Goal: Feedback & Contribution: Contribute content

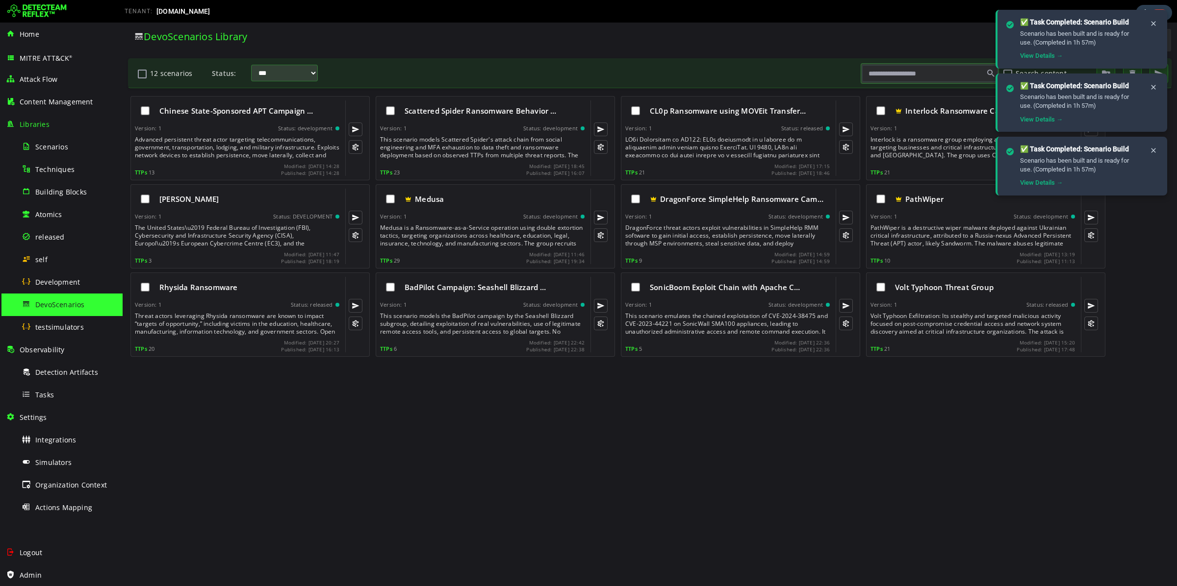
click at [67, 5] on div at bounding box center [55, 11] width 108 height 20
click at [40, 3] on img at bounding box center [36, 11] width 59 height 16
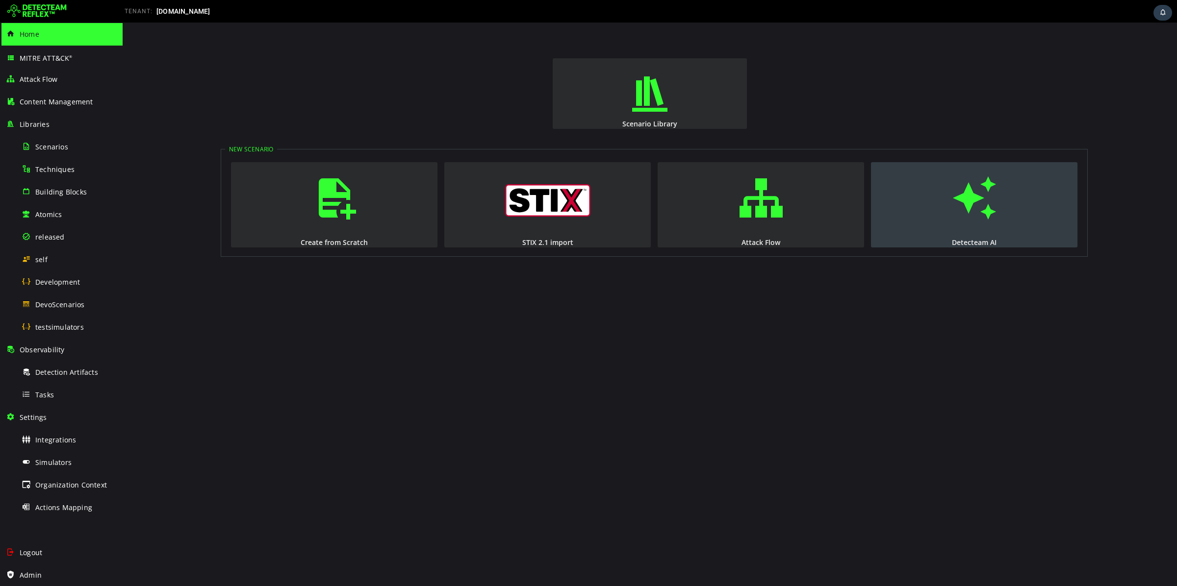
click at [1026, 225] on button "Detecteam AI" at bounding box center [974, 204] width 206 height 85
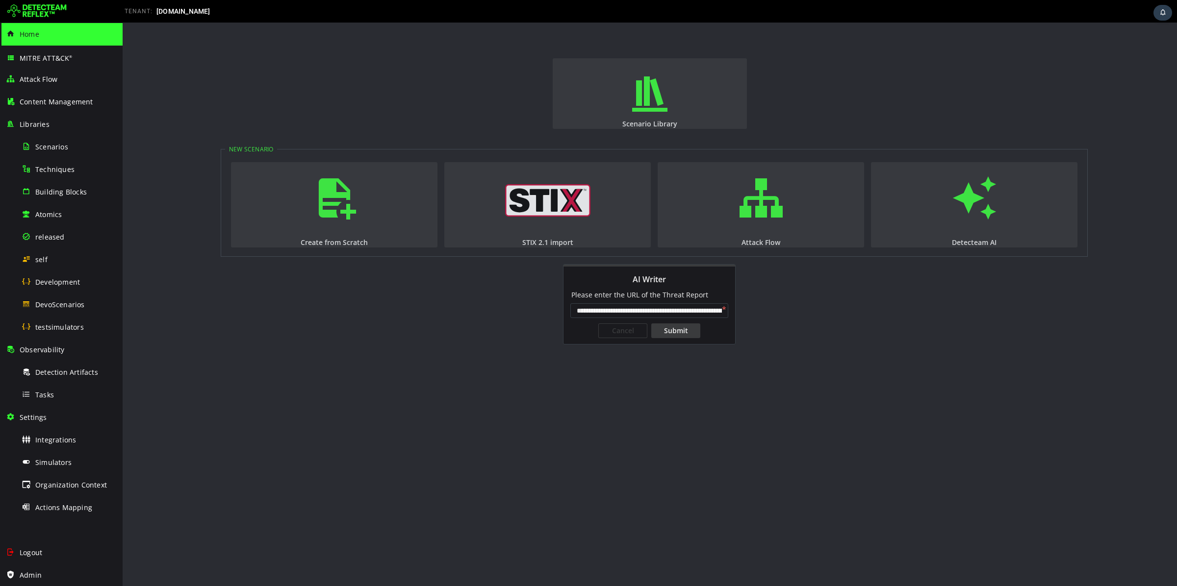
scroll to position [0, 98]
type input "**********"
click at [676, 327] on div "Submit" at bounding box center [675, 331] width 49 height 15
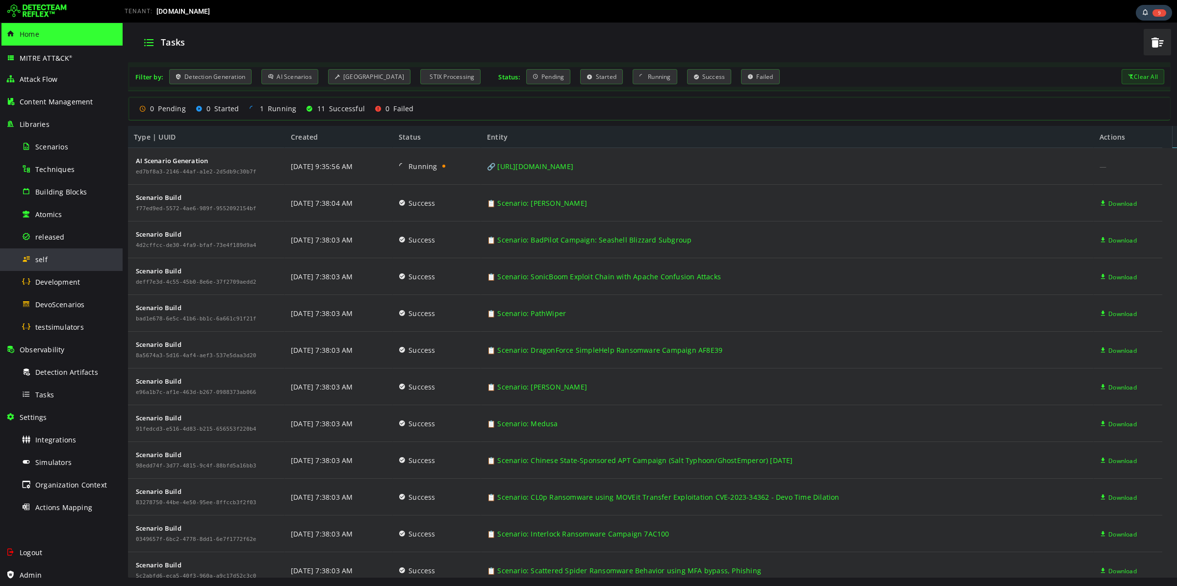
click at [47, 265] on div "self" at bounding box center [69, 260] width 95 height 22
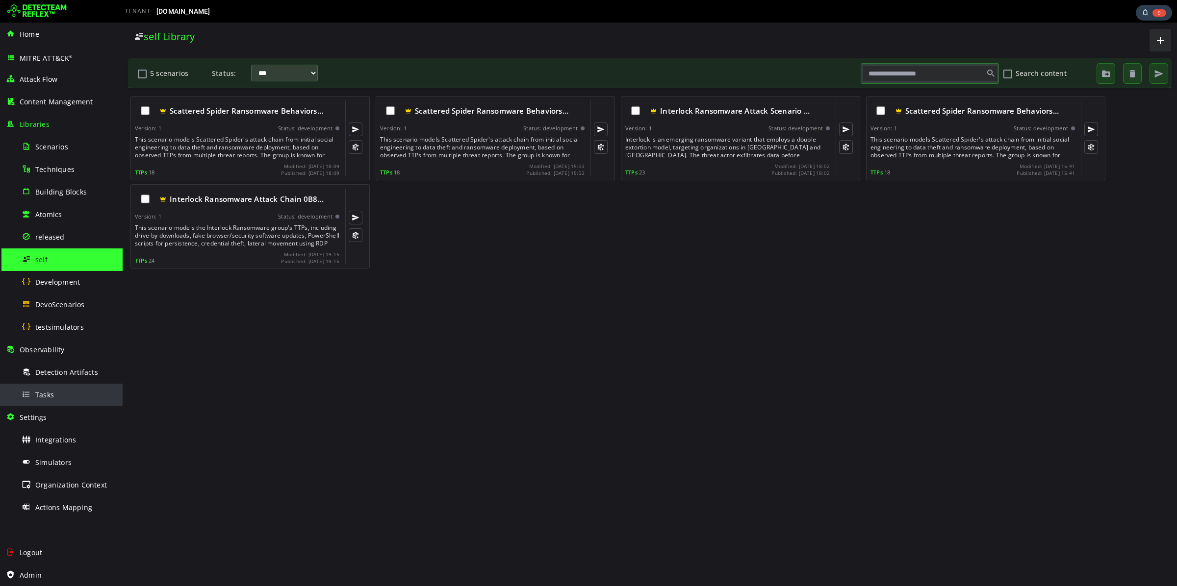
click at [50, 389] on div "Tasks" at bounding box center [69, 395] width 95 height 22
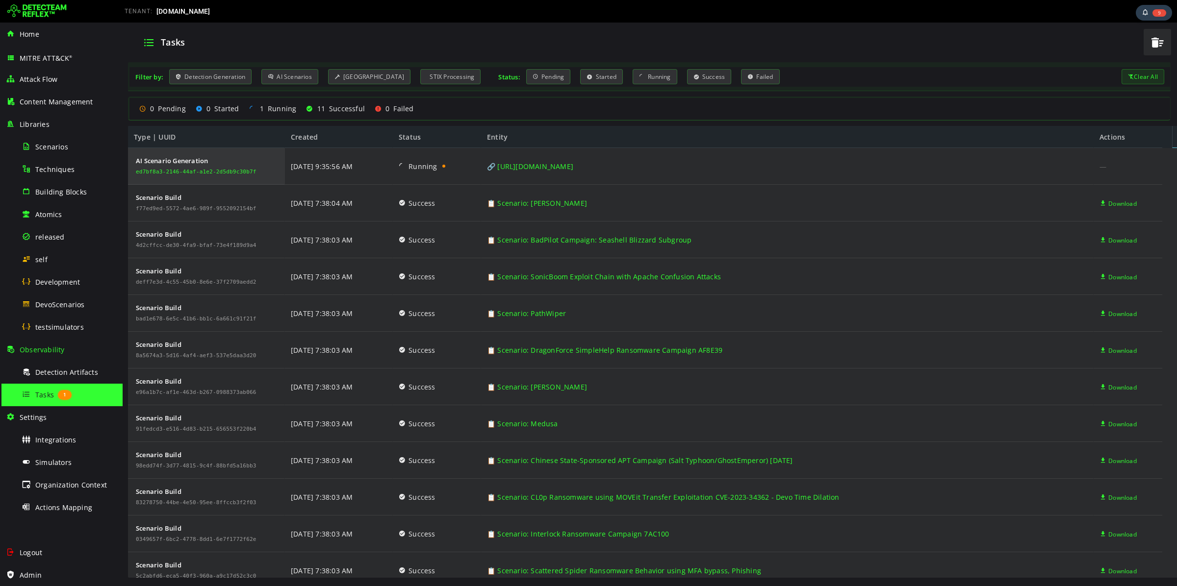
click at [154, 175] on div "ed7bf8a3-2146-44af-a1e2-2d5db9c30b7f" at bounding box center [196, 172] width 121 height 6
click at [55, 150] on span "Scenarios" at bounding box center [51, 146] width 33 height 9
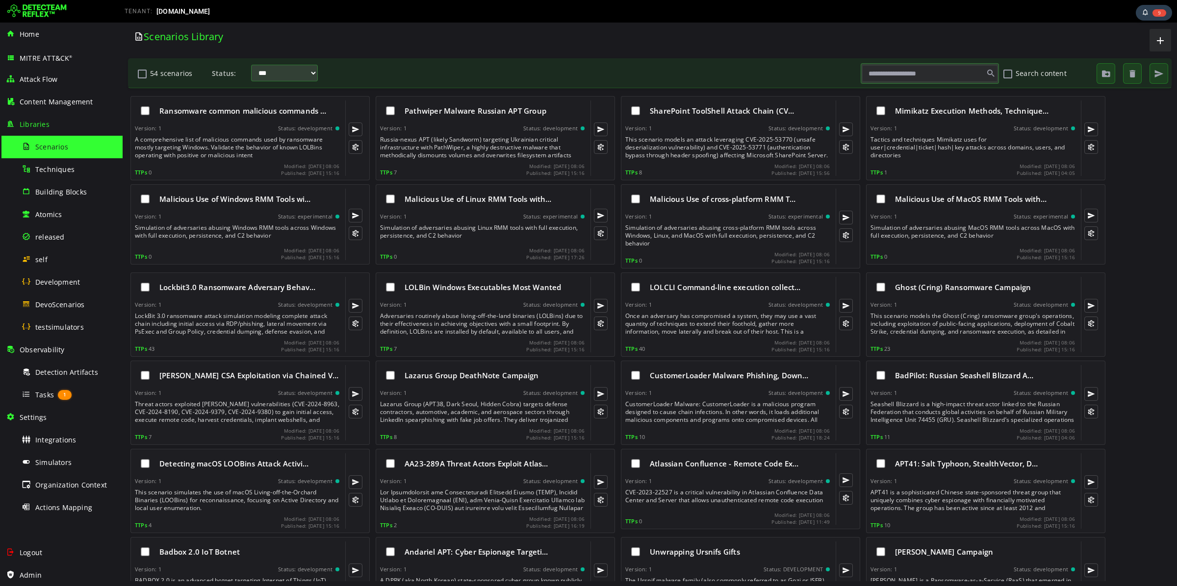
click at [913, 73] on input "text" at bounding box center [929, 73] width 135 height 17
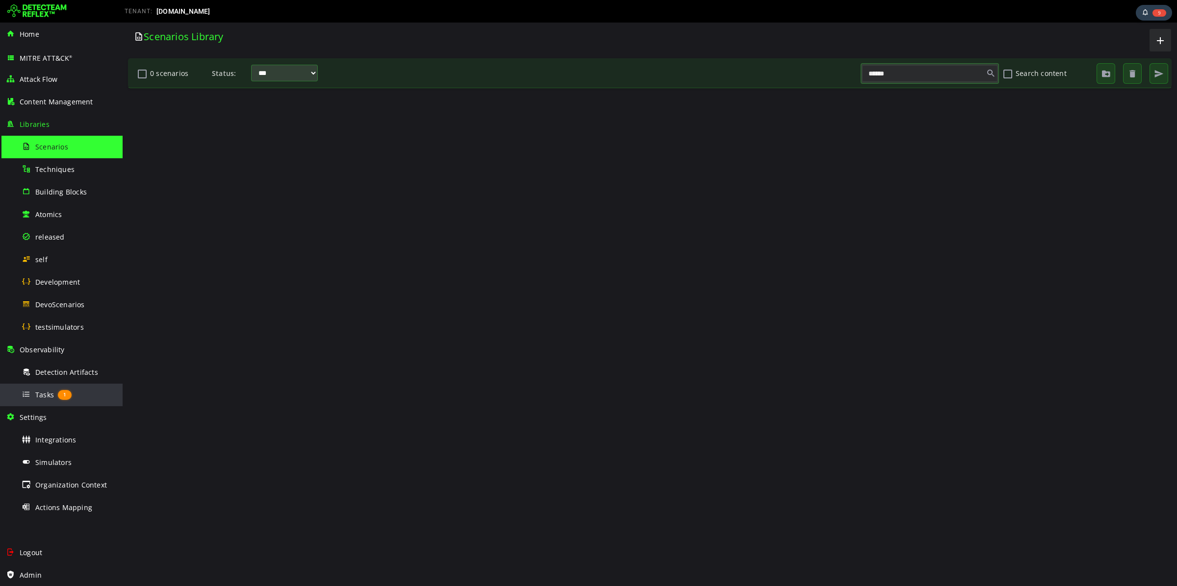
type input "******"
click at [48, 400] on div "Tasks 1" at bounding box center [69, 395] width 95 height 22
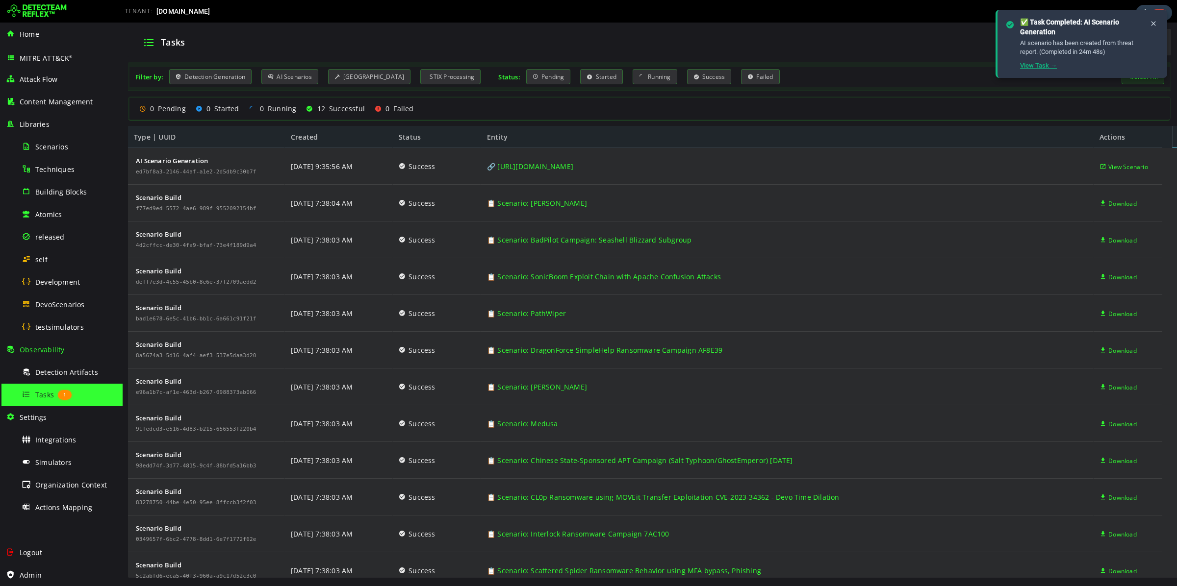
click at [1028, 65] on link "View Task →" at bounding box center [1038, 65] width 37 height 7
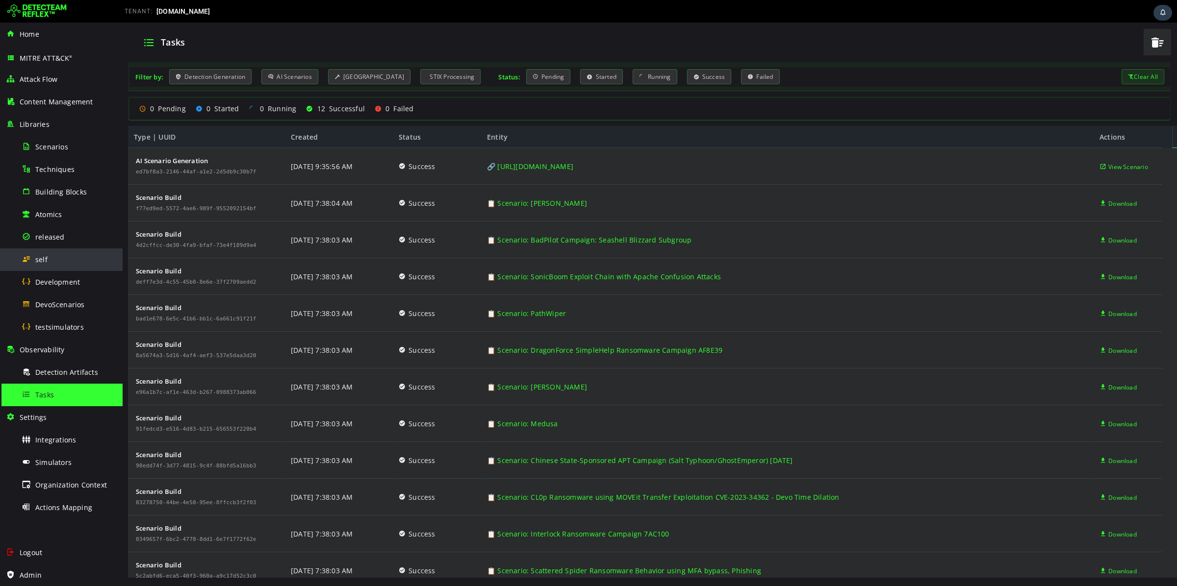
click at [52, 258] on div "self" at bounding box center [69, 260] width 95 height 22
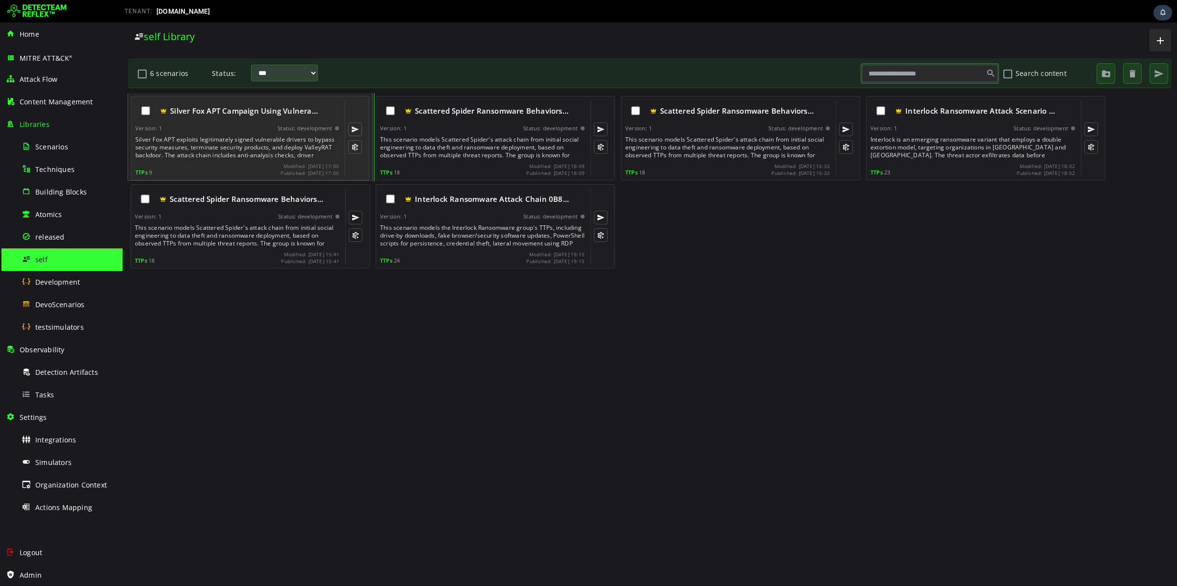
click at [242, 151] on div "Silver Fox APT exploits legitimately signed vulnerable drivers to bypass securi…" at bounding box center [237, 148] width 205 height 24
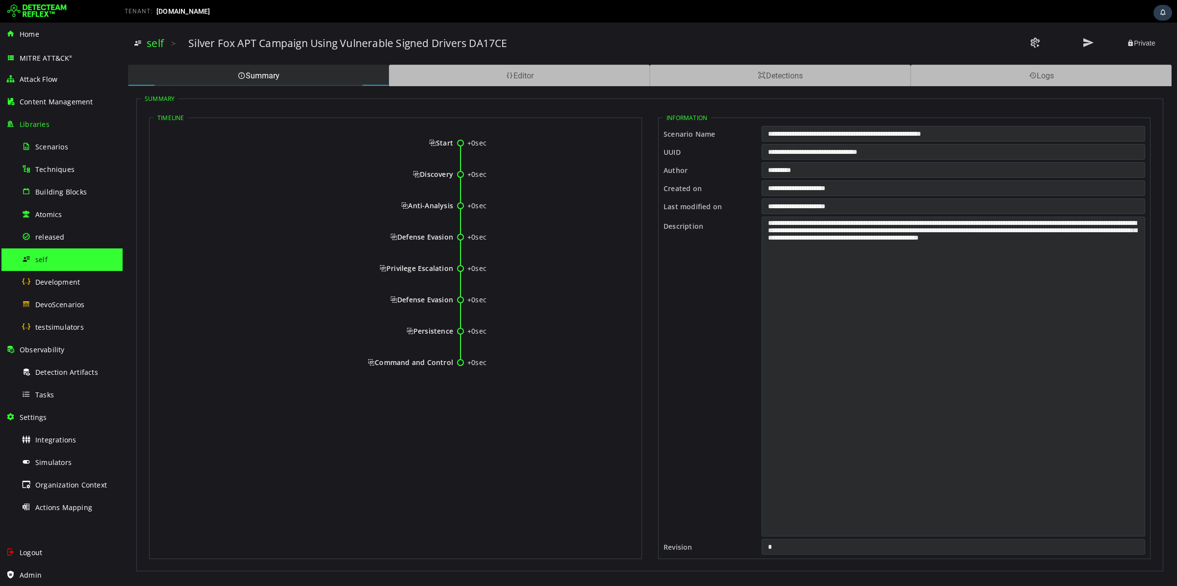
click at [440, 143] on span "Start" at bounding box center [441, 142] width 24 height 9
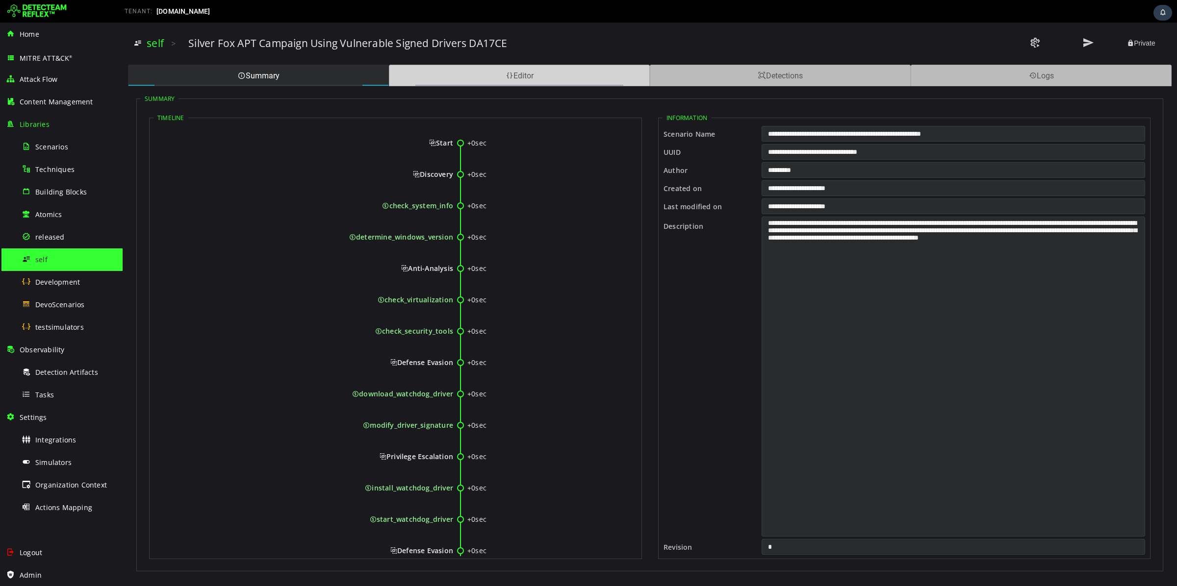
click at [585, 81] on div "Editor" at bounding box center [519, 76] width 261 height 22
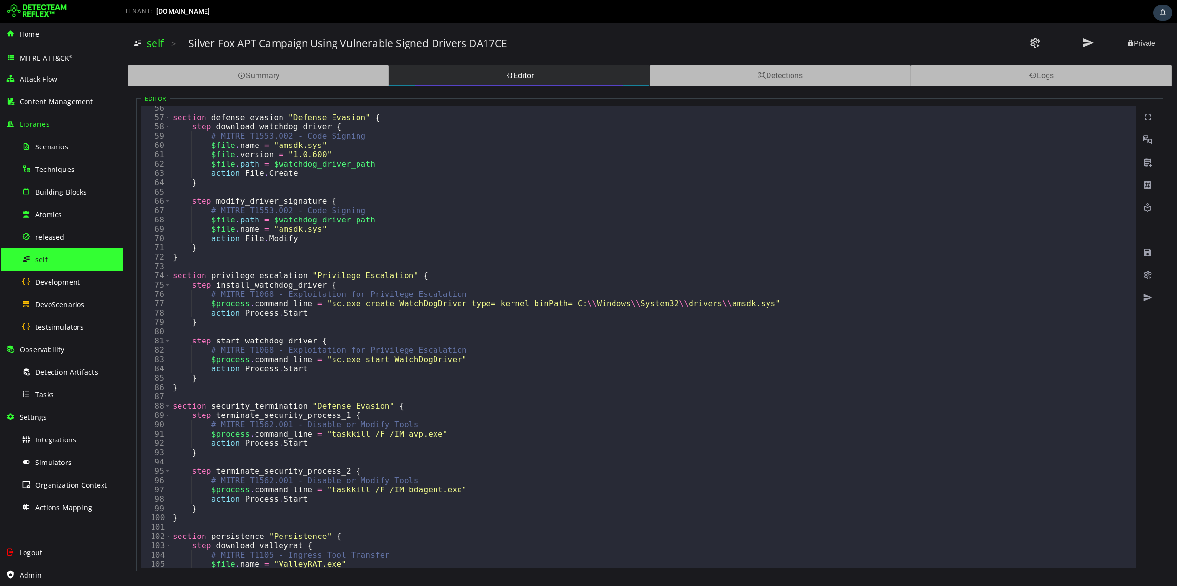
scroll to position [699, 0]
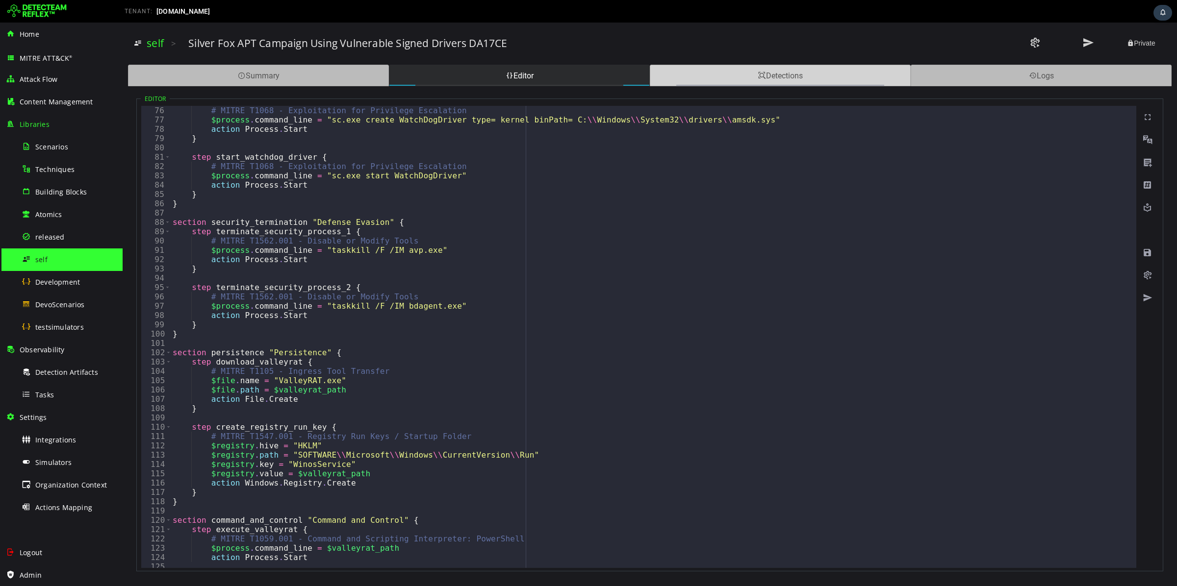
click at [772, 75] on div "Detections" at bounding box center [780, 76] width 261 height 22
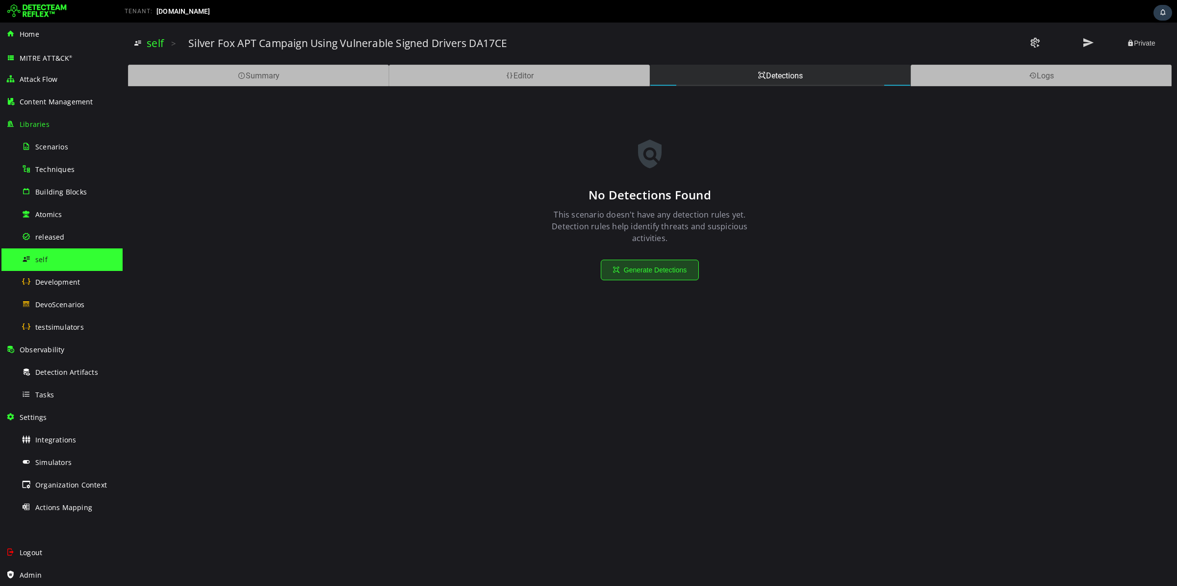
click at [610, 270] on button "Generate Detections" at bounding box center [650, 270] width 98 height 21
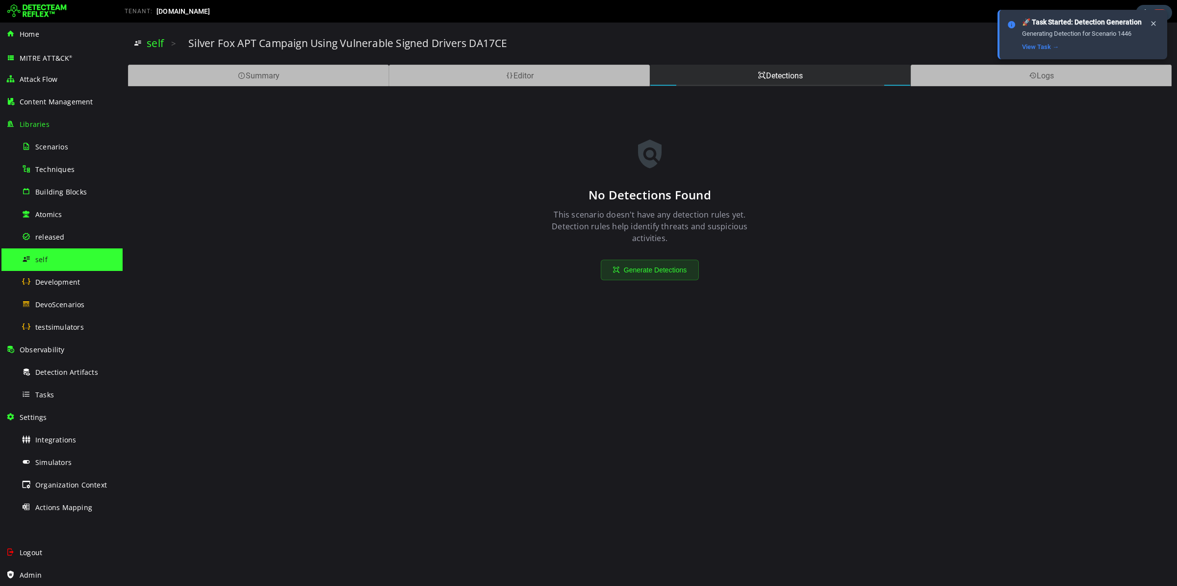
click at [538, 64] on div "Summary Editor Detections Logs" at bounding box center [649, 75] width 1044 height 22
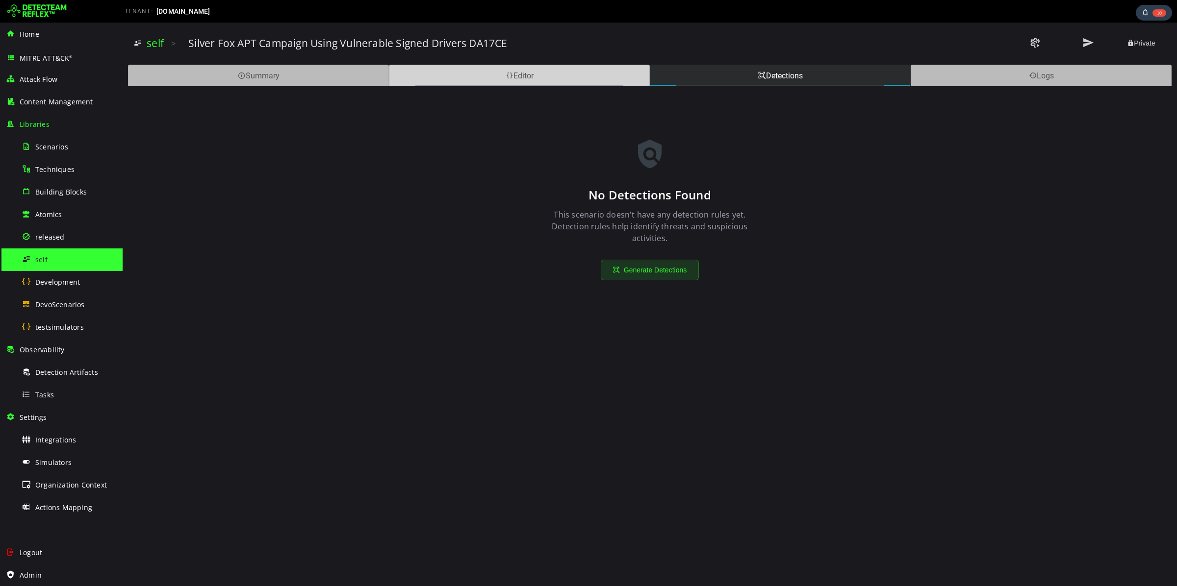
click at [538, 67] on div "Editor" at bounding box center [519, 76] width 261 height 22
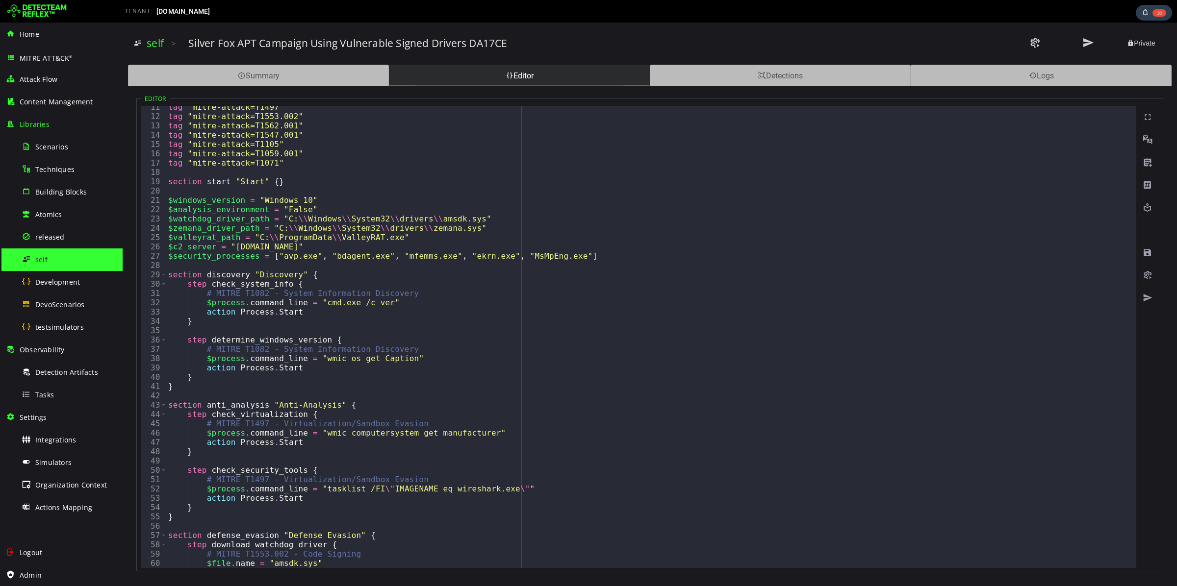
scroll to position [60, 0]
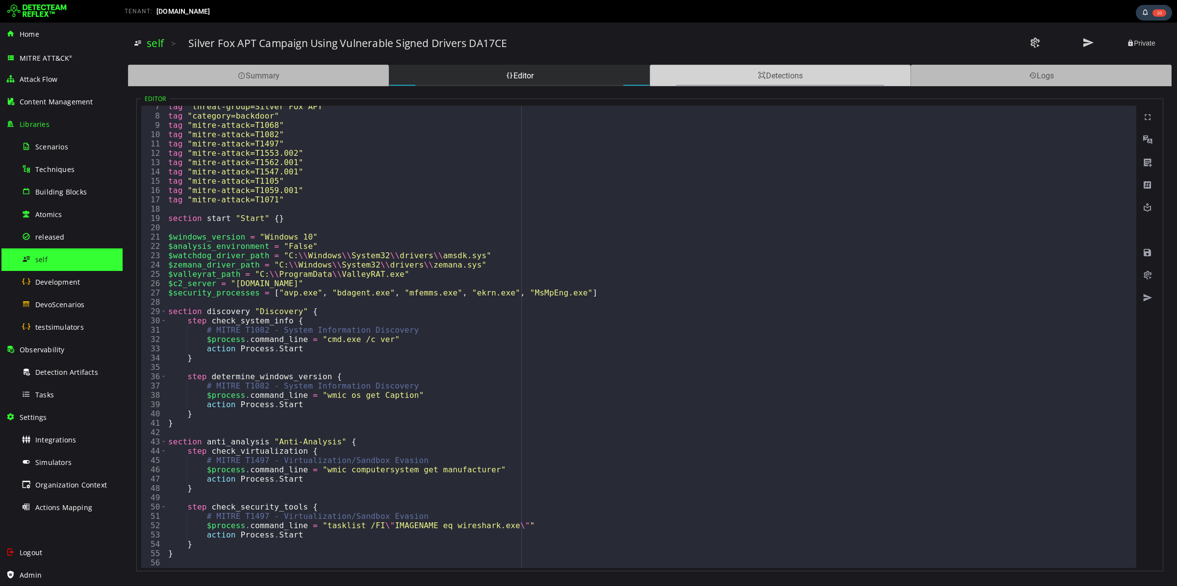
click at [784, 72] on div "Detections" at bounding box center [780, 76] width 261 height 22
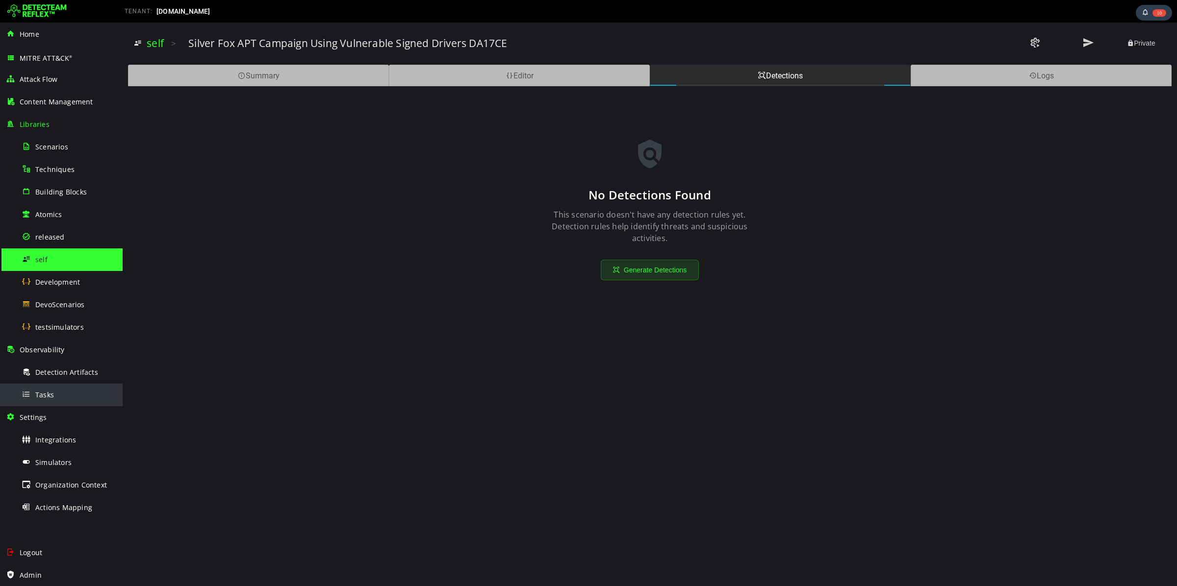
click at [54, 391] on div "Tasks" at bounding box center [69, 395] width 95 height 22
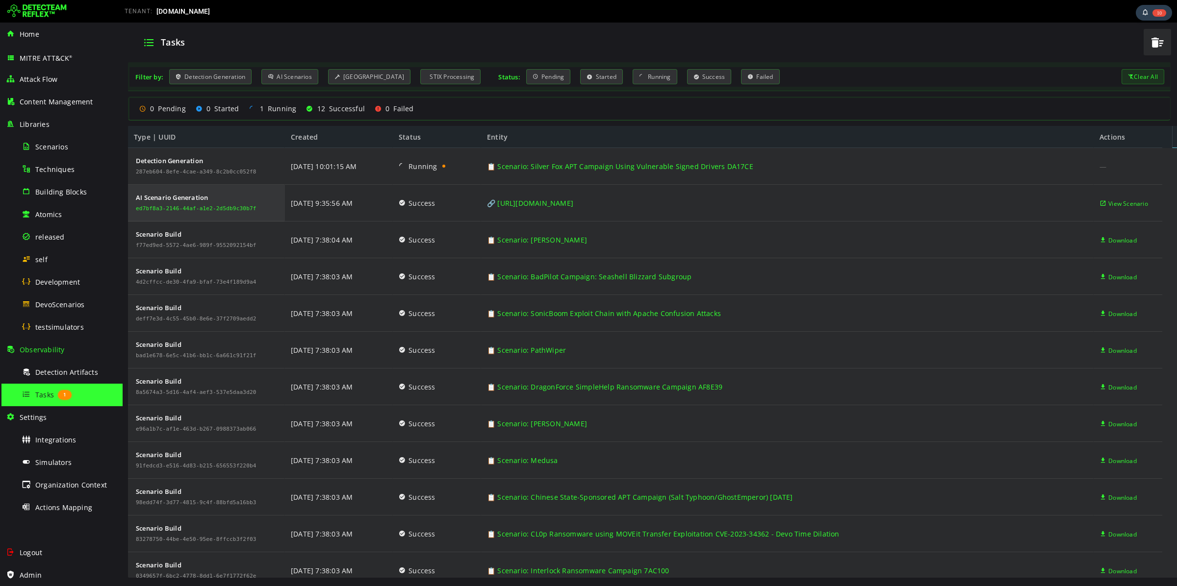
click at [209, 209] on div "ed7bf8a3-2146-44af-a1e2-2d5db9c30b7f" at bounding box center [196, 209] width 121 height 6
copy div "ed7bf8a3-2146-44af-a1e2-2d5db9c30b7f"
click at [54, 258] on div "self" at bounding box center [69, 260] width 95 height 22
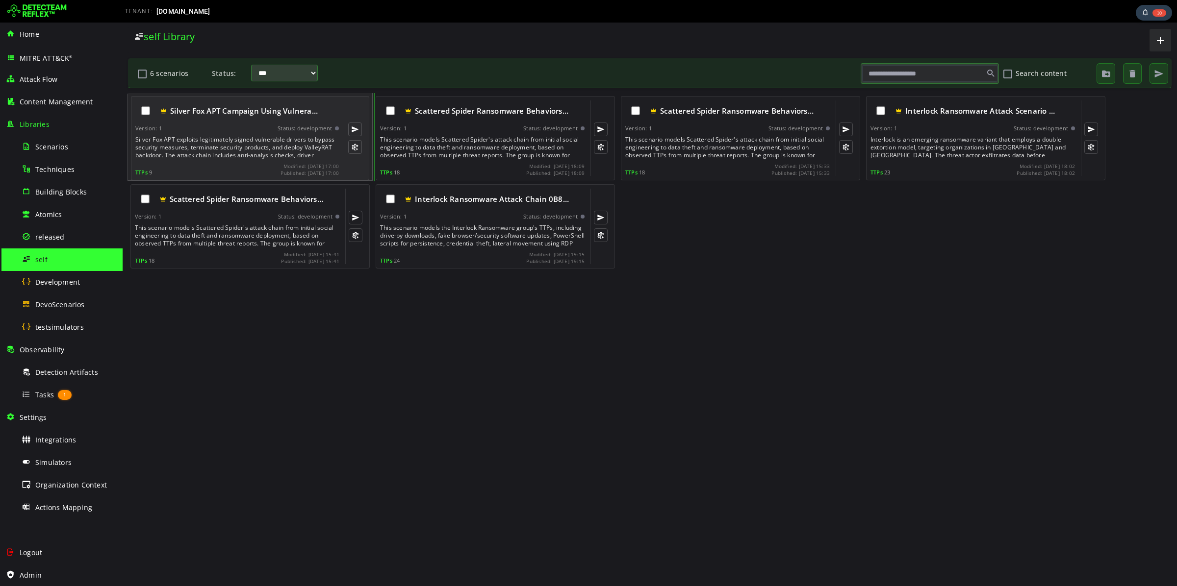
click at [224, 155] on div "Silver Fox APT exploits legitimately signed vulnerable drivers to bypass securi…" at bounding box center [237, 148] width 205 height 24
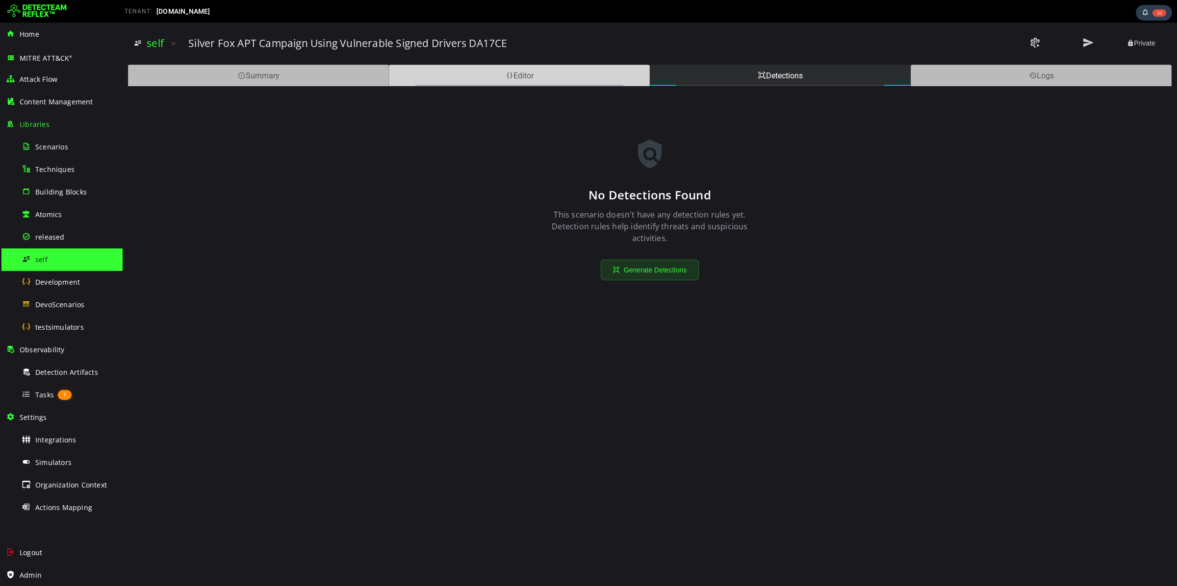
click at [504, 80] on div "Editor" at bounding box center [519, 76] width 261 height 22
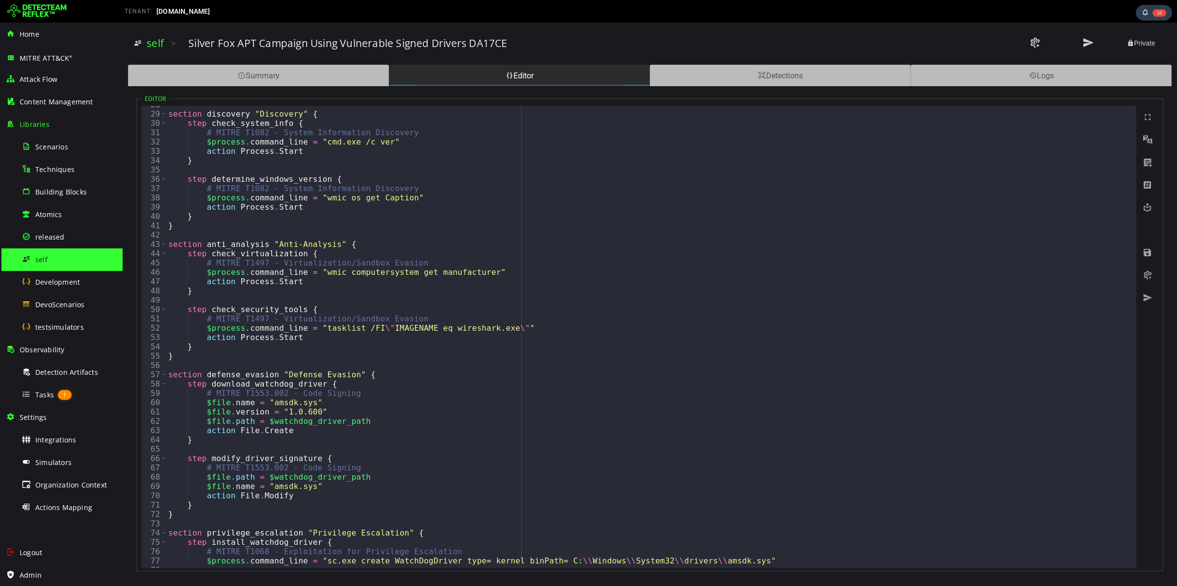
scroll to position [294, 0]
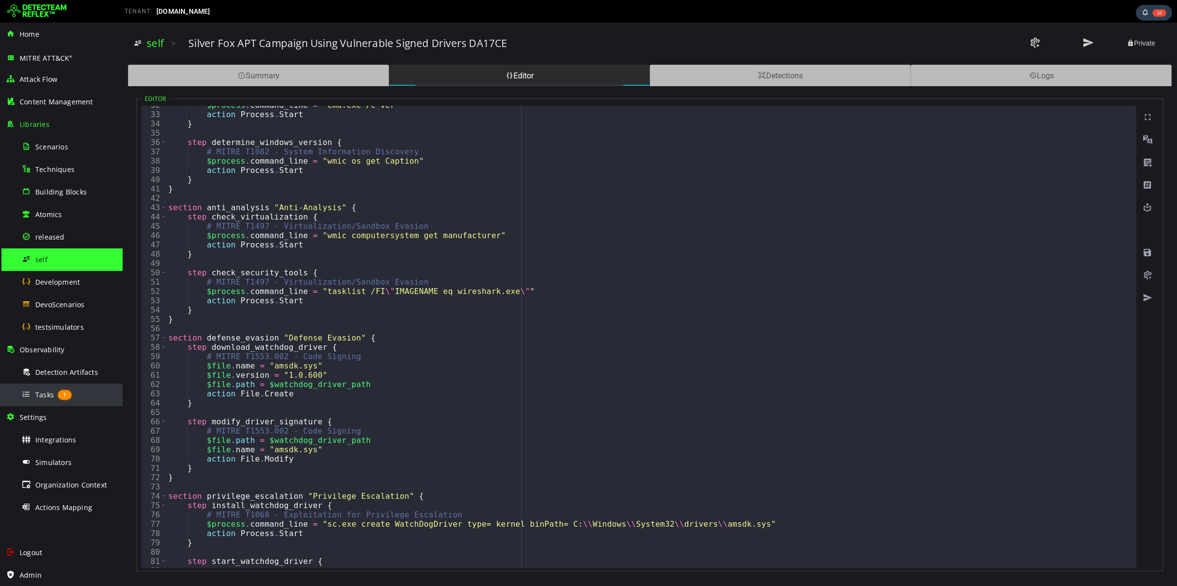
click at [41, 394] on span "Tasks" at bounding box center [44, 394] width 19 height 9
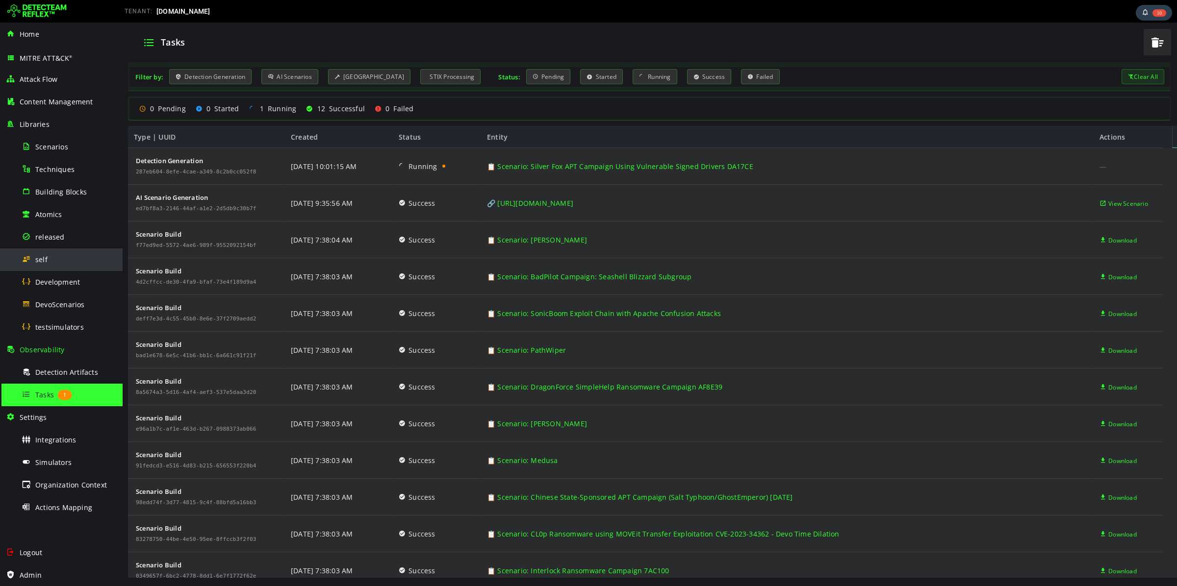
click at [69, 265] on div "self" at bounding box center [69, 260] width 95 height 22
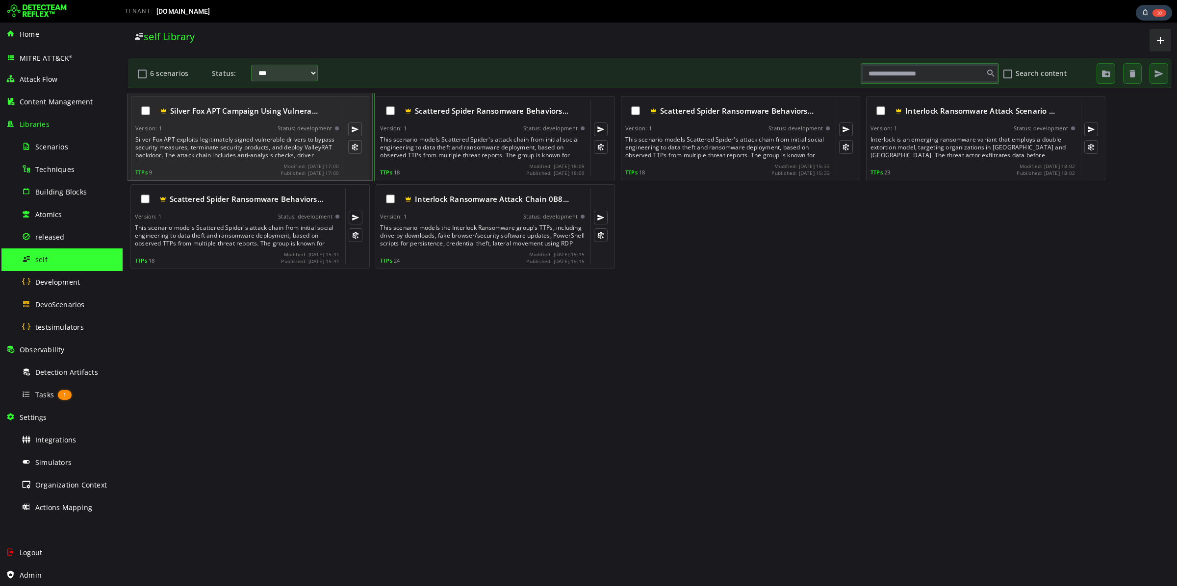
click at [172, 116] on div "Silver Fox APT Campaign Using Vulnera…" at bounding box center [236, 111] width 203 height 21
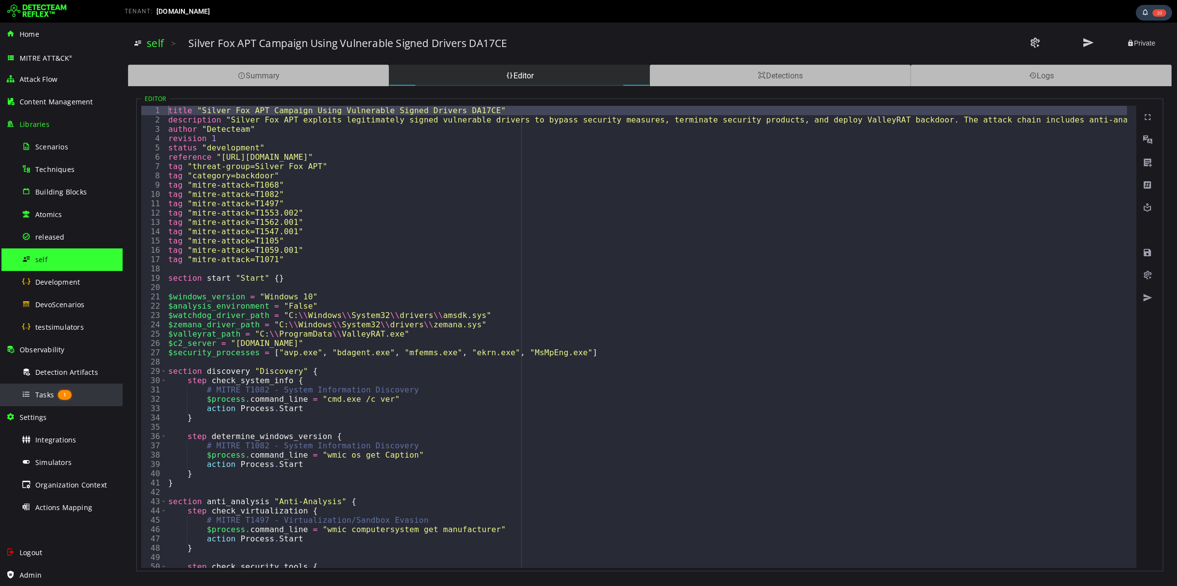
click at [50, 395] on span "Tasks" at bounding box center [44, 394] width 19 height 9
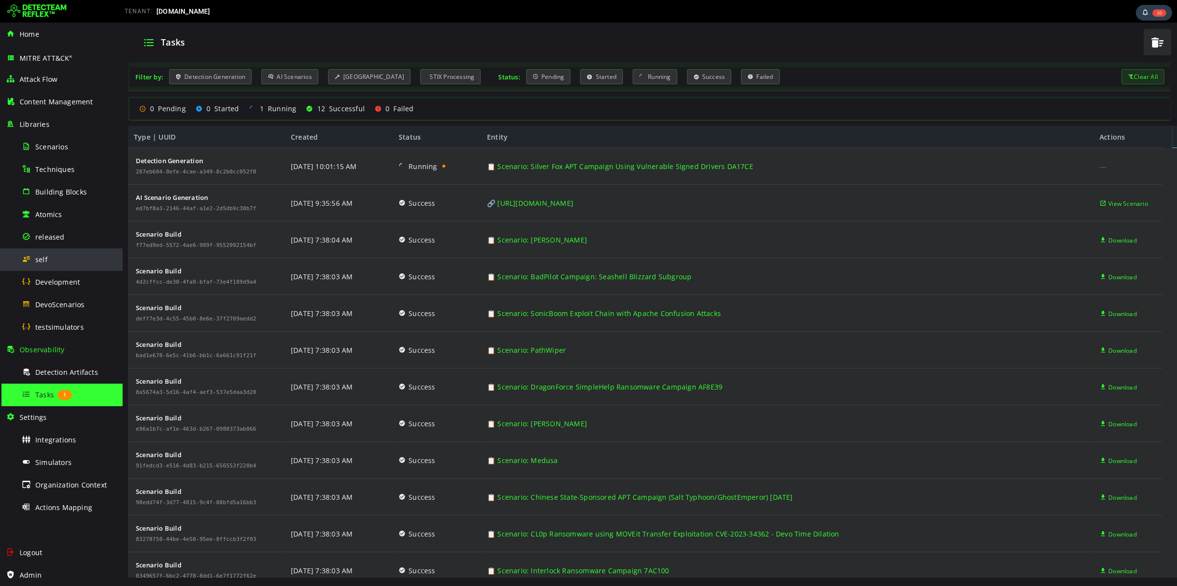
click at [47, 261] on div "self" at bounding box center [69, 260] width 95 height 22
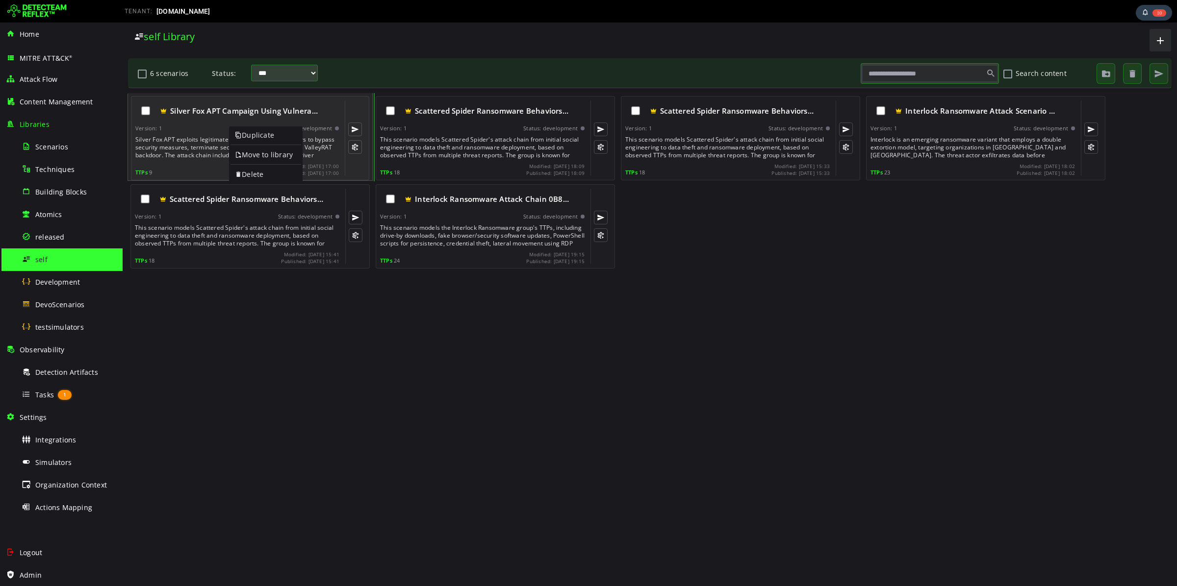
click at [213, 140] on div "Silver Fox APT exploits legitimately signed vulnerable drivers to bypass securi…" at bounding box center [237, 148] width 205 height 24
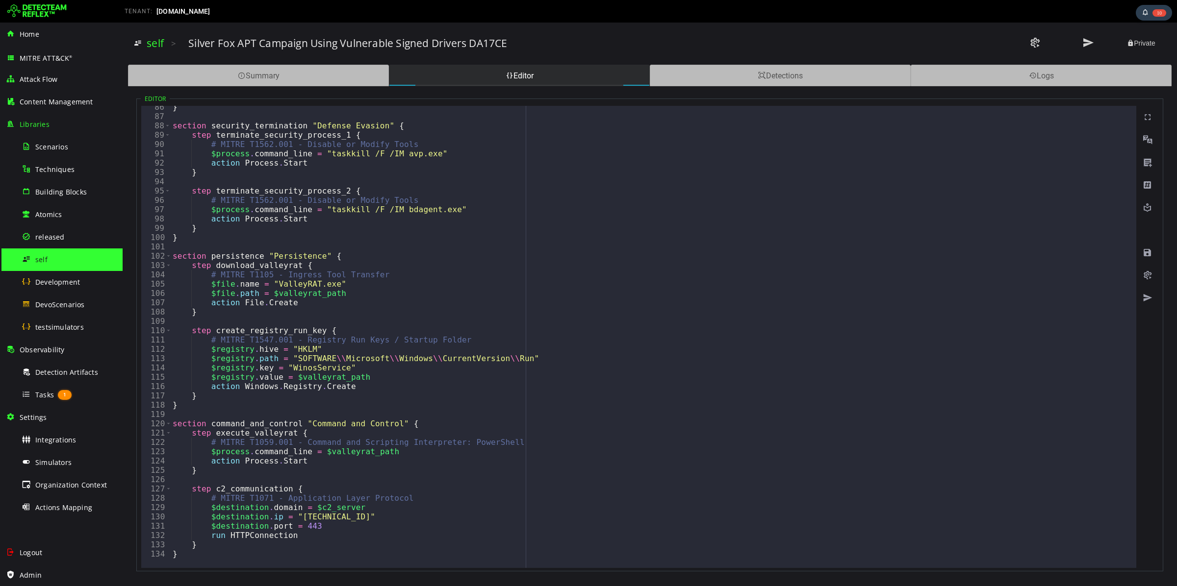
scroll to position [795, 0]
click at [34, 392] on div "Tasks 1" at bounding box center [69, 395] width 95 height 22
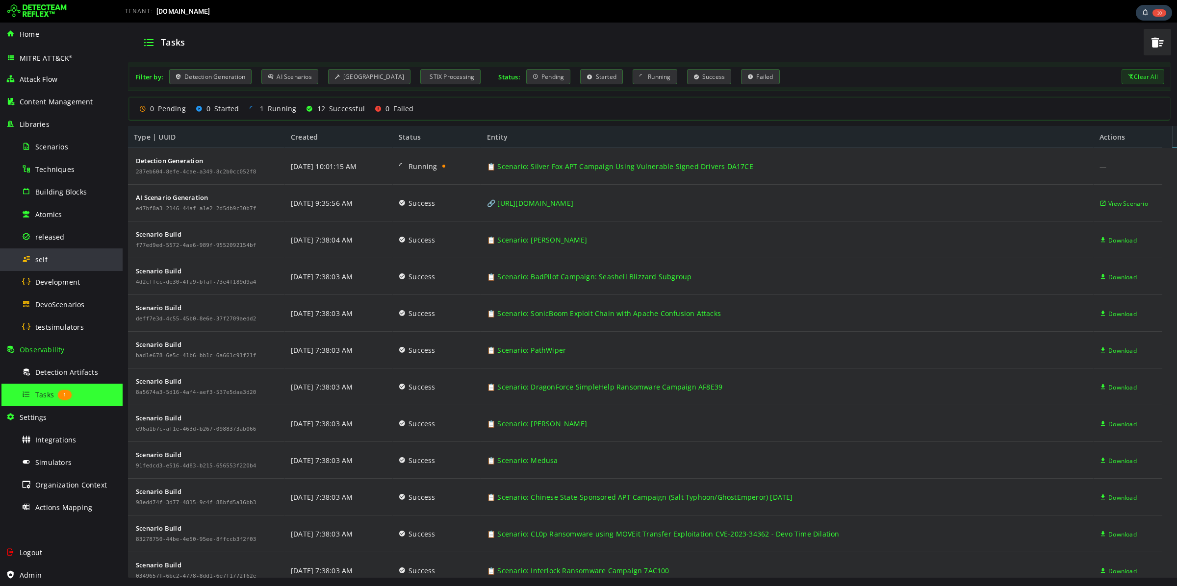
click at [50, 266] on div "self" at bounding box center [69, 260] width 95 height 22
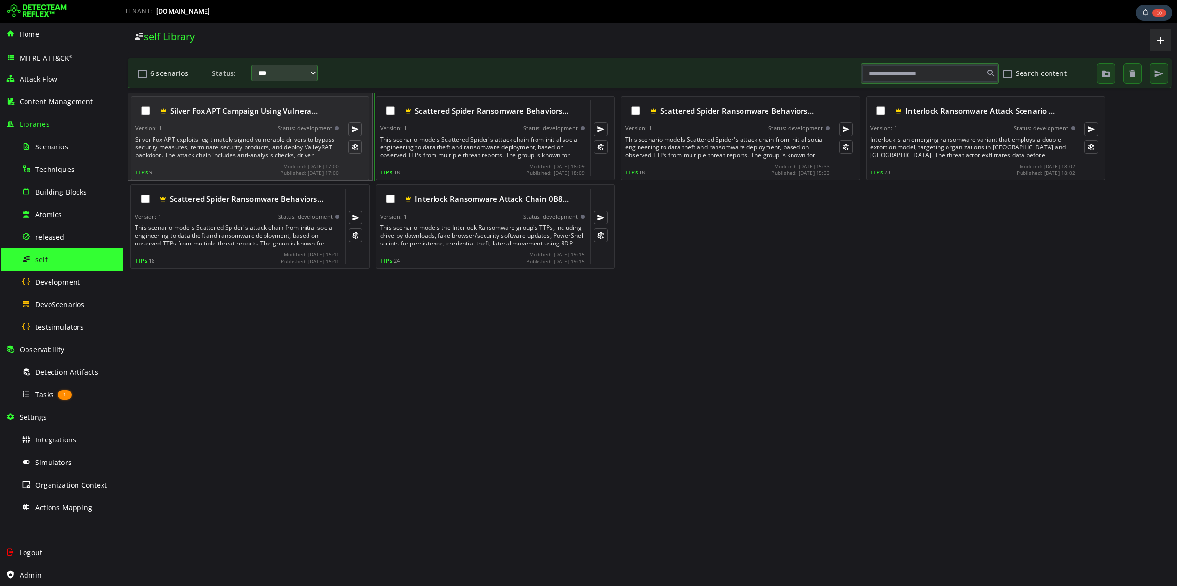
click at [234, 148] on div "Silver Fox APT exploits legitimately signed vulnerable drivers to bypass securi…" at bounding box center [237, 148] width 205 height 24
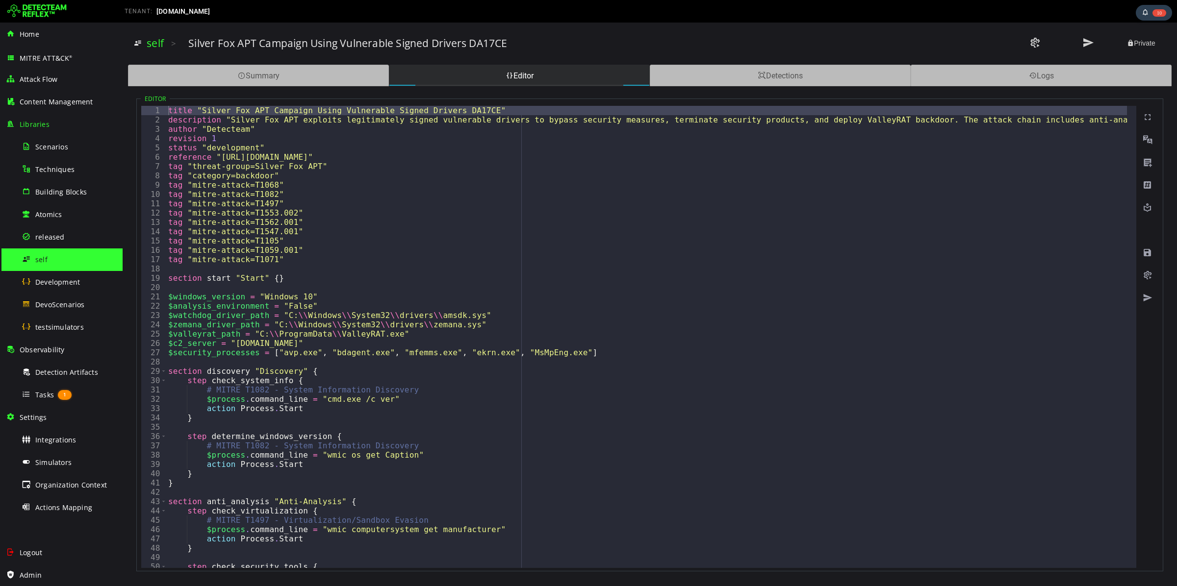
click at [166, 156] on div "title "Silver Fox APT Campaign Using Vulnerable Signed Drivers DA17CE" descript…" at bounding box center [995, 342] width 1658 height 472
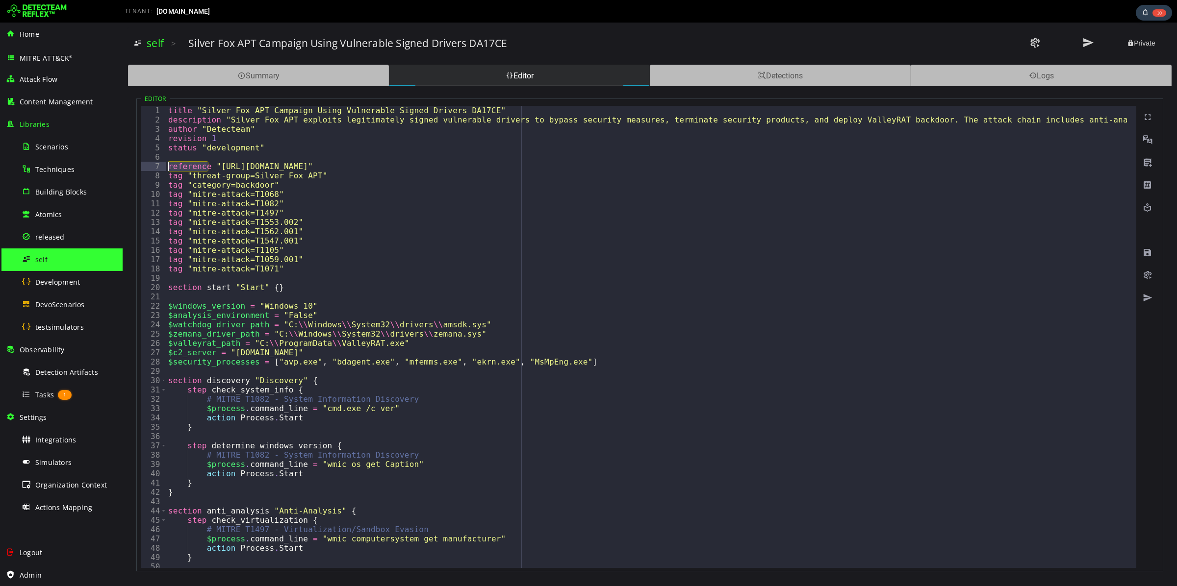
drag, startPoint x: 208, startPoint y: 165, endPoint x: 166, endPoint y: 163, distance: 41.7
click at [166, 163] on div "title "Silver Fox APT Campaign Using Vulnerable Signed Drivers DA17CE" descript…" at bounding box center [995, 342] width 1658 height 472
click at [175, 151] on div "title "Silver Fox APT Campaign Using Vulnerable Signed Drivers DA17CE" descript…" at bounding box center [995, 342] width 1658 height 472
type textarea "**********"
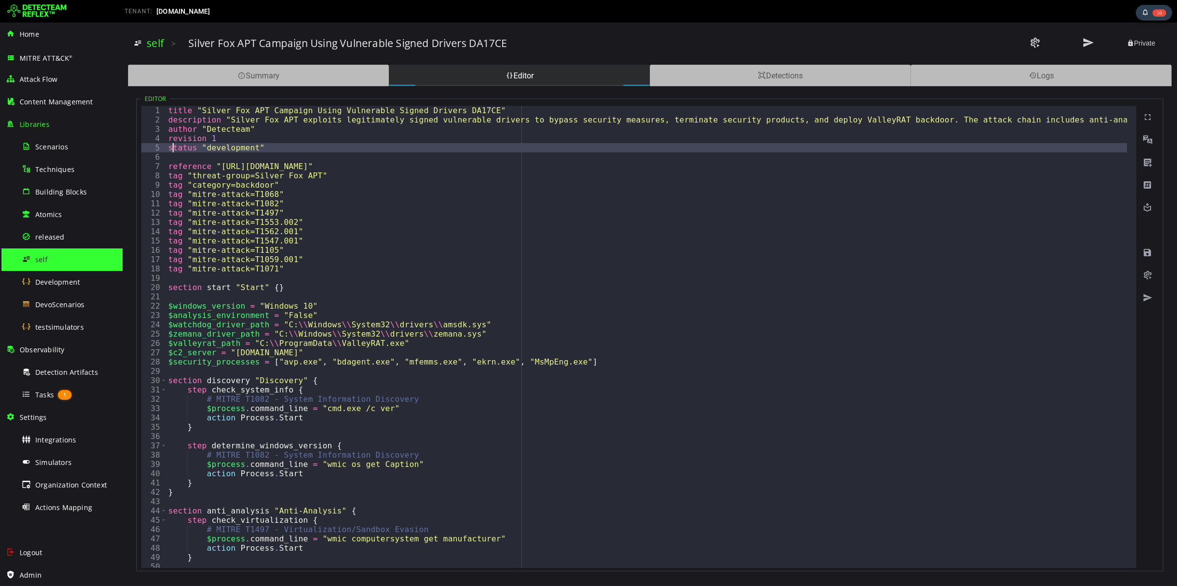
click at [174, 156] on div "title "Silver Fox APT Campaign Using Vulnerable Signed Drivers DA17CE" descript…" at bounding box center [995, 342] width 1658 height 472
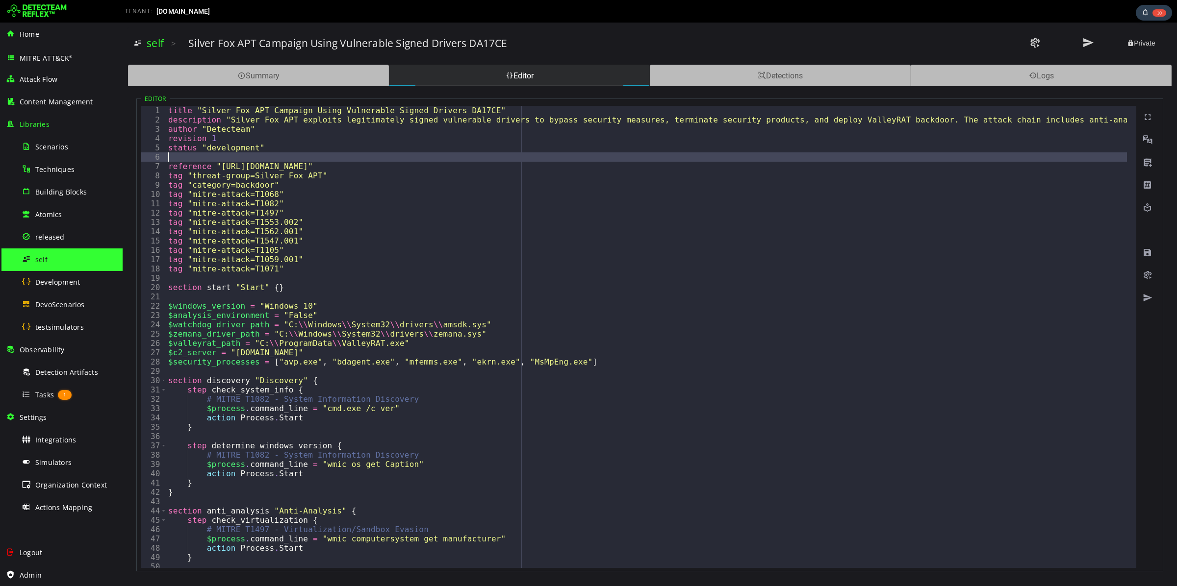
paste textarea "*********"
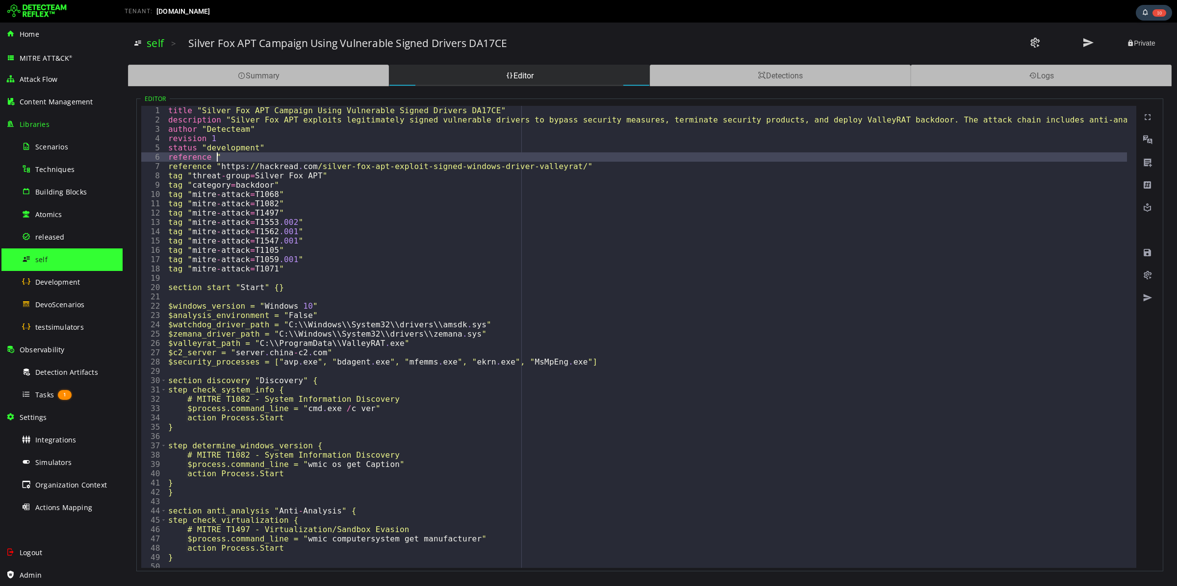
paste textarea "**********"
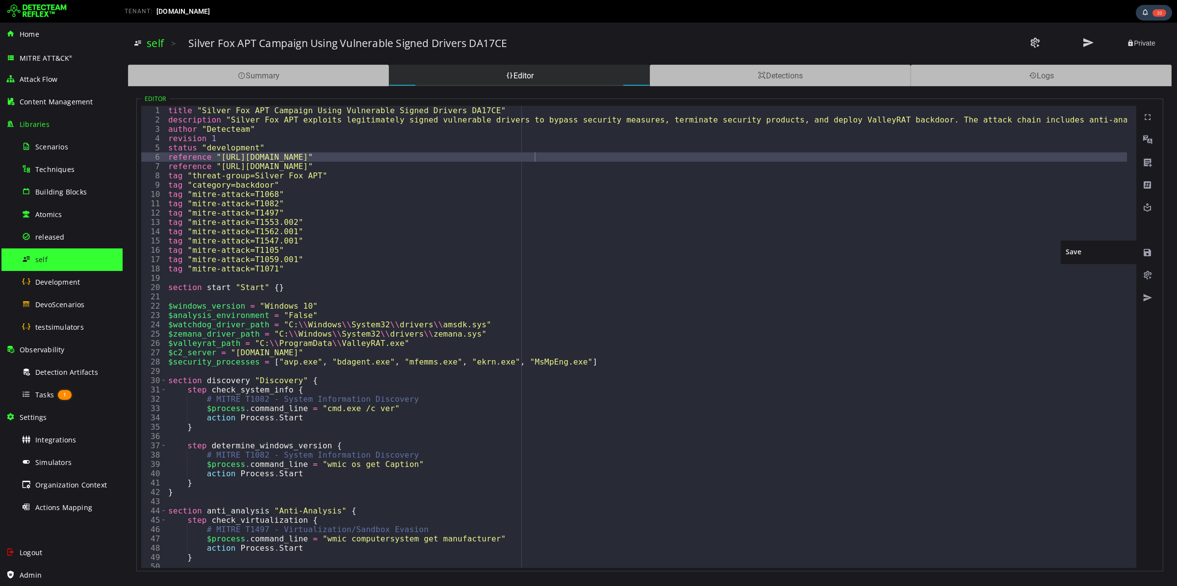
click at [1144, 254] on span at bounding box center [1147, 253] width 10 height 10
click at [1144, 274] on span at bounding box center [1147, 276] width 10 height 10
click at [38, 392] on span "Tasks" at bounding box center [44, 394] width 19 height 9
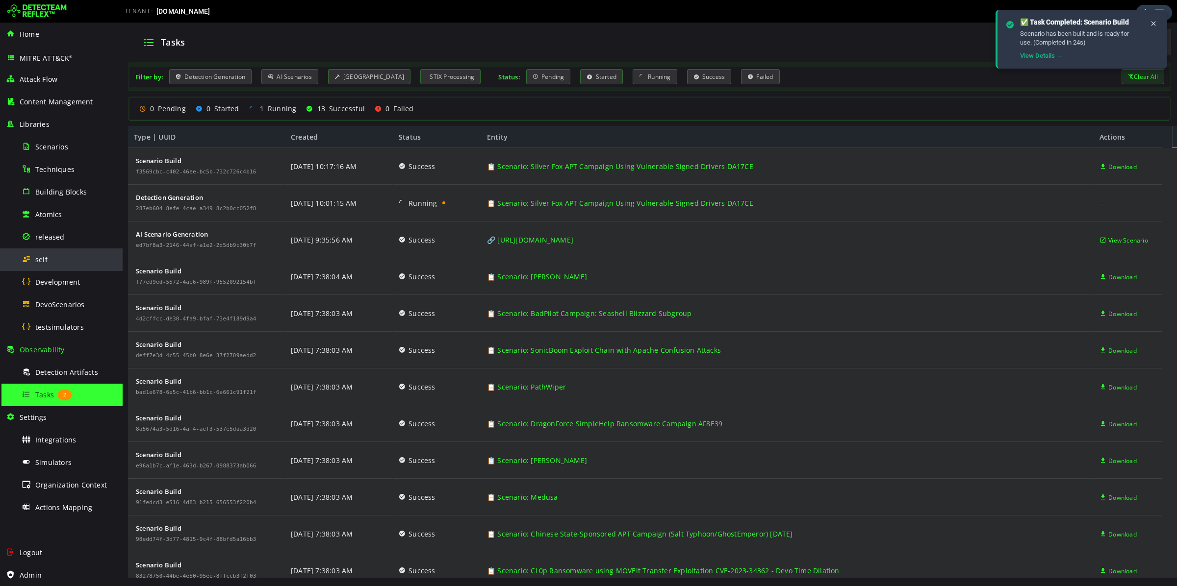
click at [63, 254] on div "self" at bounding box center [69, 260] width 95 height 22
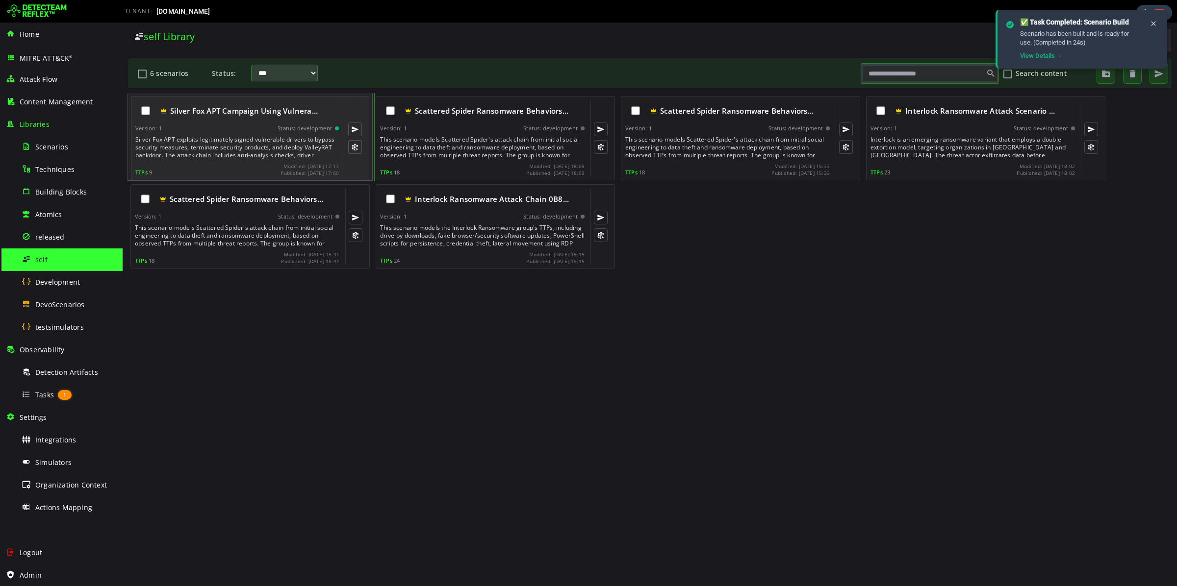
click at [269, 149] on div "Silver Fox APT exploits legitimately signed vulnerable drivers to bypass securi…" at bounding box center [237, 148] width 205 height 24
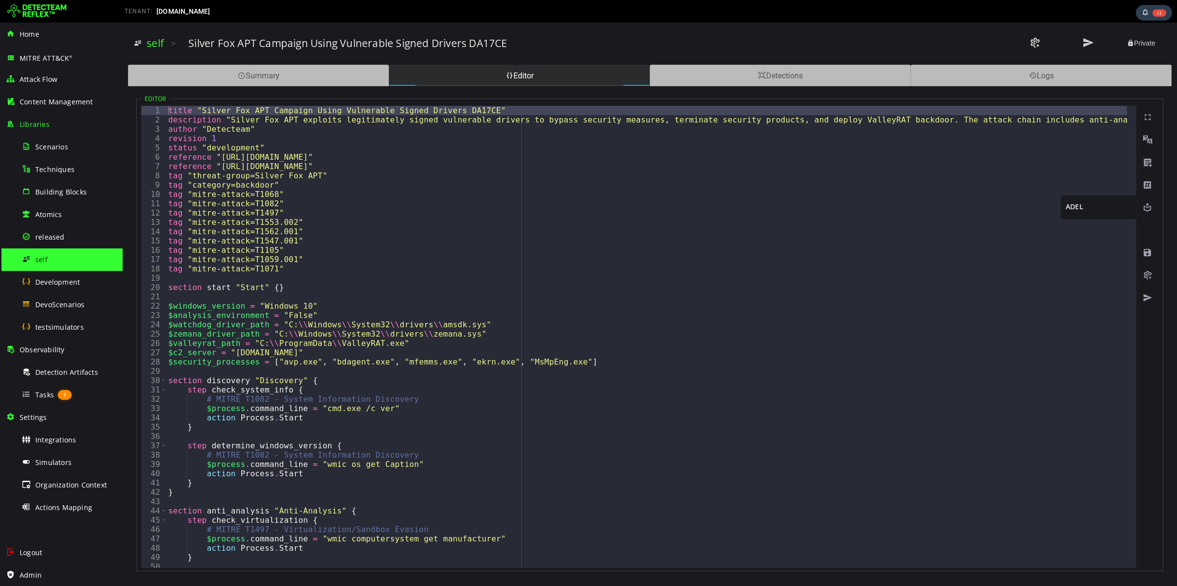
click at [1150, 206] on span at bounding box center [1147, 208] width 10 height 10
click at [1147, 160] on span at bounding box center [1147, 163] width 10 height 10
click at [1143, 276] on span at bounding box center [1147, 276] width 10 height 10
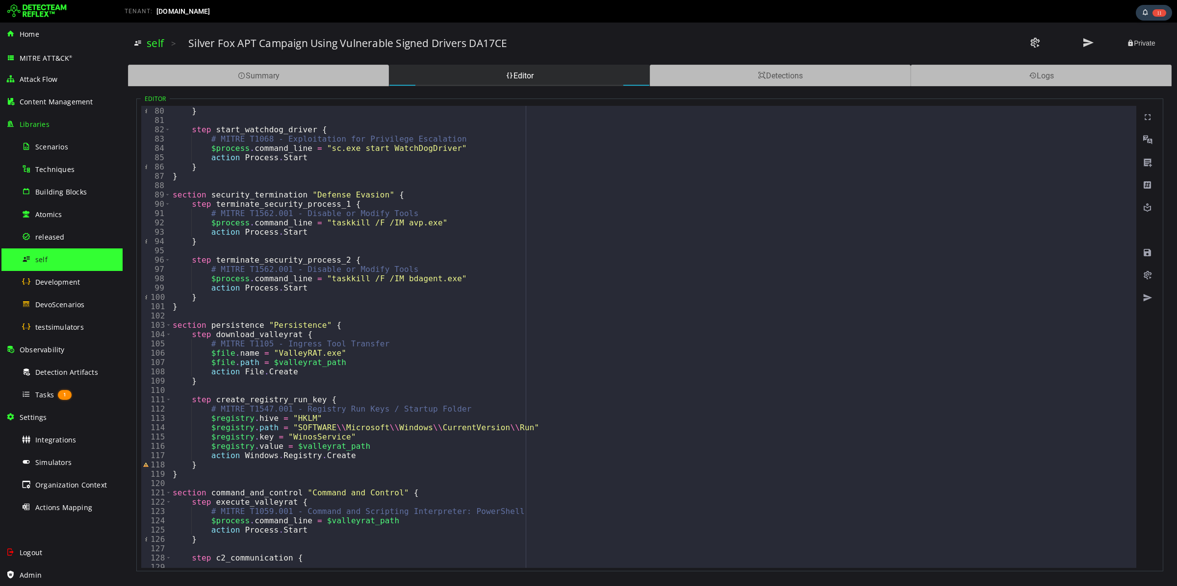
scroll to position [805, 0]
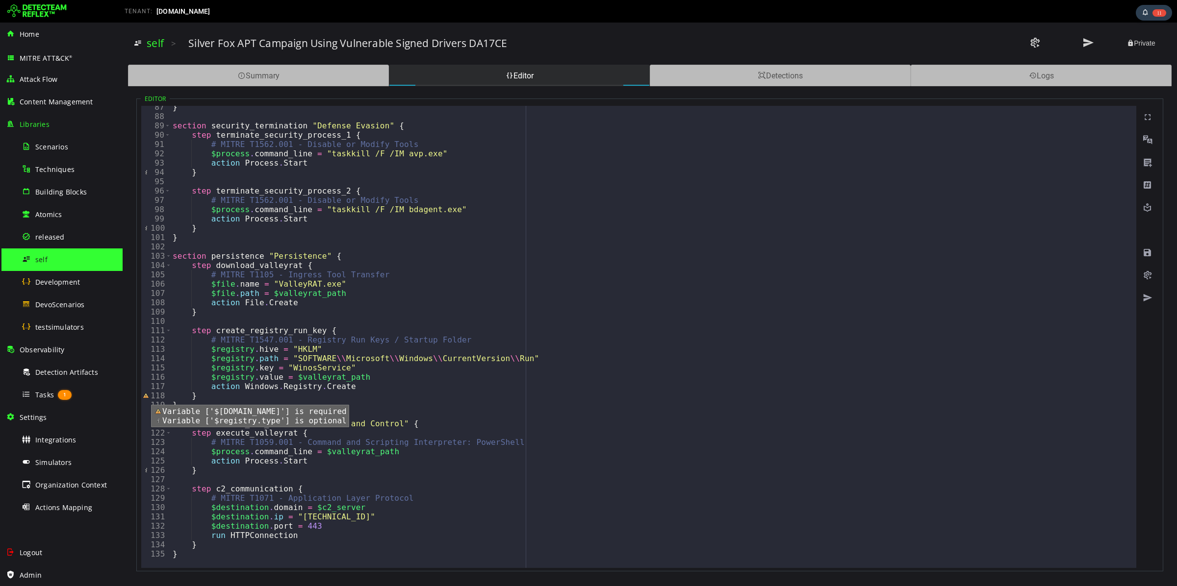
type textarea "**********"
click at [144, 401] on span "Read annotations row 118" at bounding box center [145, 405] width 9 height 9
click at [42, 398] on span "Tasks" at bounding box center [44, 394] width 19 height 9
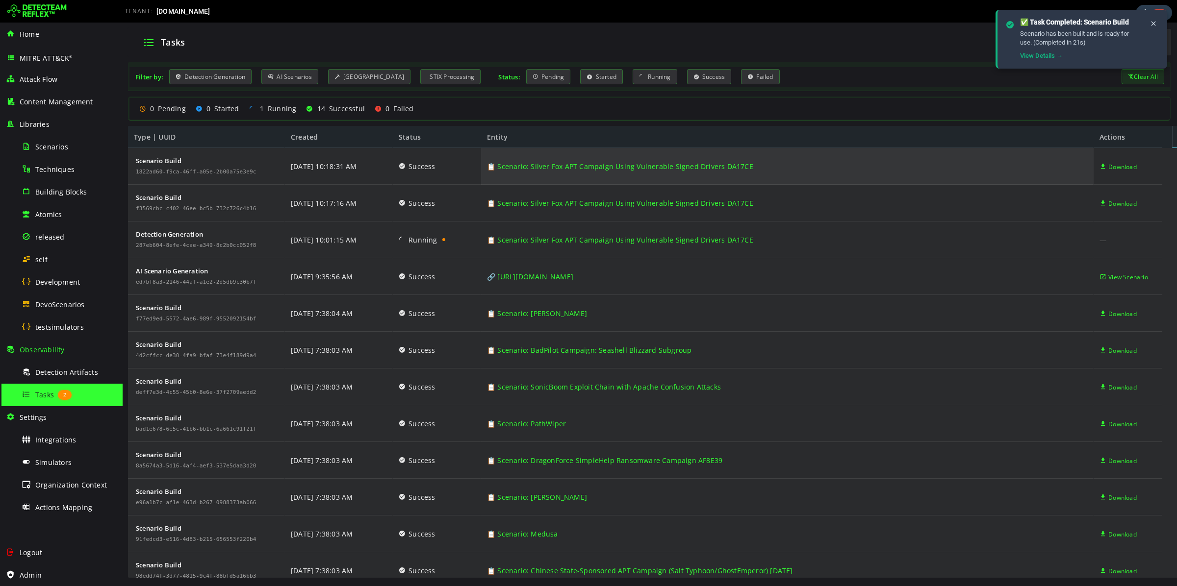
click at [536, 168] on link "📋 Scenario: Silver Fox APT Campaign Using Vulnerable Signed Drivers DA17CE" at bounding box center [620, 166] width 266 height 37
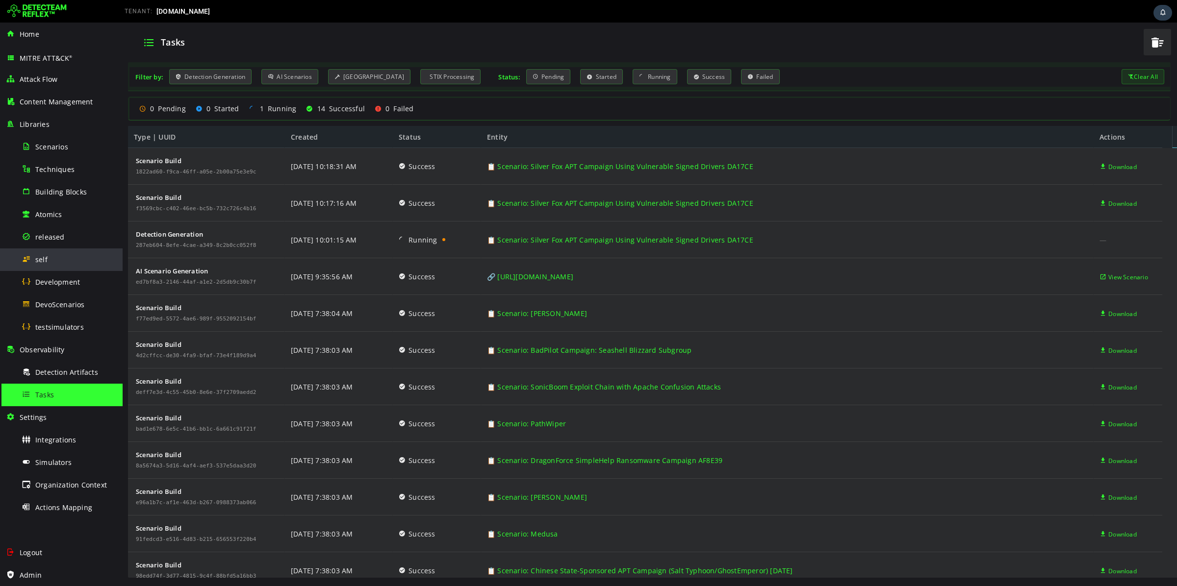
click at [59, 268] on div "self" at bounding box center [69, 260] width 95 height 22
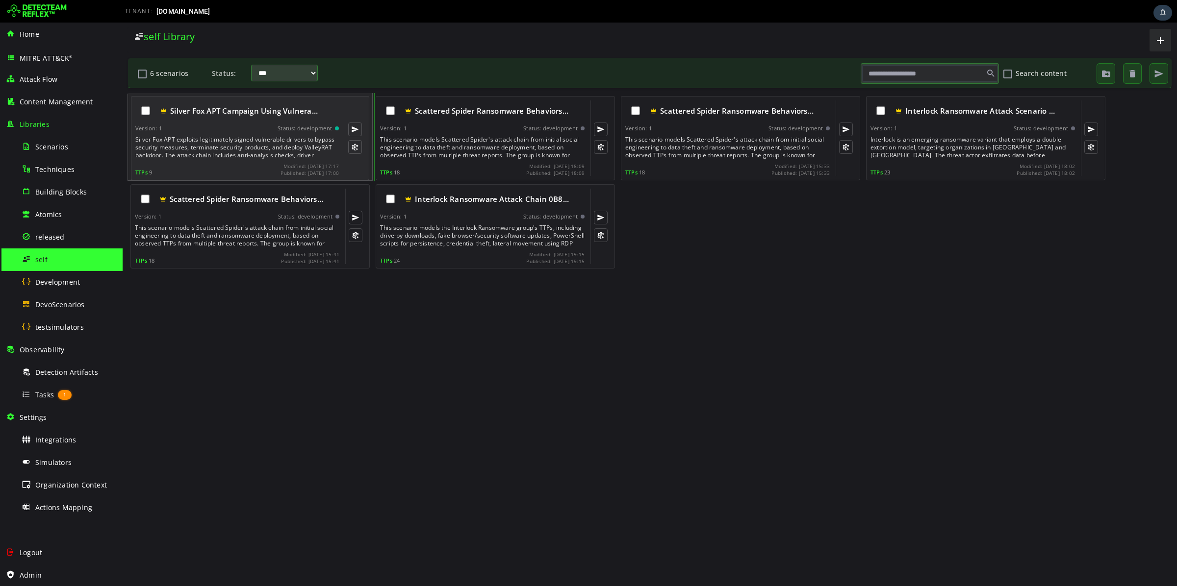
click at [252, 129] on div "Version: 1 Status: development" at bounding box center [236, 128] width 203 height 7
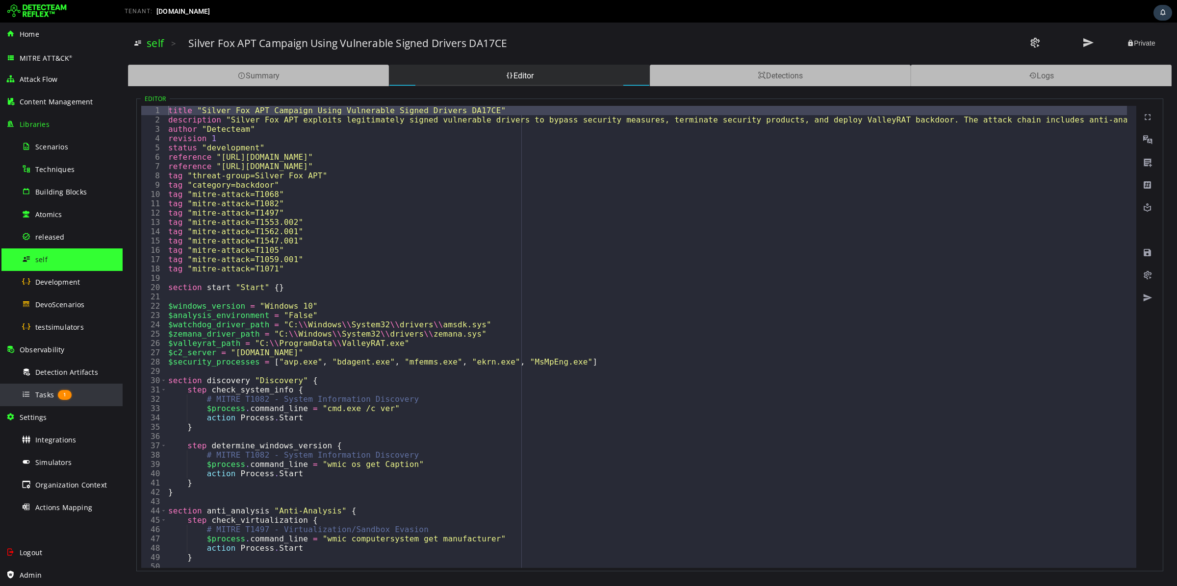
click at [48, 394] on span "Tasks" at bounding box center [44, 394] width 19 height 9
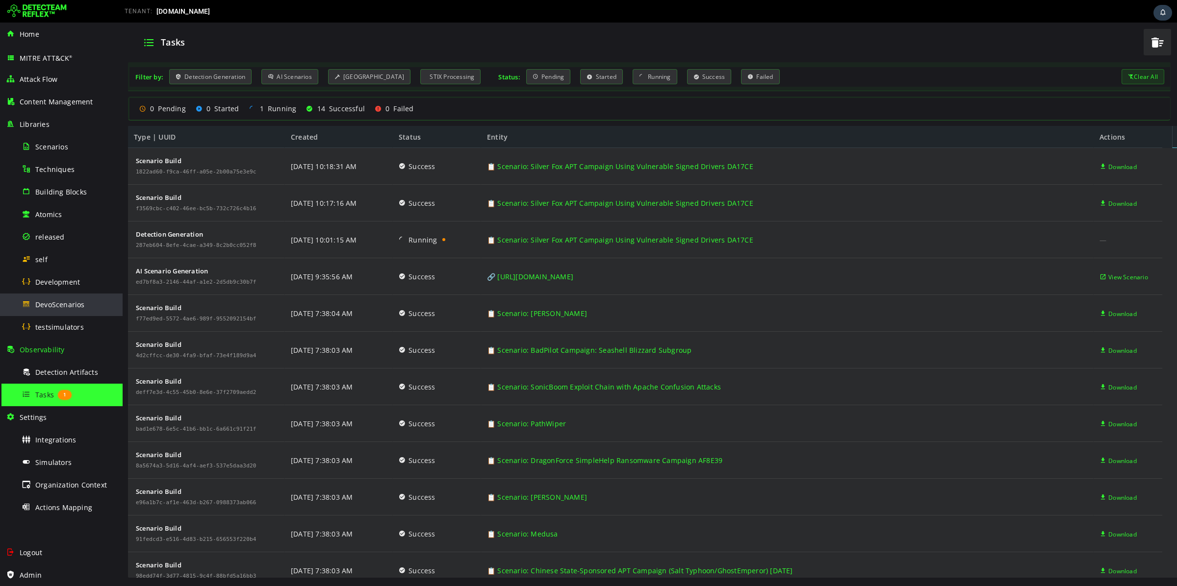
click at [76, 312] on div "DevoScenarios" at bounding box center [69, 305] width 95 height 22
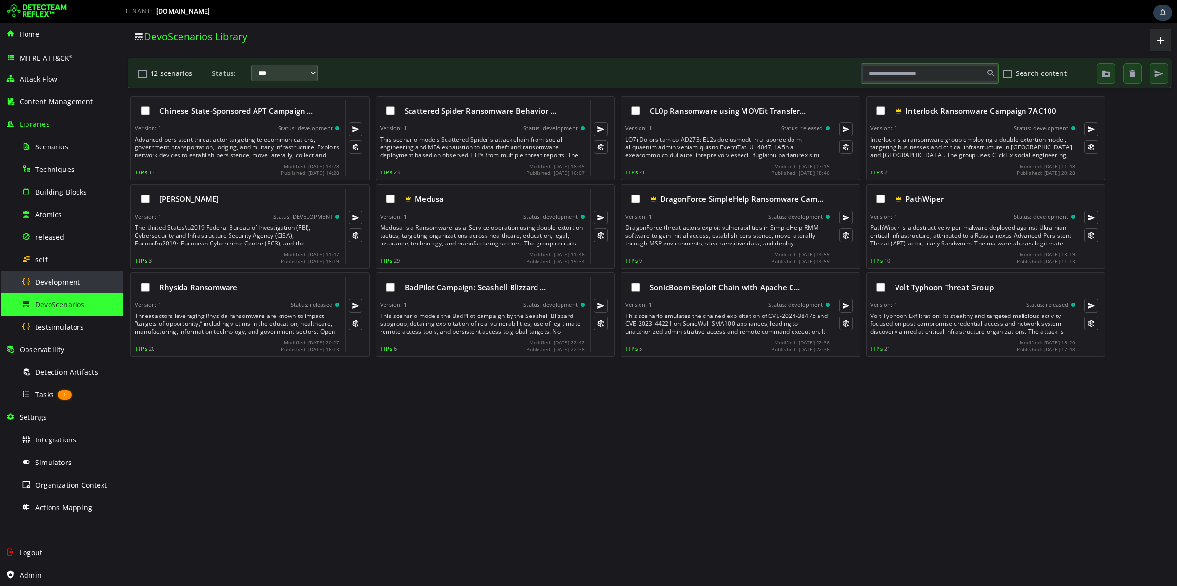
click at [55, 285] on span "Development" at bounding box center [57, 282] width 45 height 9
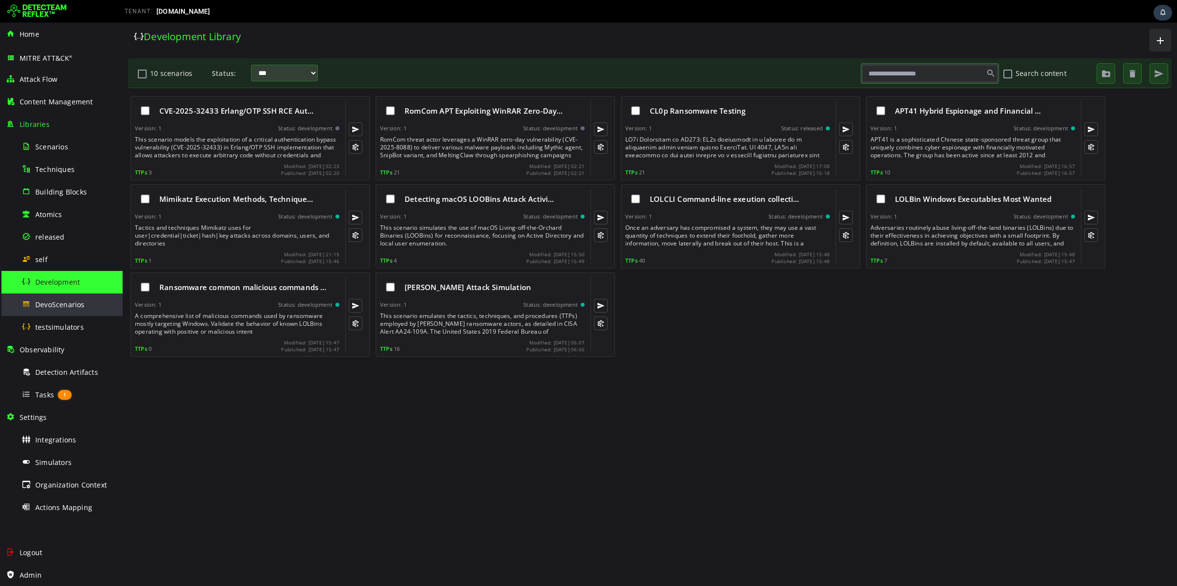
click at [70, 307] on span "DevoScenarios" at bounding box center [60, 304] width 50 height 9
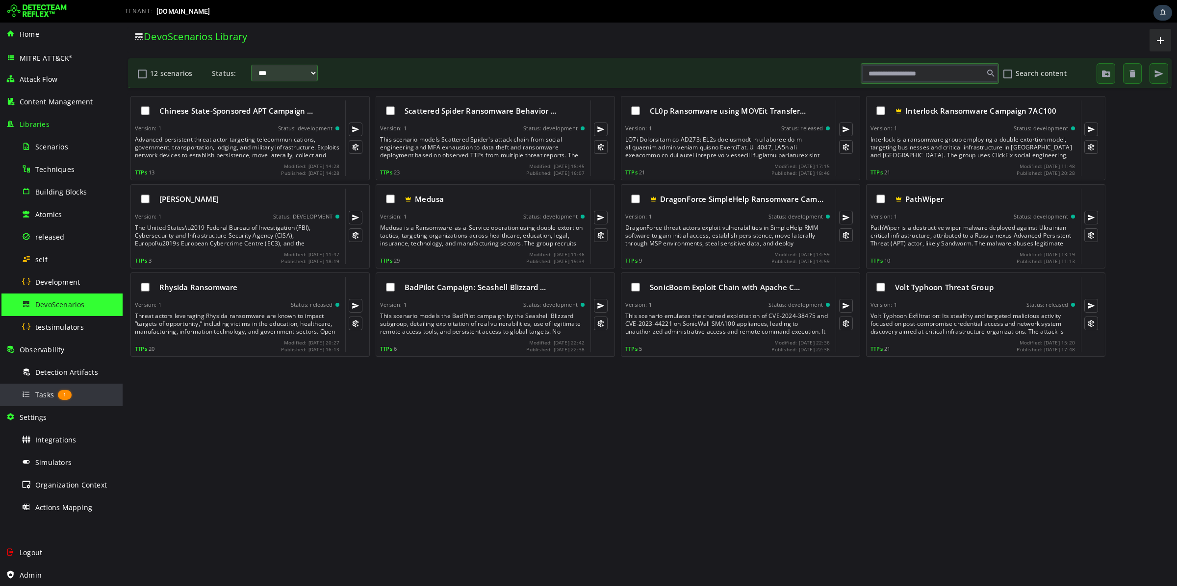
click at [54, 391] on div "Tasks 1" at bounding box center [69, 395] width 95 height 22
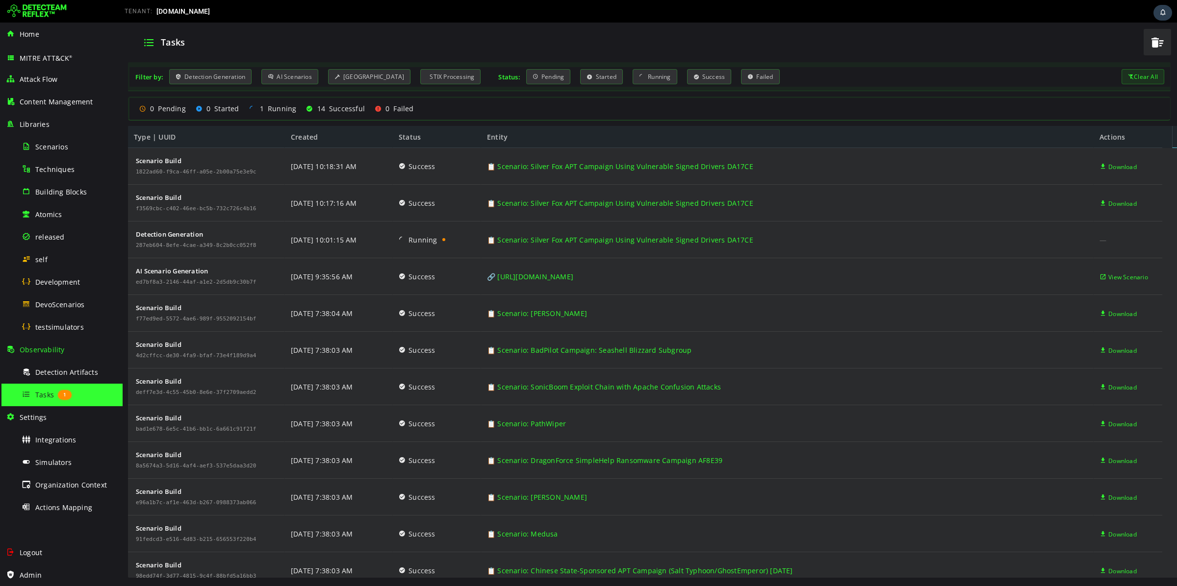
click at [37, 12] on img at bounding box center [36, 11] width 59 height 16
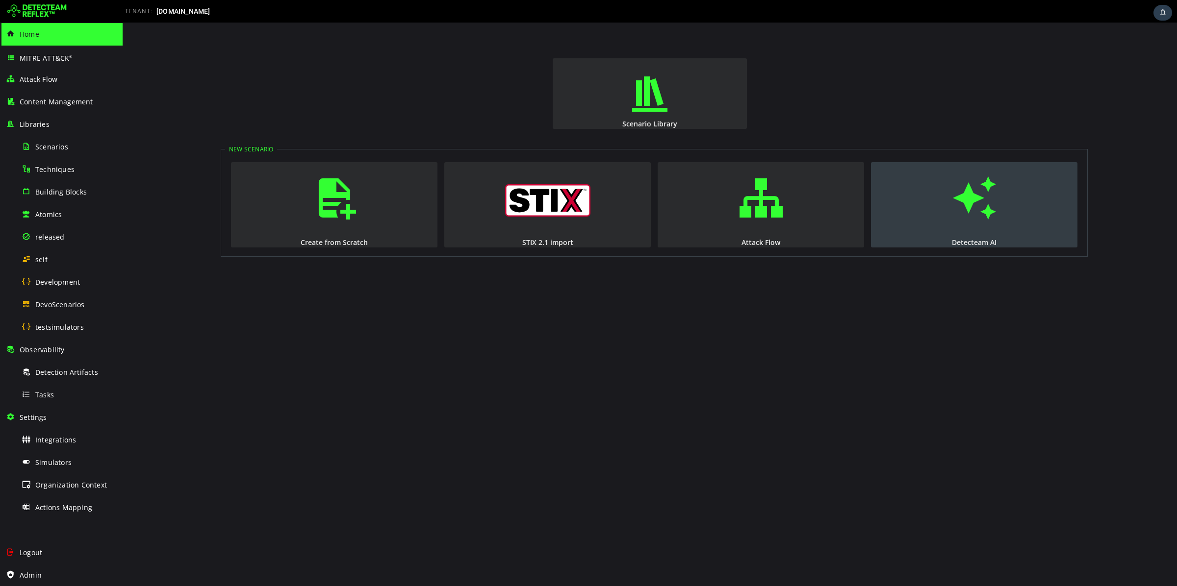
click at [969, 193] on span "button" at bounding box center [974, 198] width 10 height 67
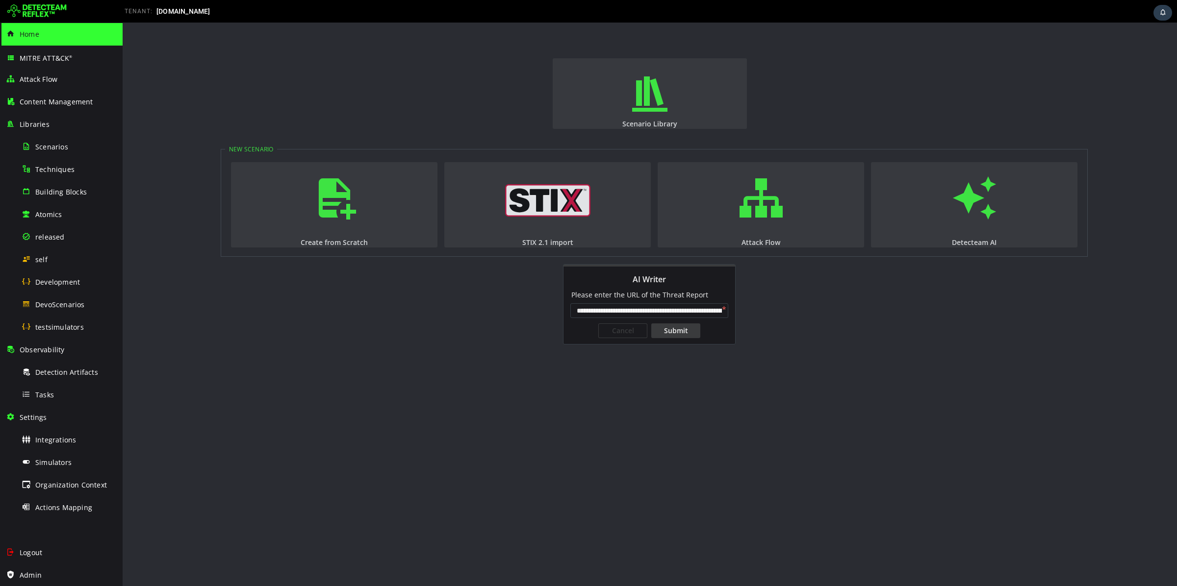
scroll to position [0, 84]
type input "**********"
click at [678, 339] on div "**********" at bounding box center [649, 322] width 172 height 44
click at [675, 327] on div "Submit" at bounding box center [675, 331] width 49 height 15
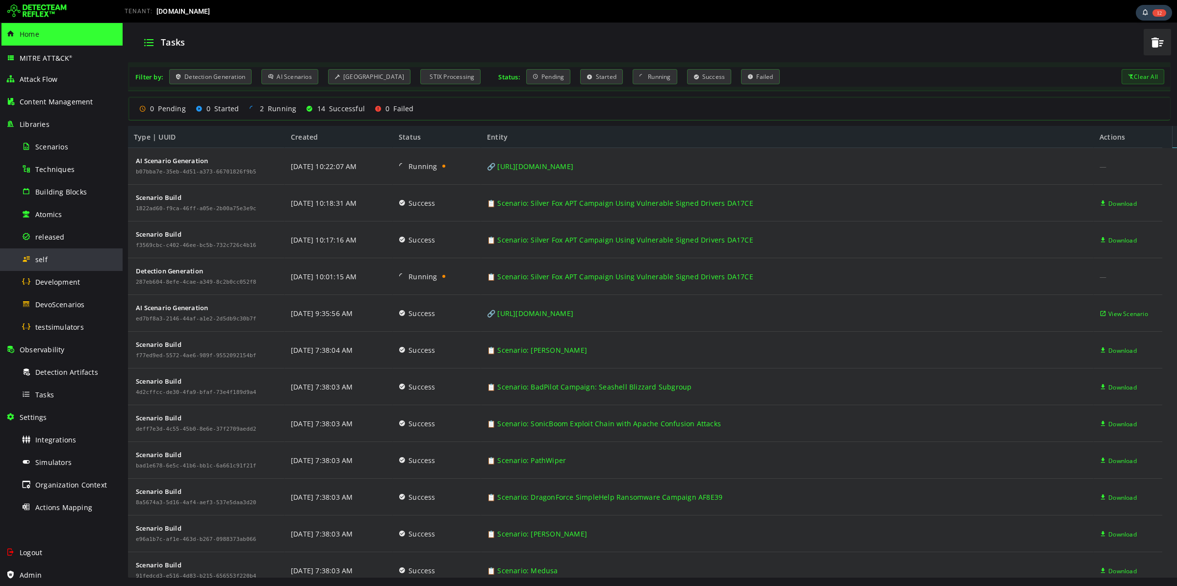
click at [63, 263] on div "self" at bounding box center [69, 260] width 95 height 22
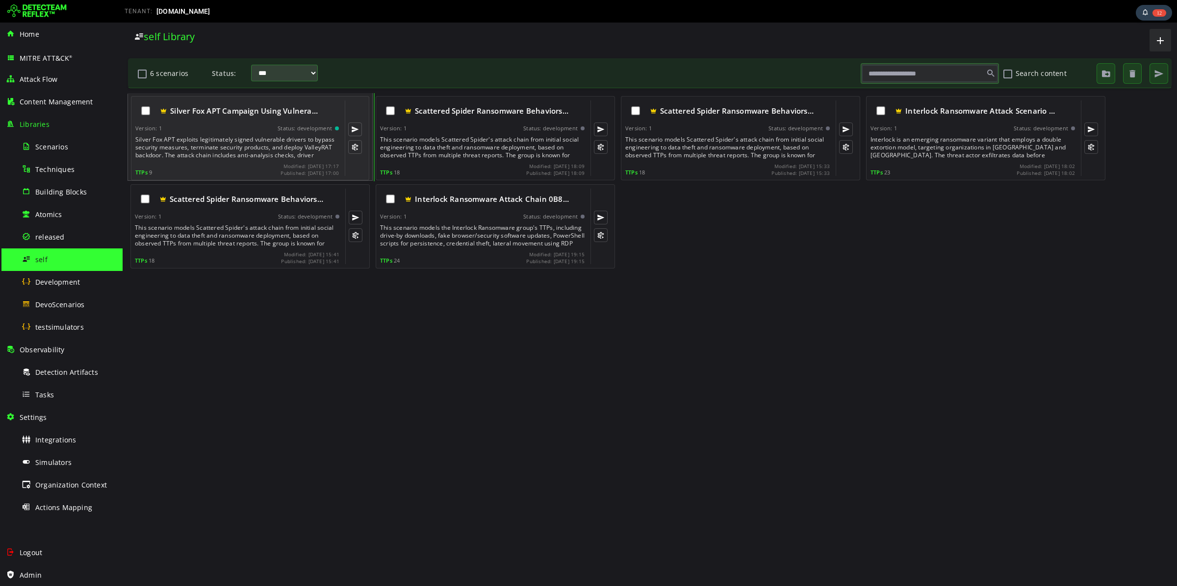
click at [207, 135] on div "Silver Fox APT Campaign Using Vulnera… Version: 1 Status: development Silver Fo…" at bounding box center [236, 139] width 203 height 76
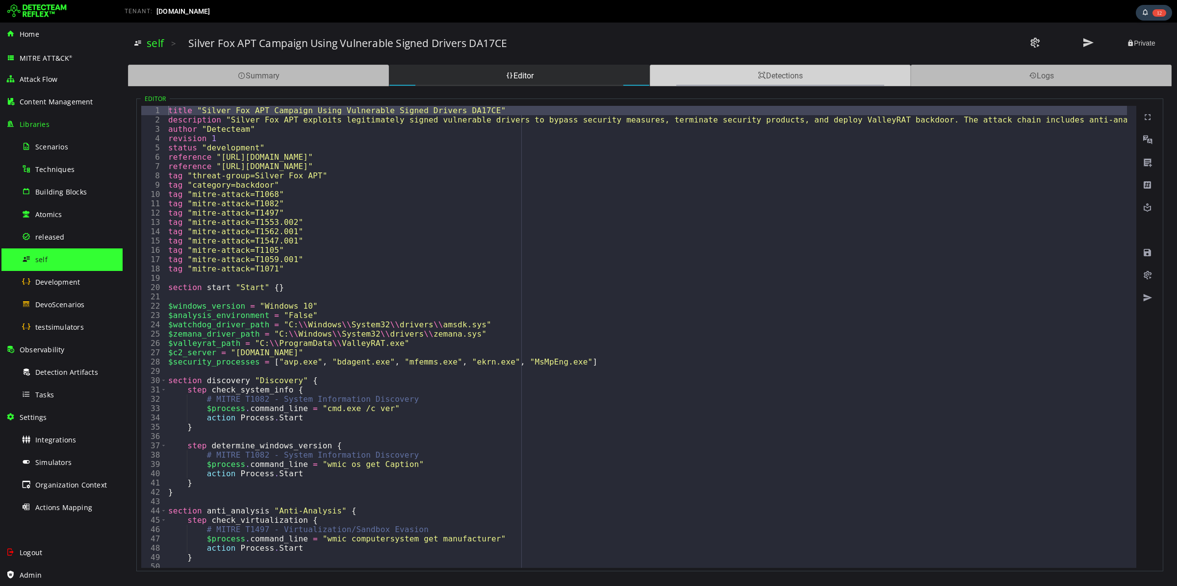
click at [784, 79] on div "Detections" at bounding box center [780, 76] width 261 height 22
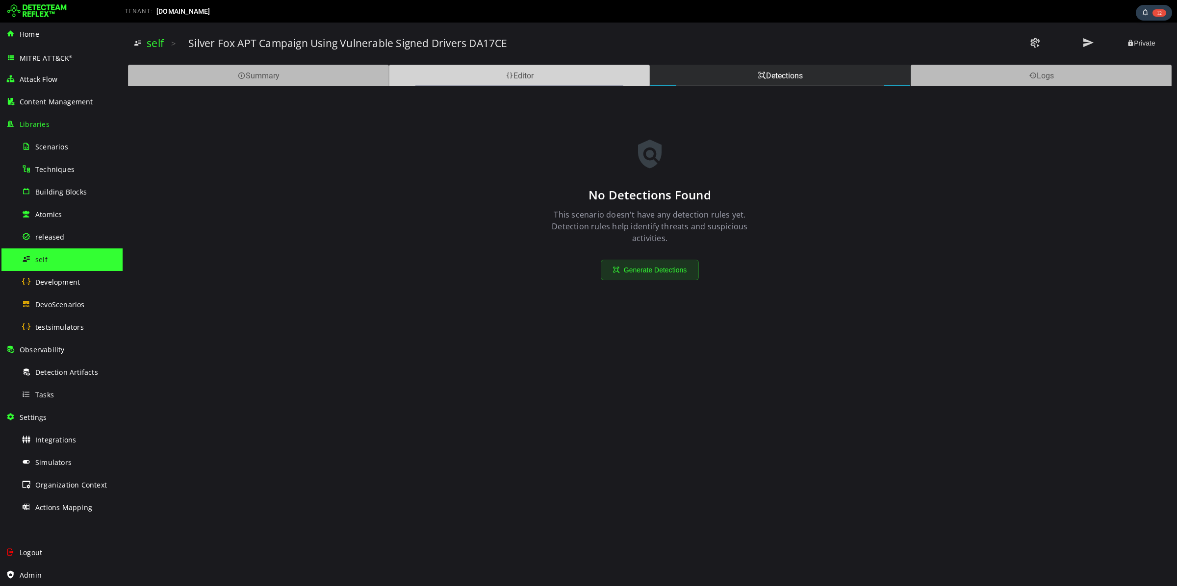
click at [575, 81] on div "Editor" at bounding box center [519, 76] width 261 height 22
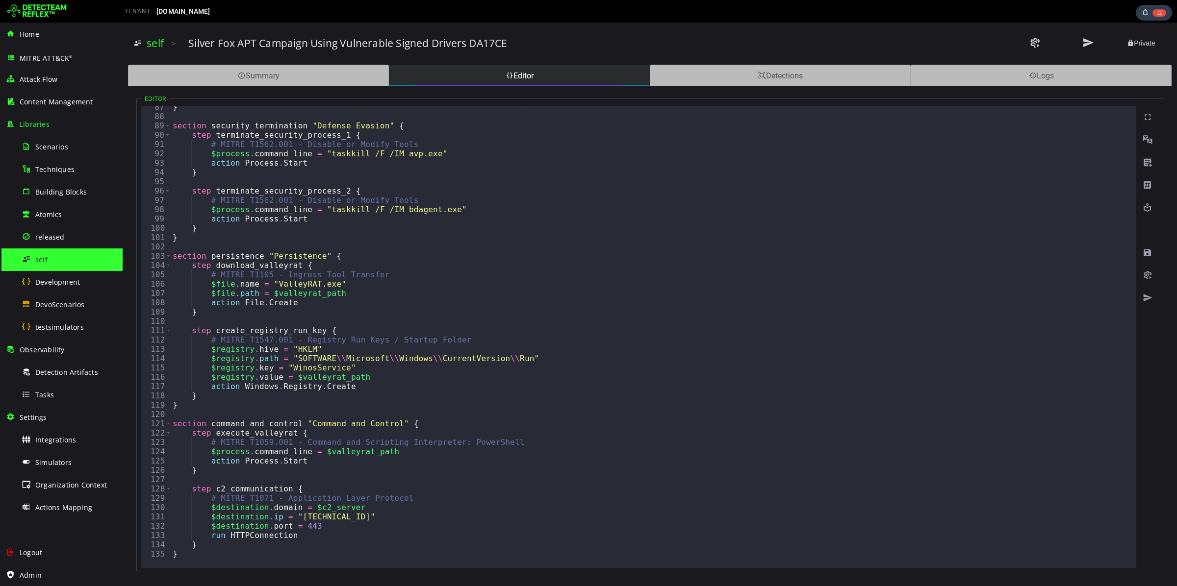
scroll to position [805, 0]
click at [50, 388] on div "Tasks" at bounding box center [69, 395] width 95 height 22
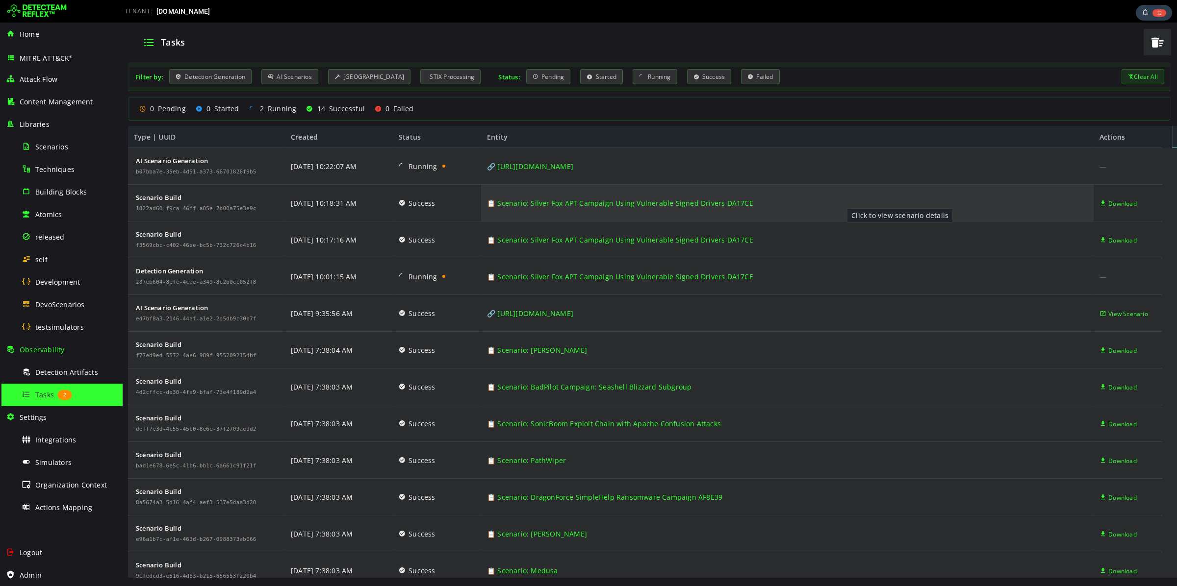
click at [837, 208] on div "📋 Scenario: Silver Fox APT Campaign Using Vulnerable Signed Drivers DA17CE" at bounding box center [787, 203] width 612 height 37
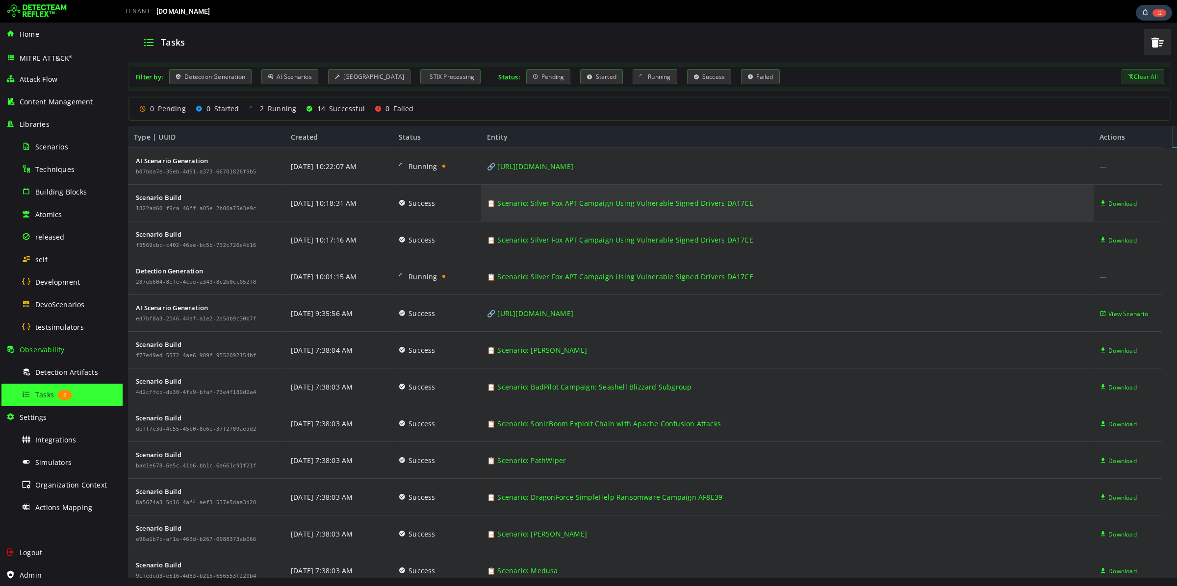
click at [837, 208] on div "📋 Scenario: Silver Fox APT Campaign Using Vulnerable Signed Drivers DA17CE" at bounding box center [787, 203] width 612 height 37
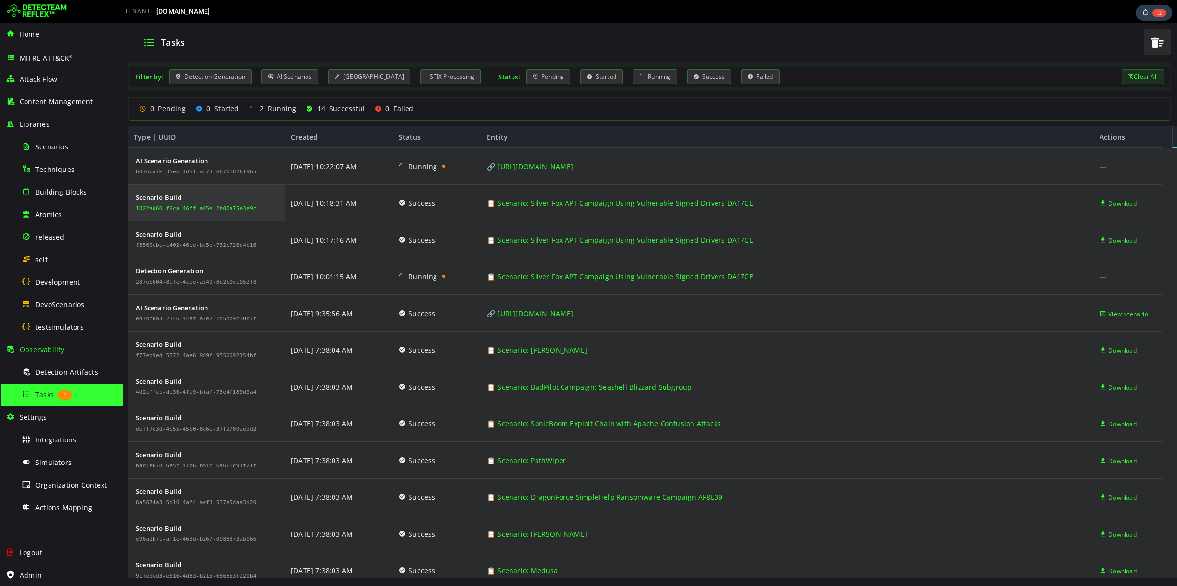
click at [182, 206] on div "1822ad60-f9ca-46ff-a05e-2b00a75e3e9c" at bounding box center [196, 209] width 121 height 6
click at [177, 195] on div "Scenario Build" at bounding box center [196, 197] width 121 height 7
click at [1110, 207] on span "Download" at bounding box center [1122, 203] width 28 height 37
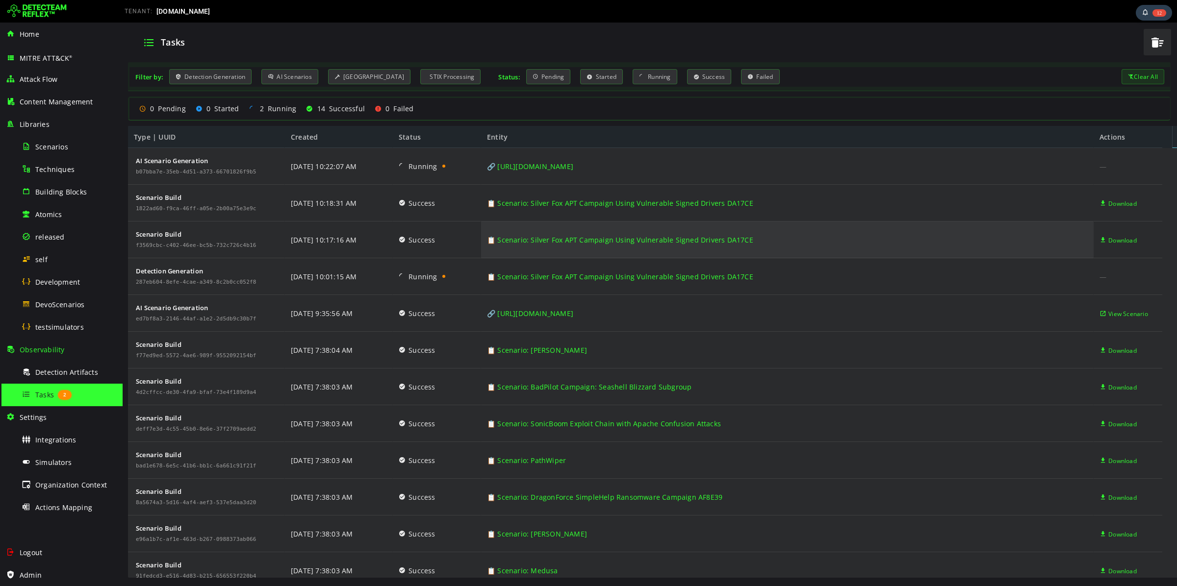
click at [582, 240] on link "📋 Scenario: Silver Fox APT Campaign Using Vulnerable Signed Drivers DA17CE" at bounding box center [620, 240] width 266 height 37
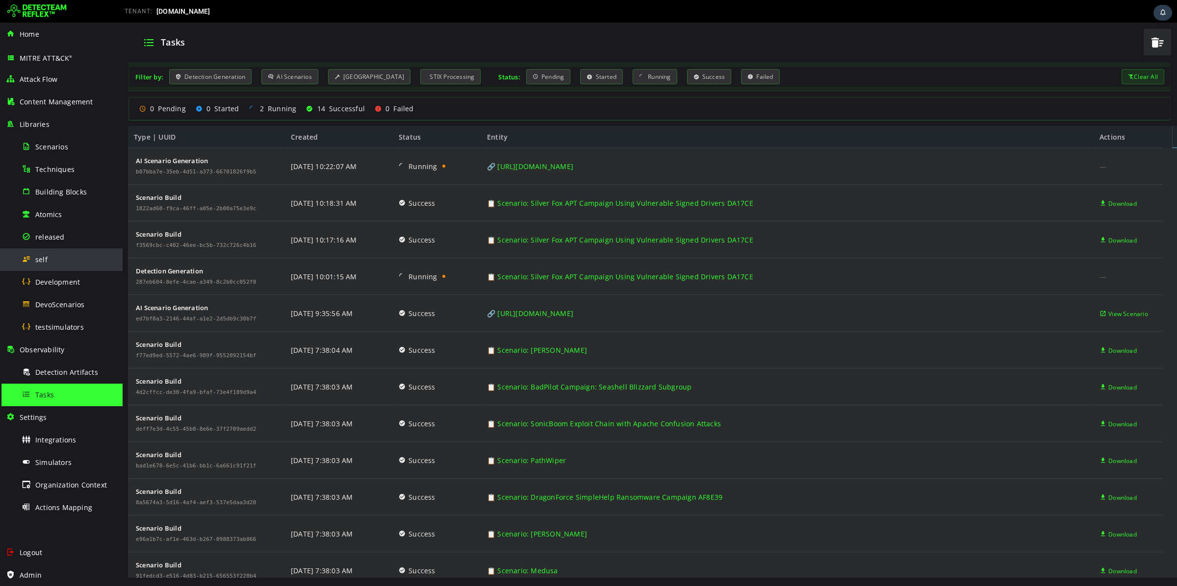
click at [58, 264] on div "self" at bounding box center [69, 260] width 95 height 22
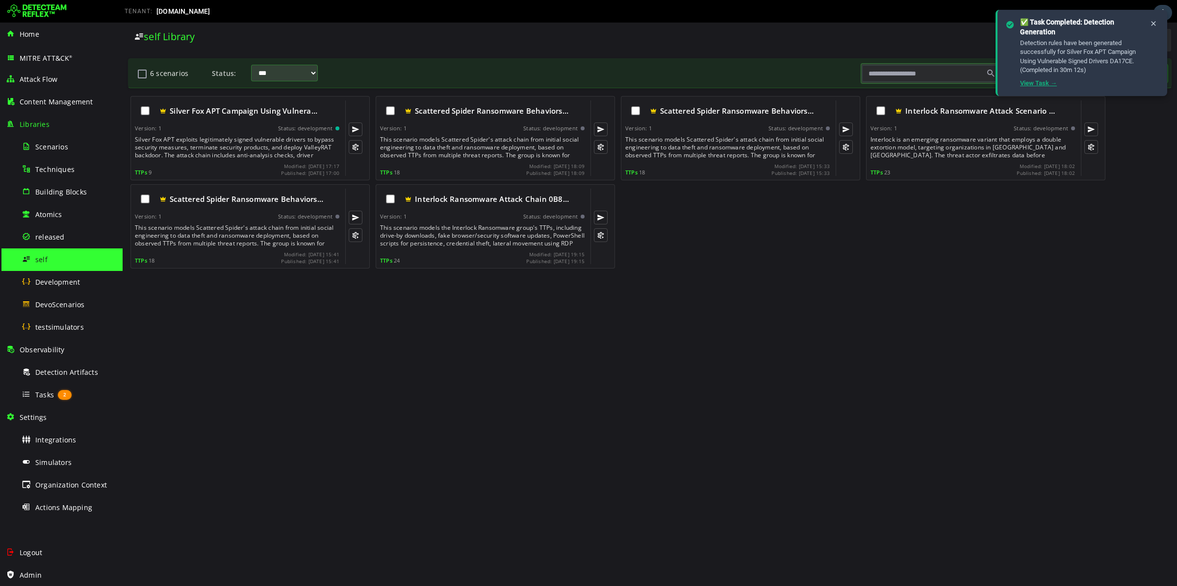
click at [1042, 79] on link "View Task →" at bounding box center [1038, 82] width 37 height 7
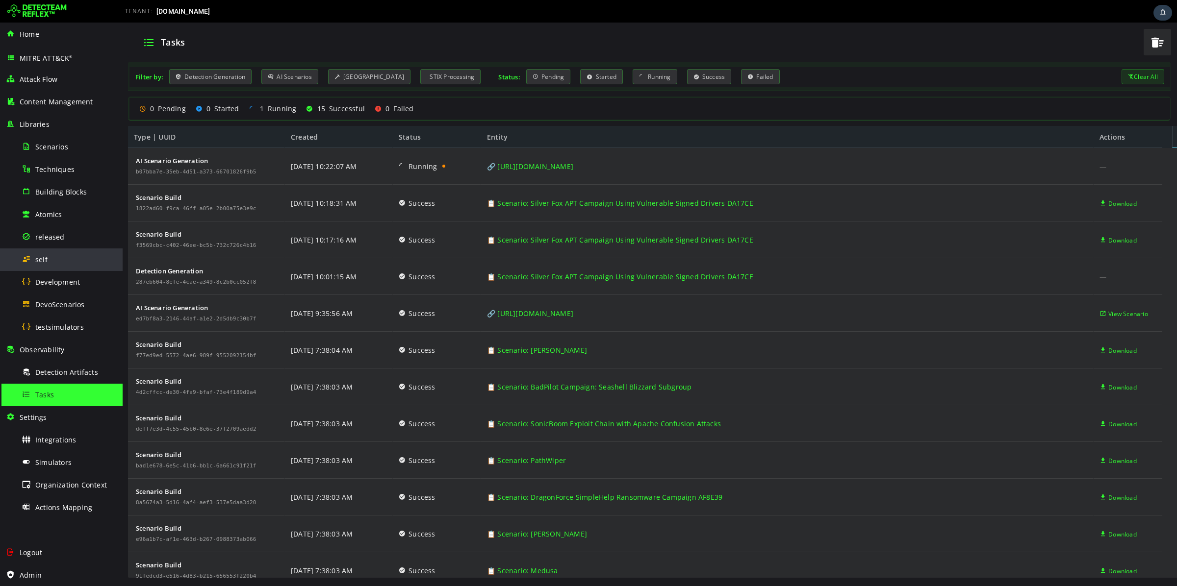
click at [55, 261] on div "self" at bounding box center [69, 260] width 95 height 22
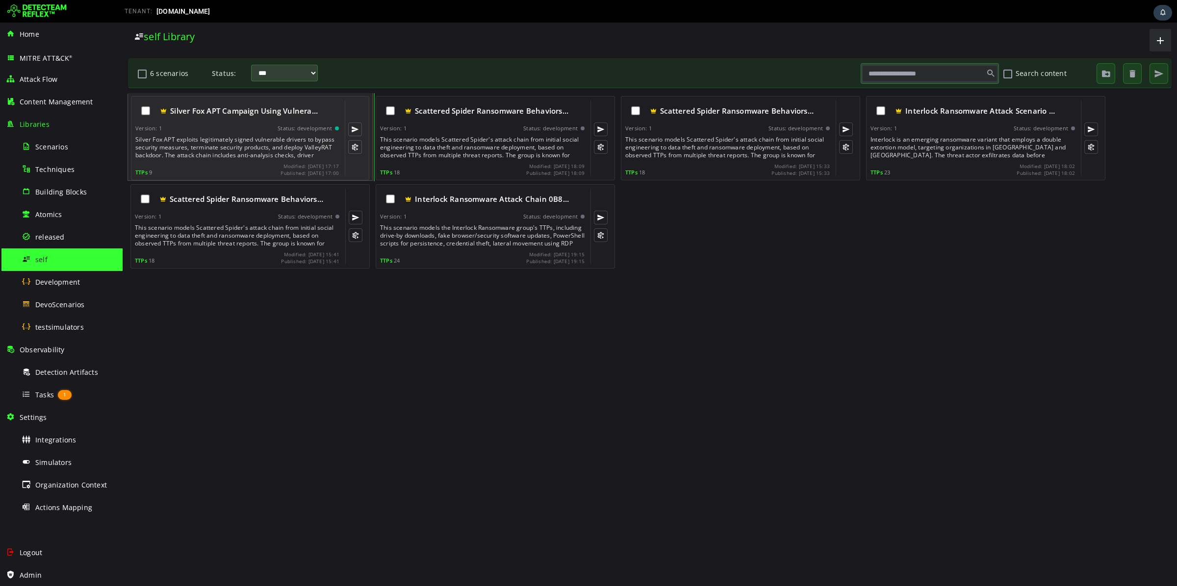
click at [226, 136] on div "Silver Fox APT exploits legitimately signed vulnerable drivers to bypass securi…" at bounding box center [237, 148] width 205 height 24
click at [306, 131] on div "Status: development" at bounding box center [305, 128] width 54 height 7
drag, startPoint x: 306, startPoint y: 131, endPoint x: 306, endPoint y: 124, distance: 7.9
click at [306, 124] on div "Silver Fox APT Campaign Using Vulnera… Version: 1 Status: development Silver Fo…" at bounding box center [236, 139] width 203 height 76
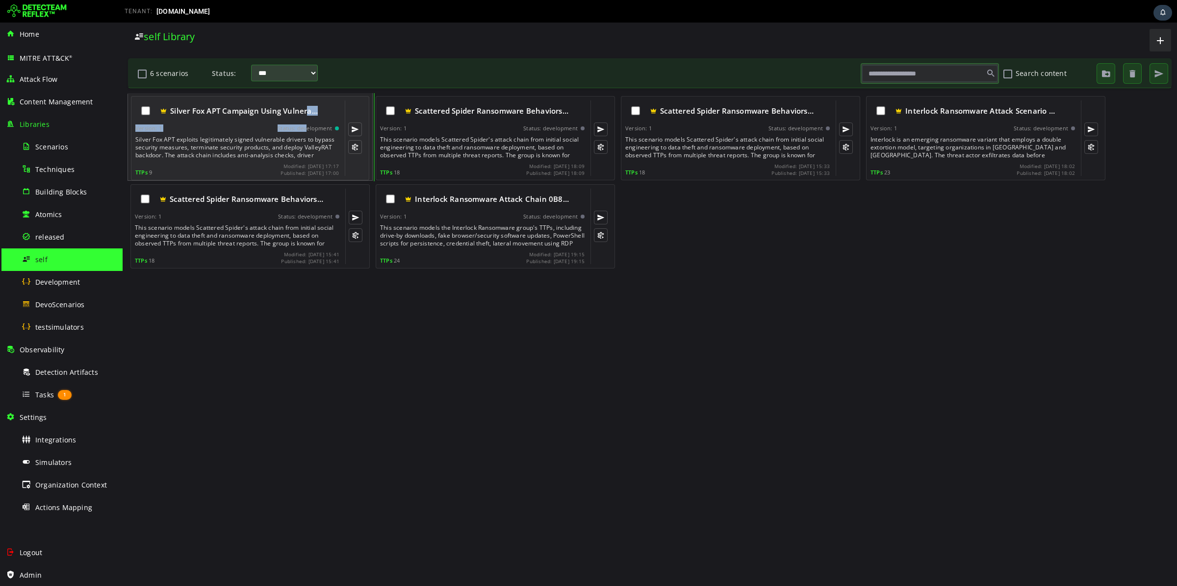
click at [306, 123] on div "Silver Fox APT Campaign Using Vulnera… Version: 1 Status: development Silver Fo…" at bounding box center [236, 139] width 203 height 76
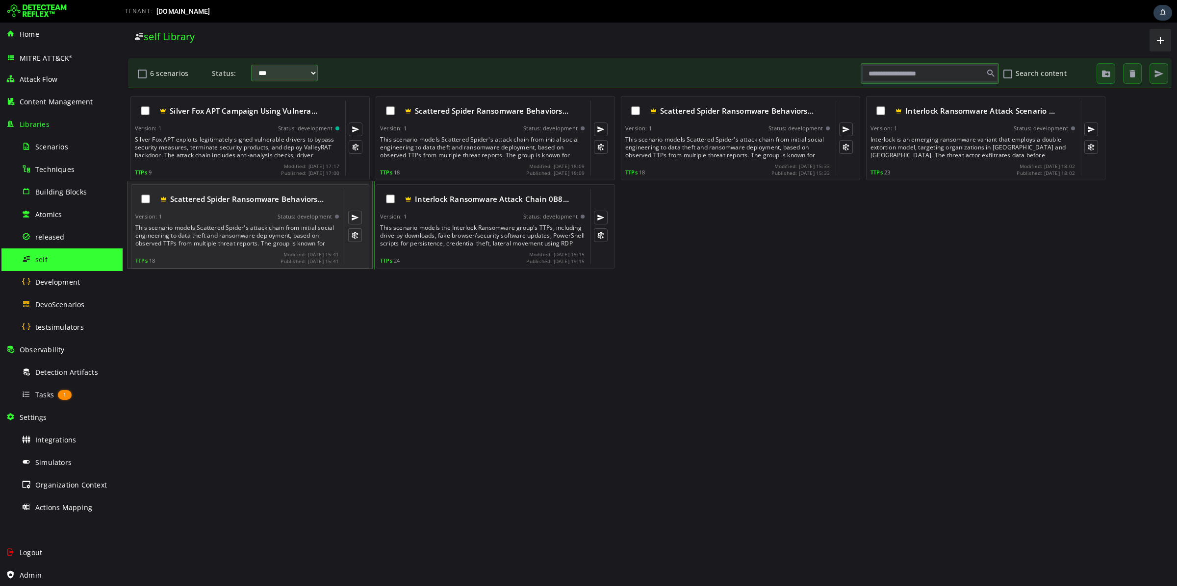
click at [237, 228] on div "This scenario models Scattered Spider's attack chain from initial social engine…" at bounding box center [237, 236] width 205 height 24
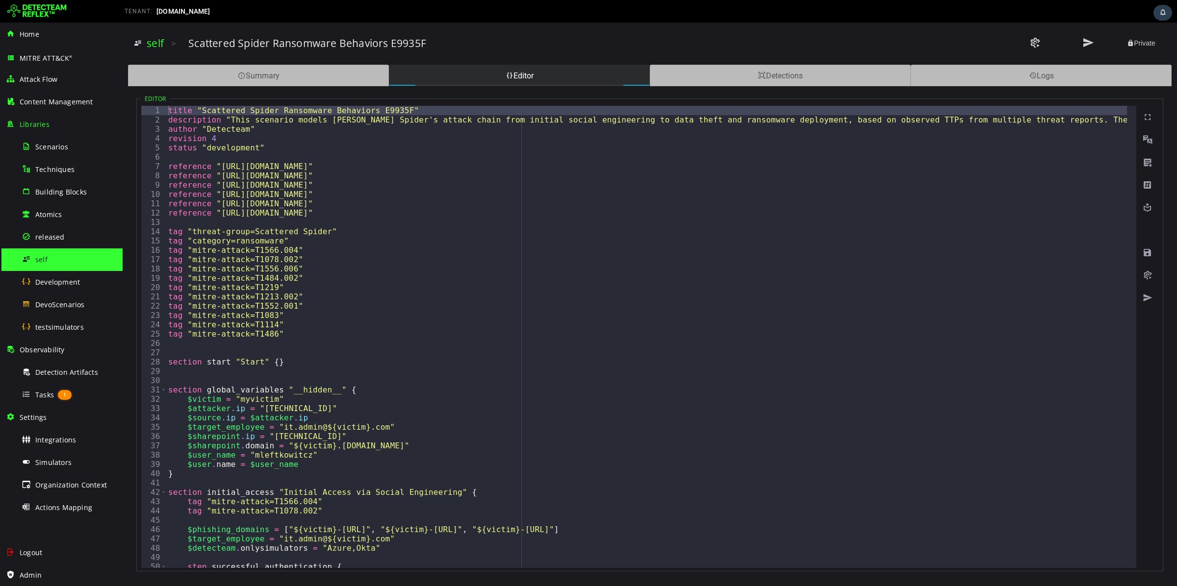
click at [234, 133] on div "title "Scattered Spider Ransomware Behaviors E9935F" description "This scenario…" at bounding box center [829, 342] width 1327 height 472
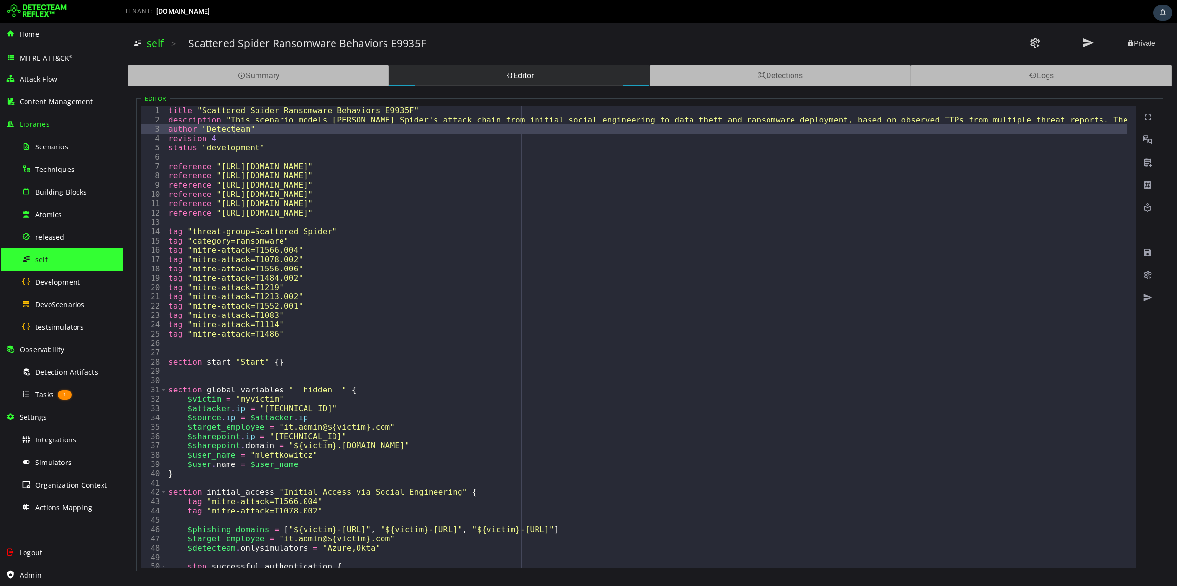
click at [45, 260] on span "self" at bounding box center [41, 259] width 12 height 9
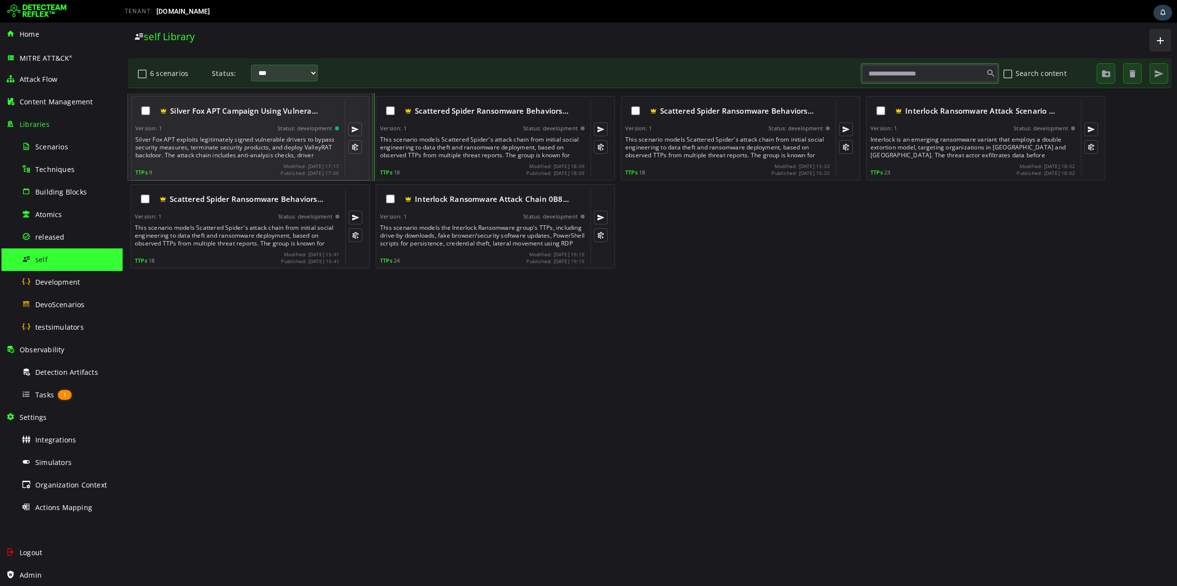
click at [252, 111] on span "Silver Fox APT Campaign Using Vulnera…" at bounding box center [244, 111] width 148 height 10
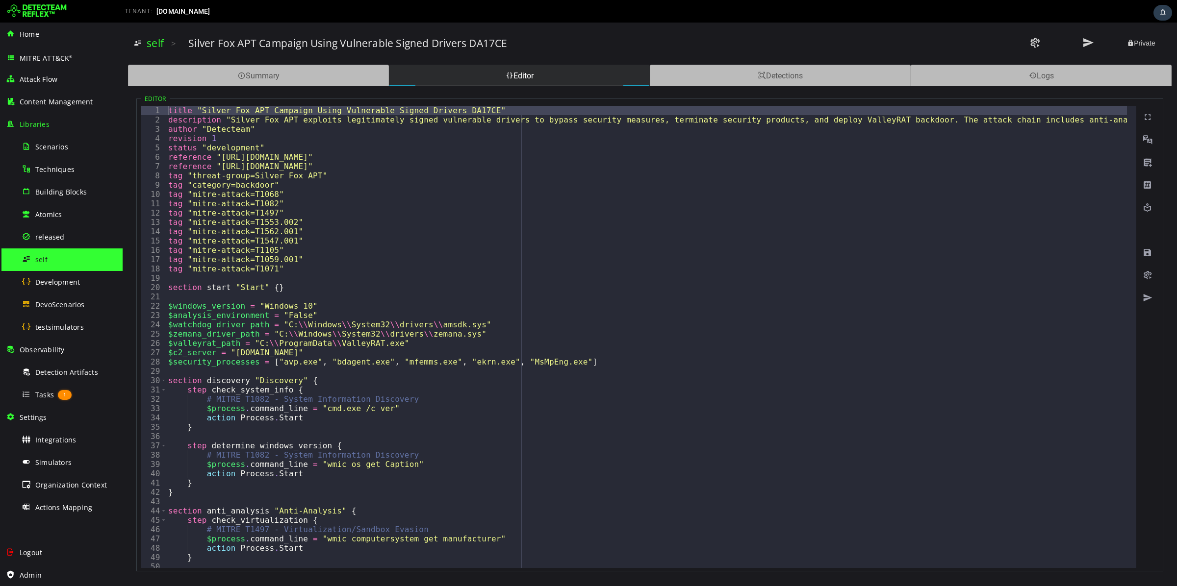
type textarea "**********"
click at [252, 111] on div "title "Silver Fox APT Campaign Using Vulnerable Signed Drivers DA17CE" descript…" at bounding box center [995, 346] width 1658 height 481
click at [823, 82] on div "Detections" at bounding box center [780, 76] width 261 height 22
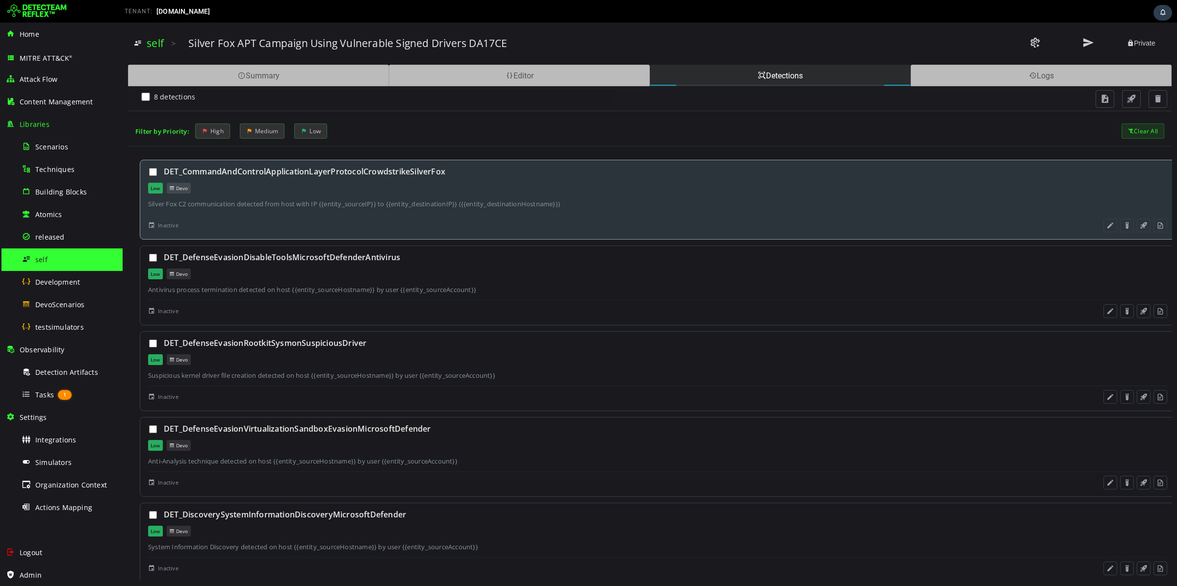
click at [494, 205] on div "Silver Fox C2 communication detected from host with IP {{entity_sourceIP}} to {…" at bounding box center [657, 204] width 1019 height 9
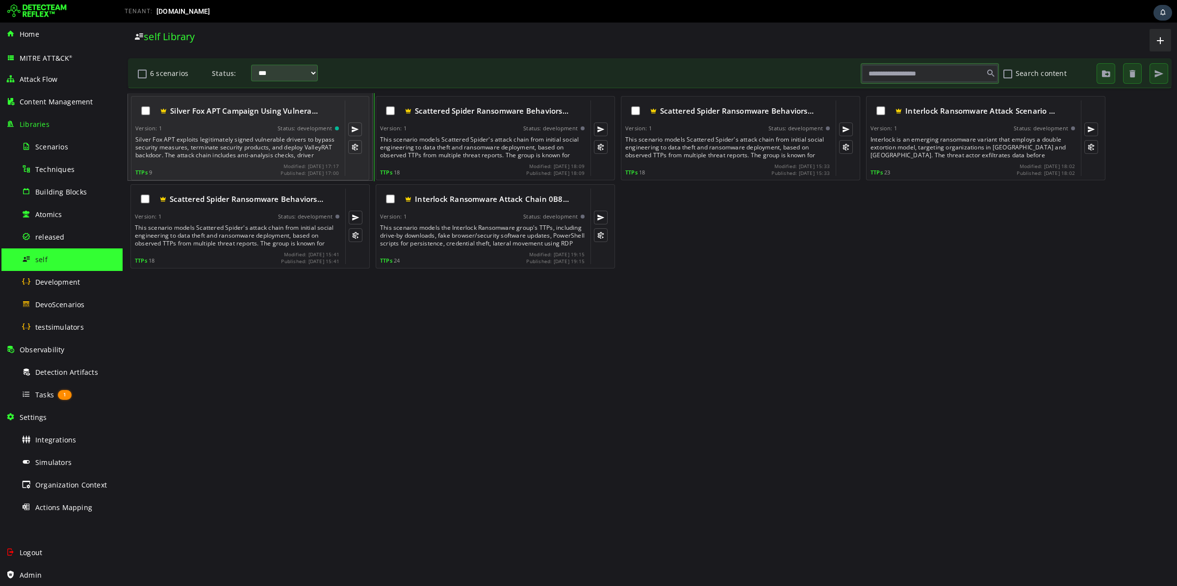
click at [277, 135] on div "Silver Fox APT Campaign Using Vulnera… Version: 1 Status: development Silver Fo…" at bounding box center [236, 139] width 203 height 76
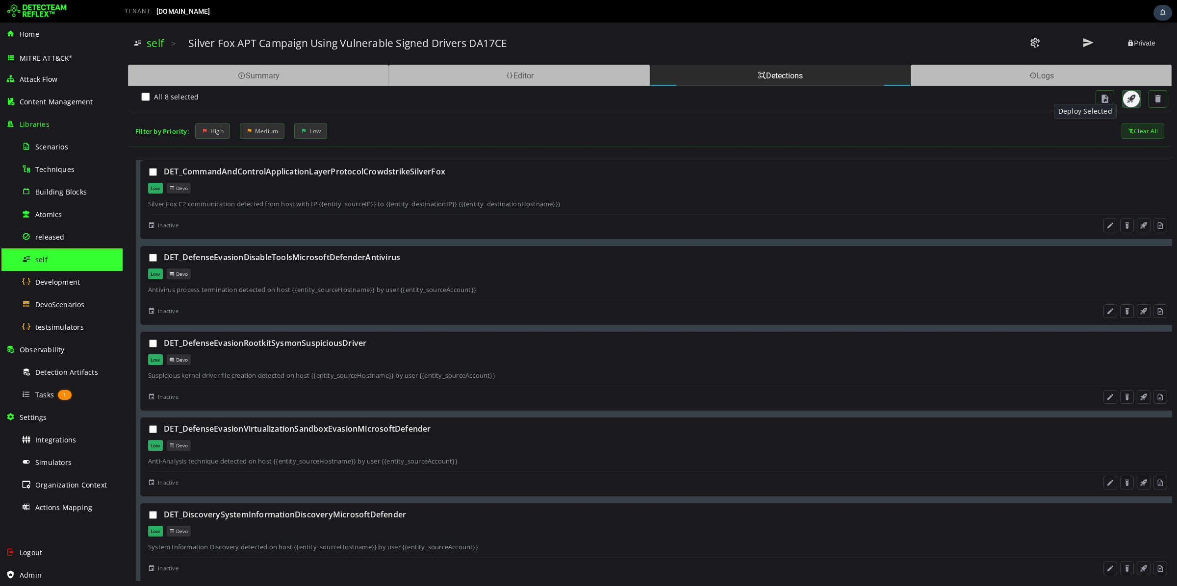
click at [1125, 104] on button "button" at bounding box center [1131, 99] width 17 height 17
click at [42, 388] on div "Tasks 1" at bounding box center [69, 395] width 95 height 22
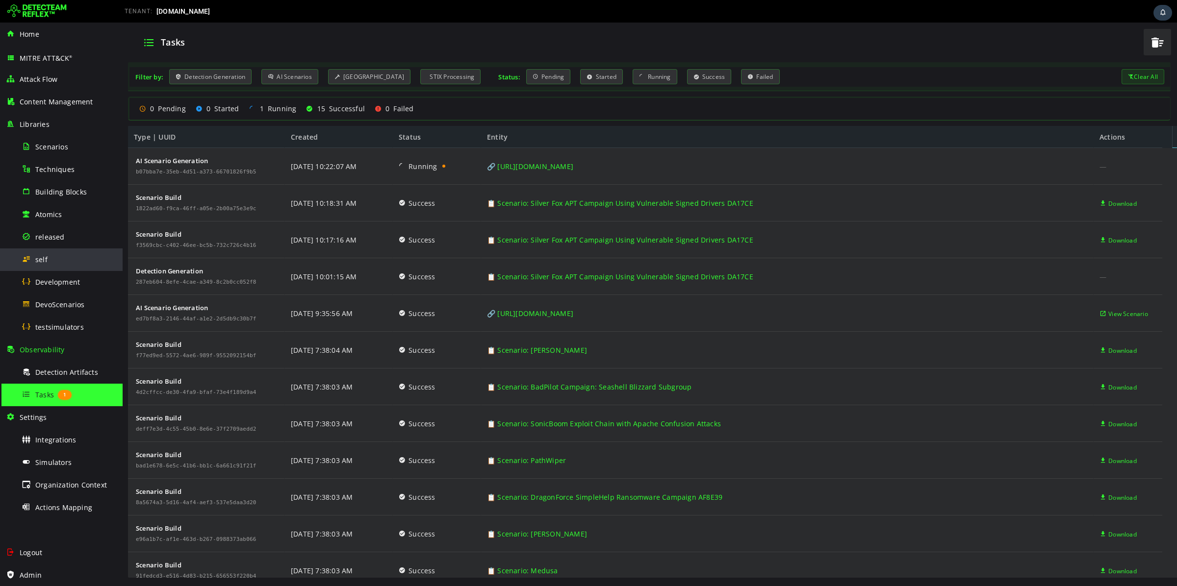
click at [28, 259] on span at bounding box center [27, 259] width 10 height 8
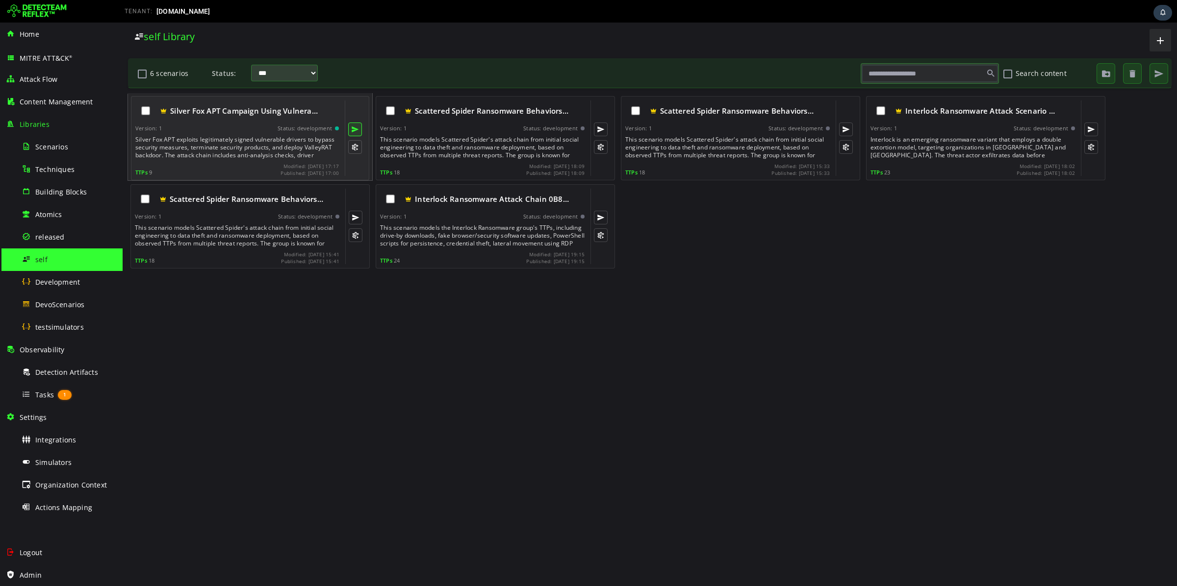
click at [351, 130] on button at bounding box center [355, 130] width 14 height 14
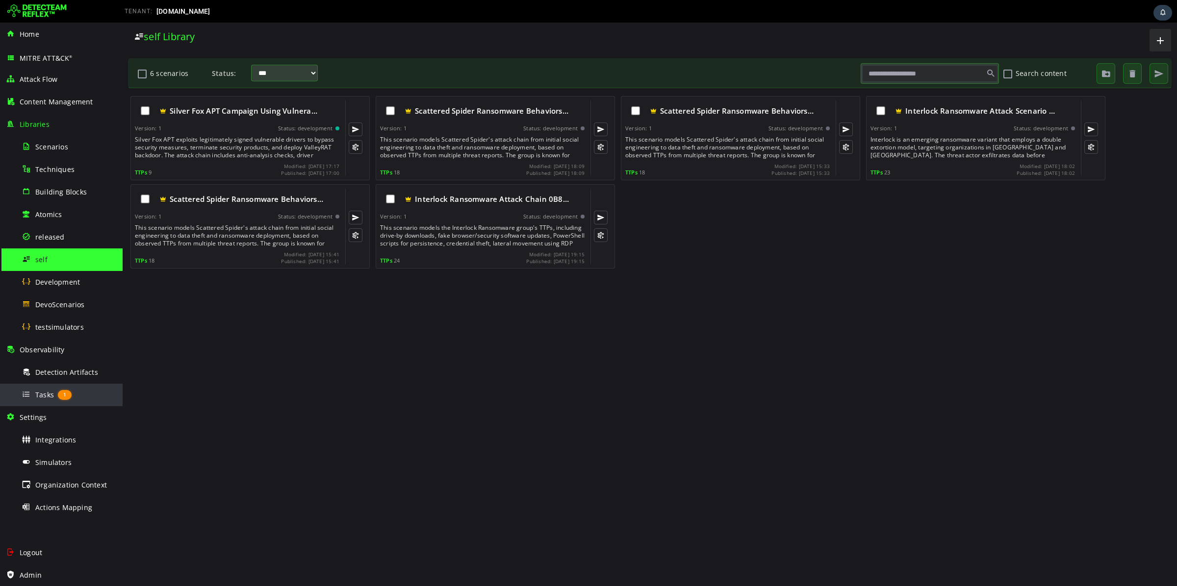
click at [40, 398] on span "Tasks" at bounding box center [44, 394] width 19 height 9
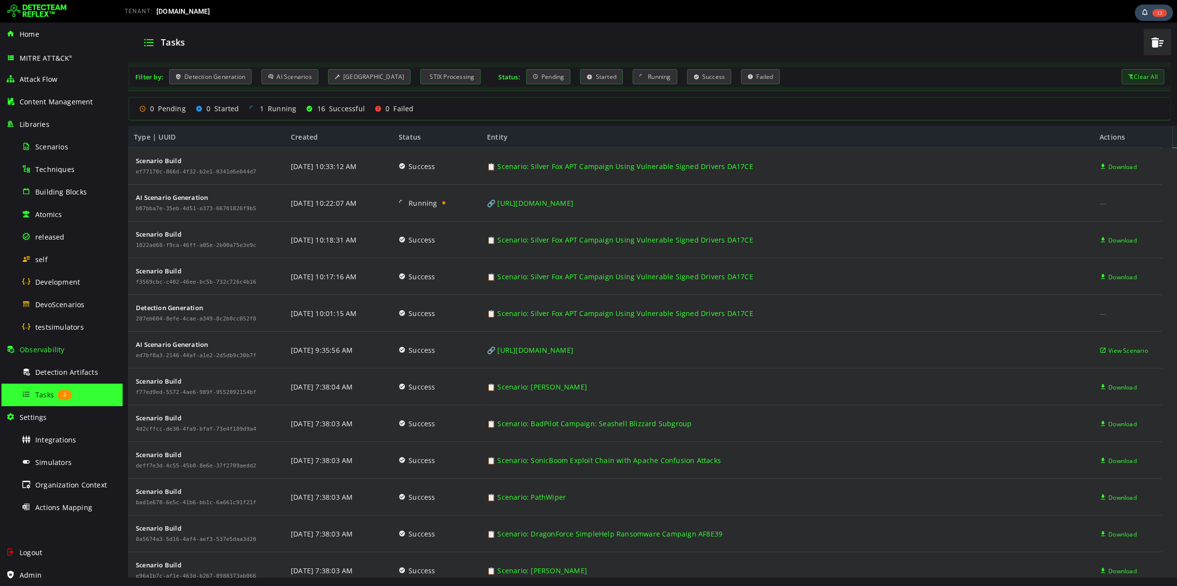
click at [1156, 14] on span "13" at bounding box center [1159, 13] width 14 height 8
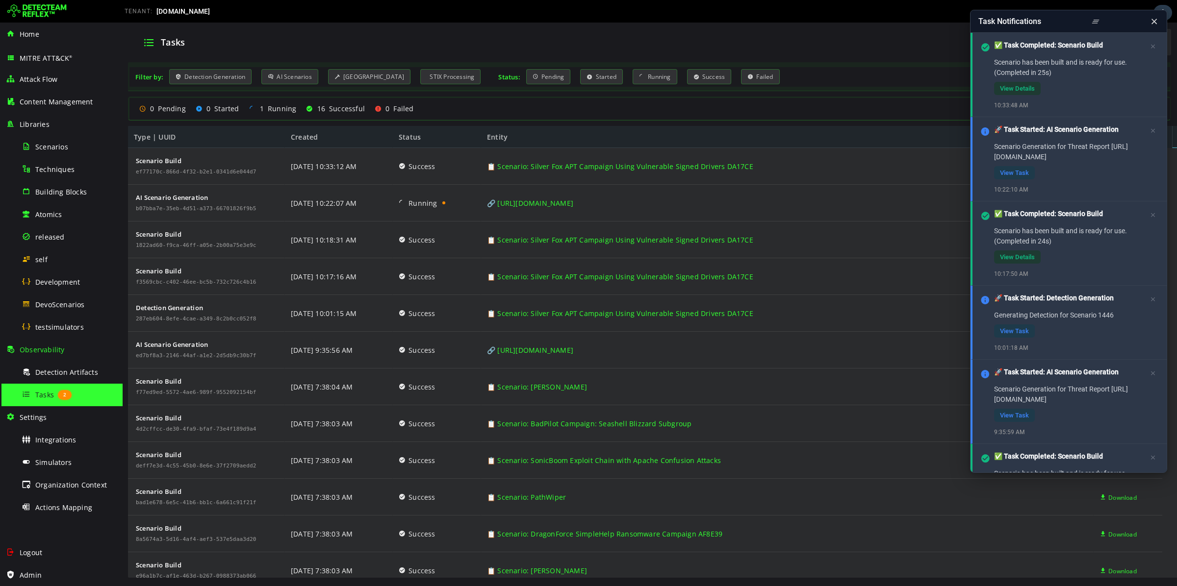
drag, startPoint x: 1155, startPoint y: 20, endPoint x: 1025, endPoint y: 6, distance: 131.1
click at [1155, 20] on icon at bounding box center [1153, 22] width 9 height 10
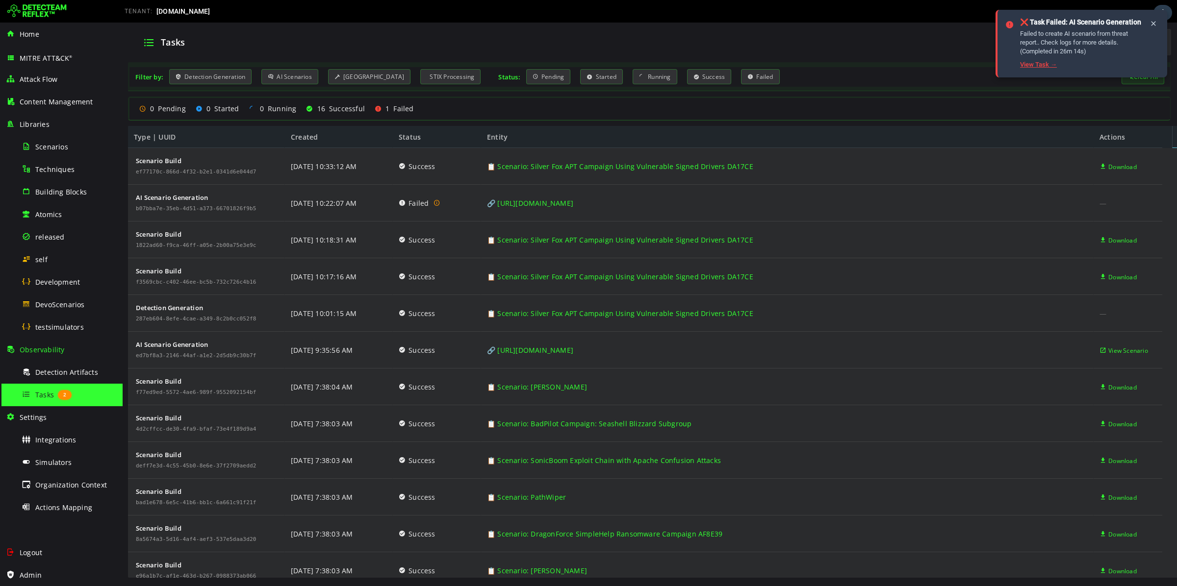
click at [1035, 64] on link "View Task →" at bounding box center [1038, 64] width 37 height 7
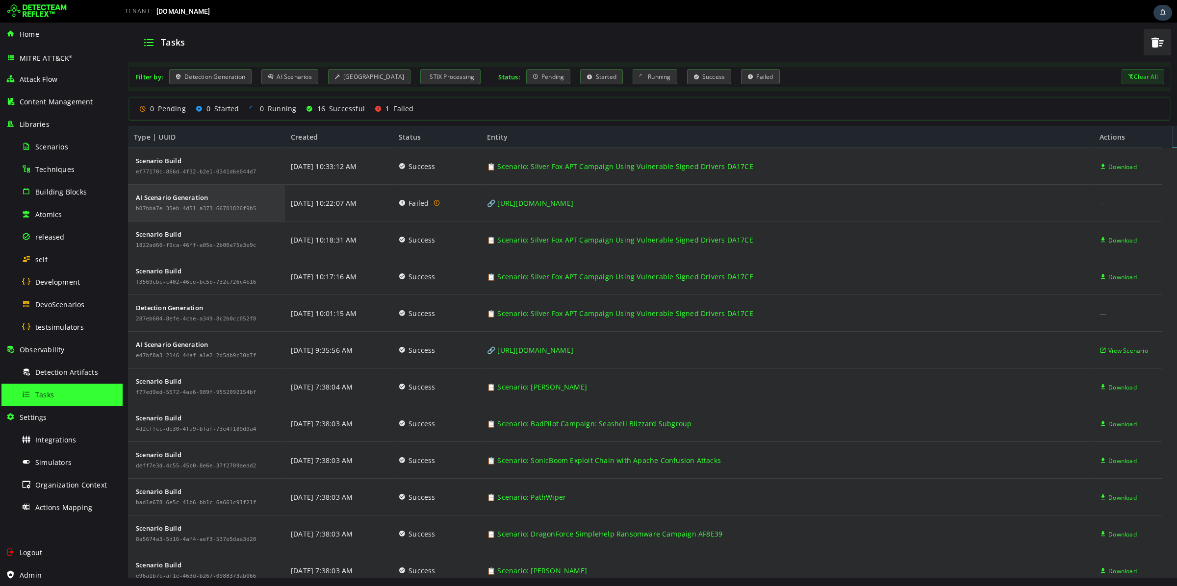
click at [193, 199] on div "AI Scenario Generation" at bounding box center [196, 197] width 121 height 7
click at [53, 257] on div "self" at bounding box center [69, 260] width 95 height 22
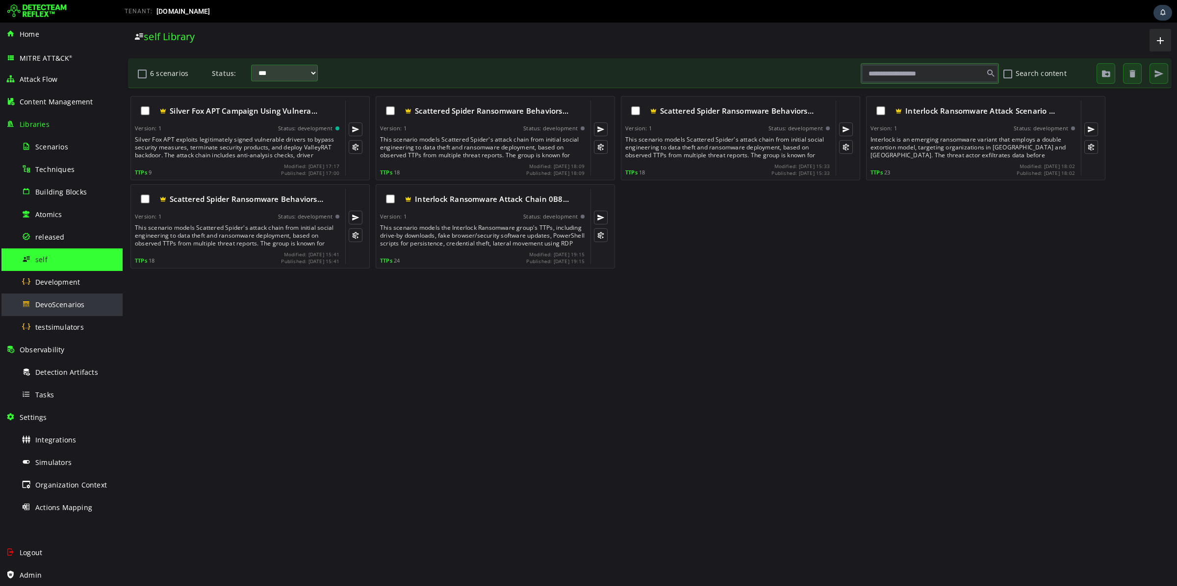
click at [70, 304] on span "DevoScenarios" at bounding box center [60, 304] width 50 height 9
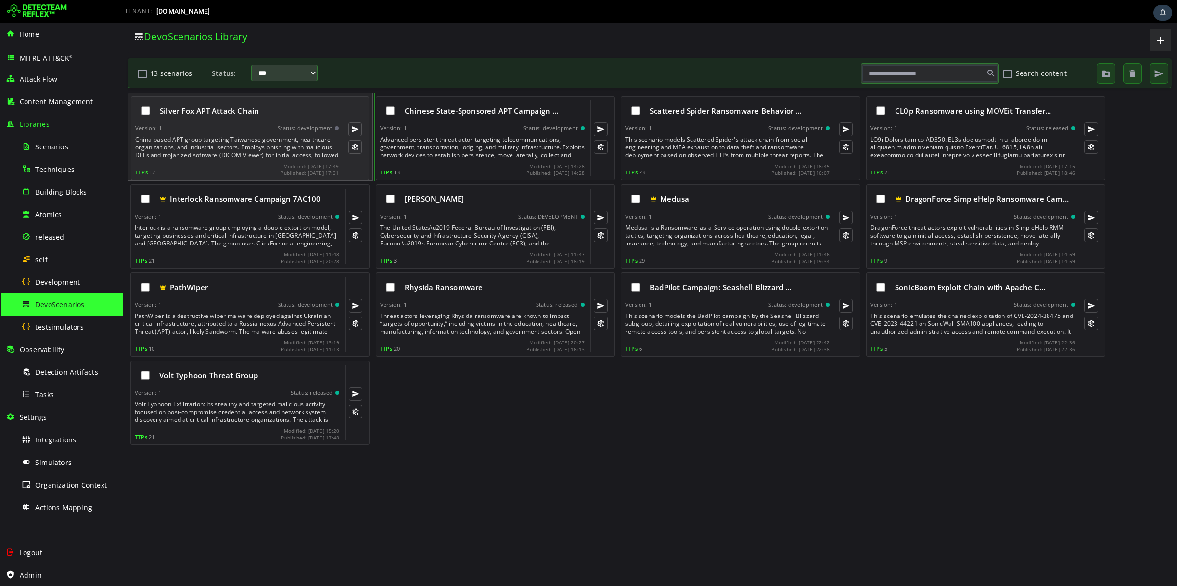
click at [247, 149] on div "China-based APT group targeting Taiwanese government, healthcare organizations,…" at bounding box center [237, 148] width 205 height 24
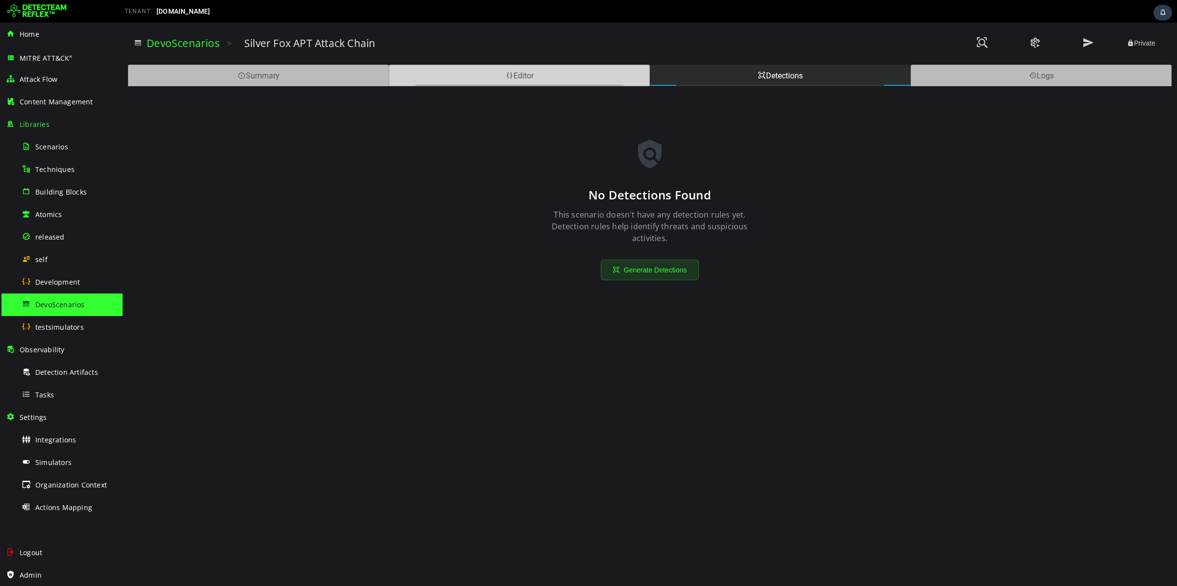
click at [516, 74] on div "Editor" at bounding box center [519, 76] width 261 height 22
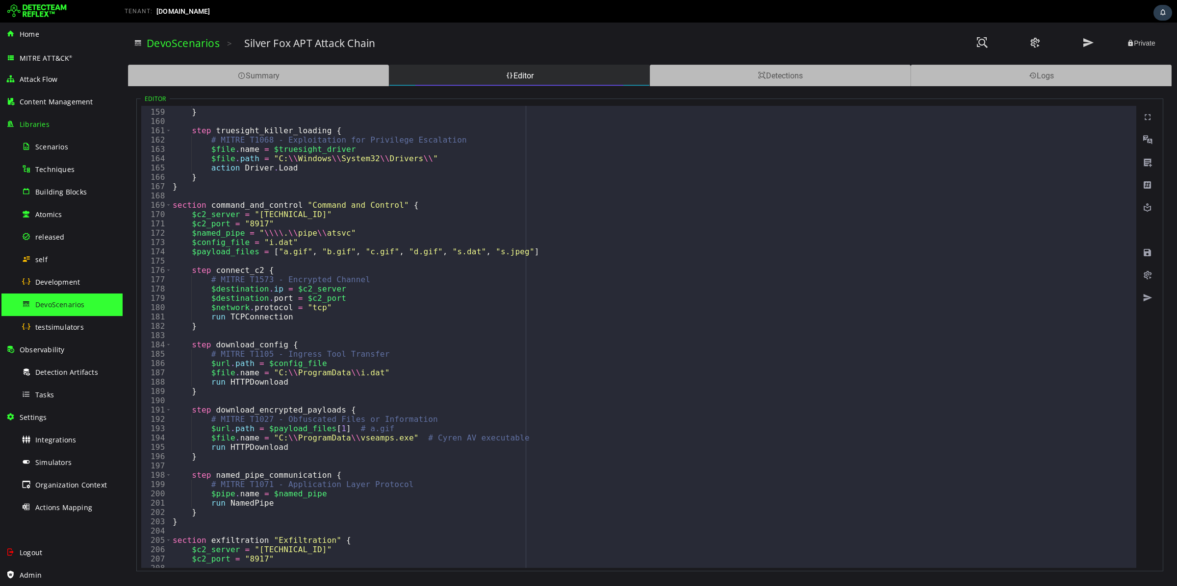
scroll to position [1470, 0]
click at [773, 76] on div "Detections" at bounding box center [780, 76] width 261 height 22
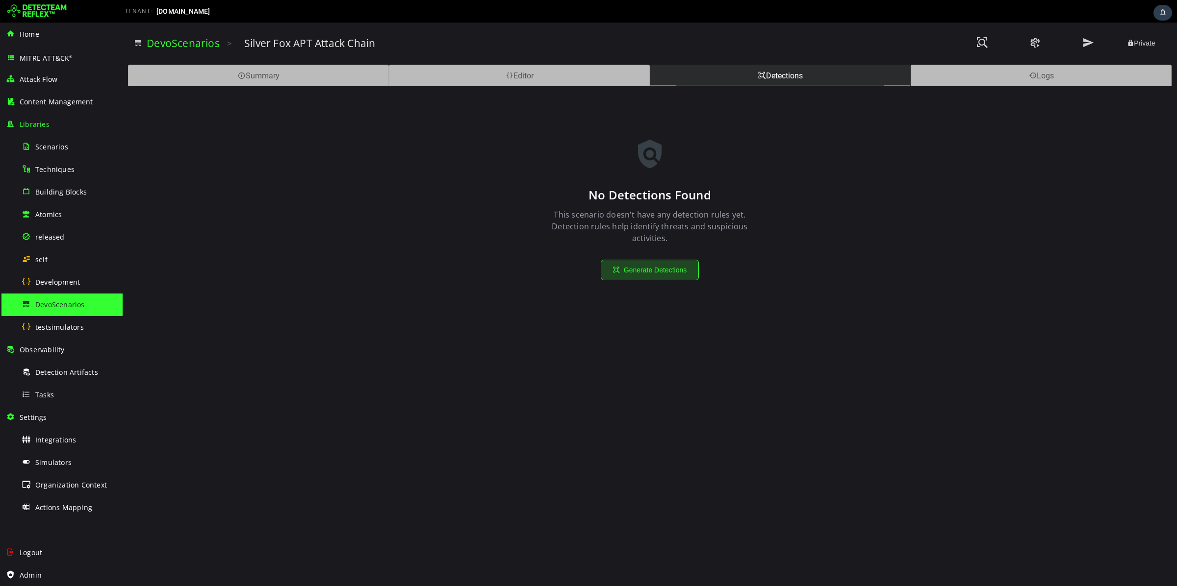
click at [651, 268] on button "Generate Detections" at bounding box center [650, 270] width 98 height 21
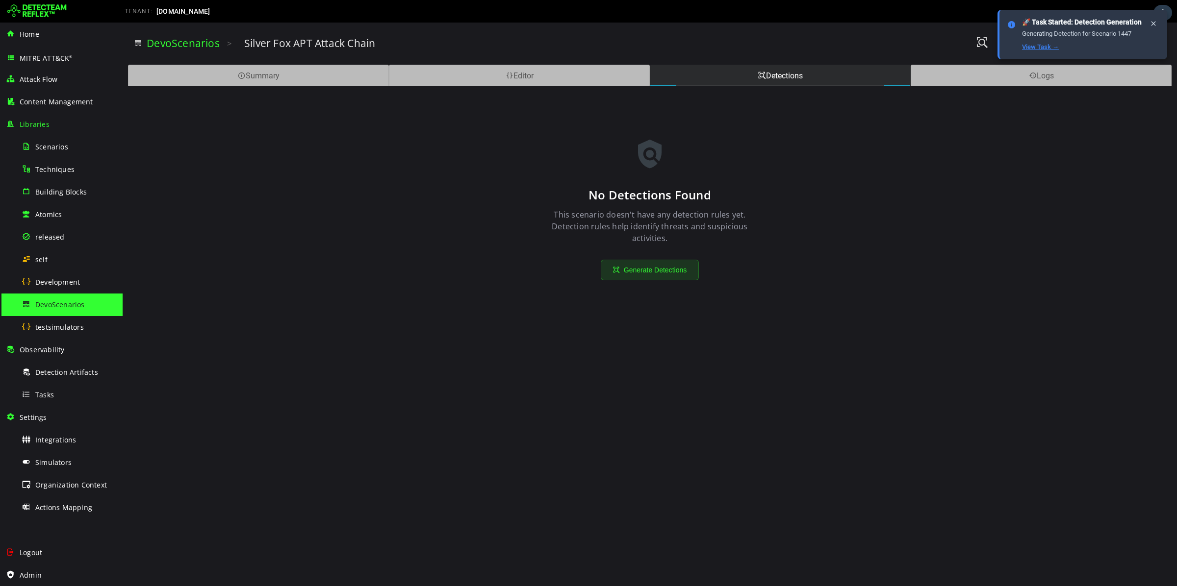
click at [1030, 48] on link "View Task →" at bounding box center [1040, 46] width 37 height 7
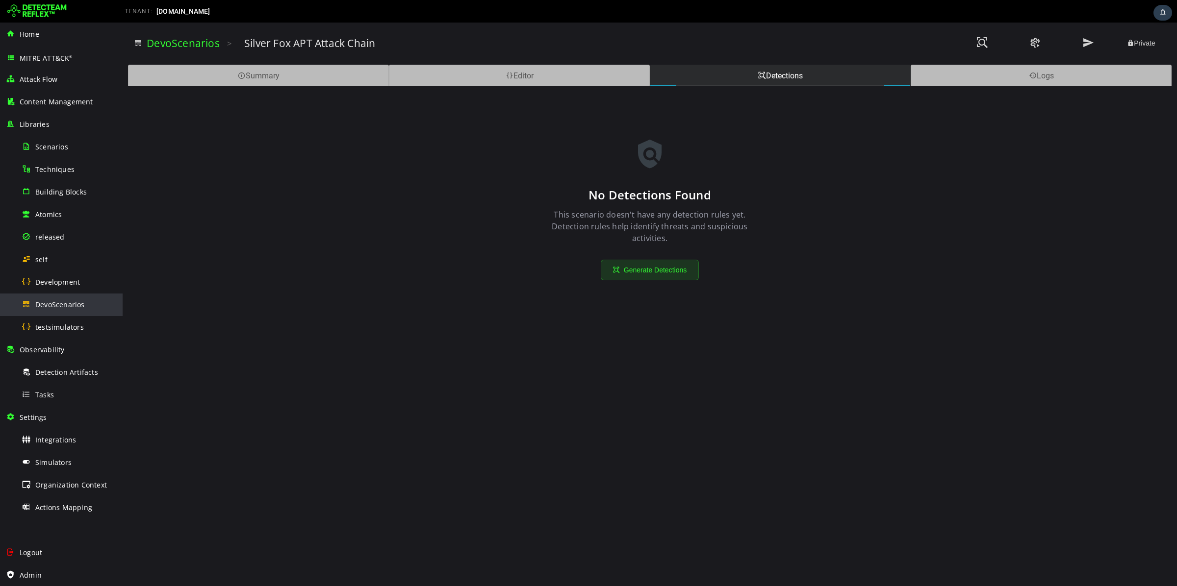
click at [51, 301] on span "DevoScenarios" at bounding box center [60, 304] width 50 height 9
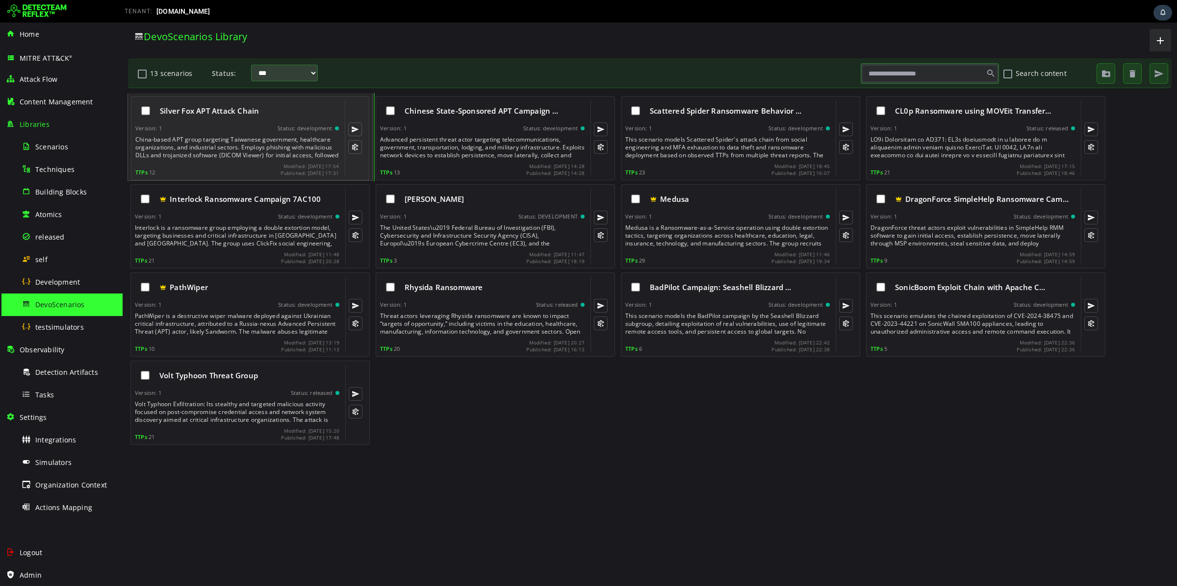
click at [249, 136] on div "China-based APT group targeting Taiwanese government, healthcare organizations,…" at bounding box center [237, 148] width 205 height 24
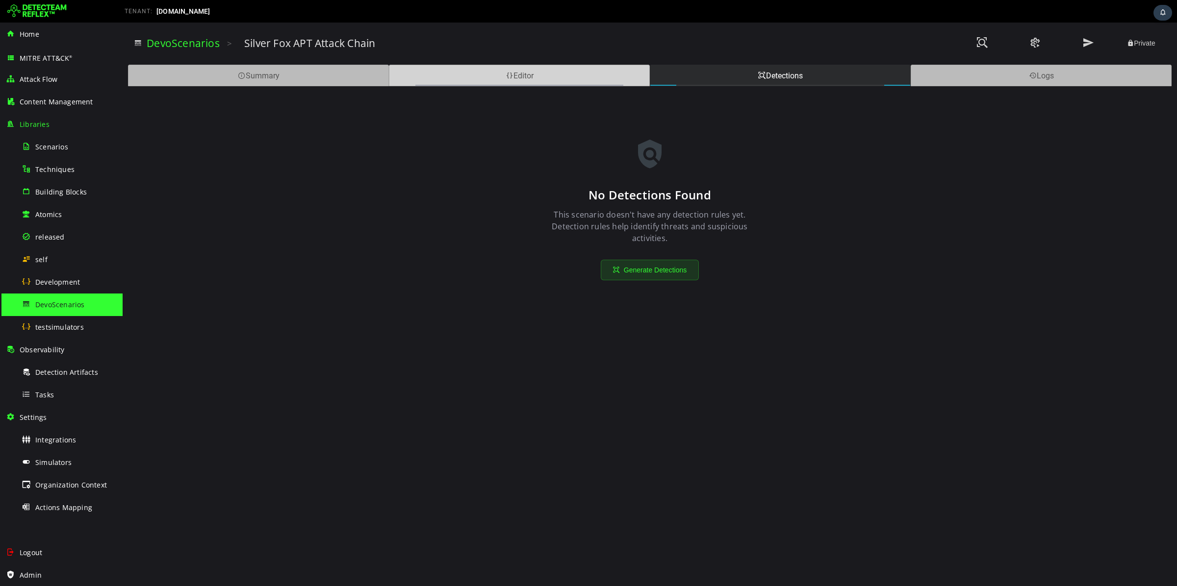
click at [506, 76] on span at bounding box center [509, 75] width 8 height 9
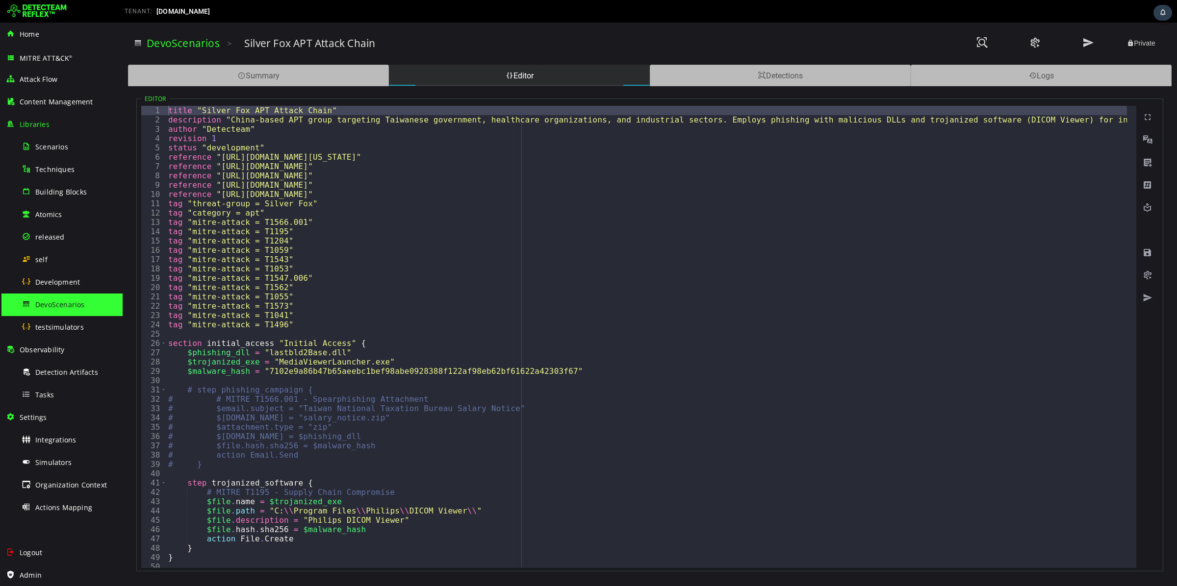
type textarea "**********"
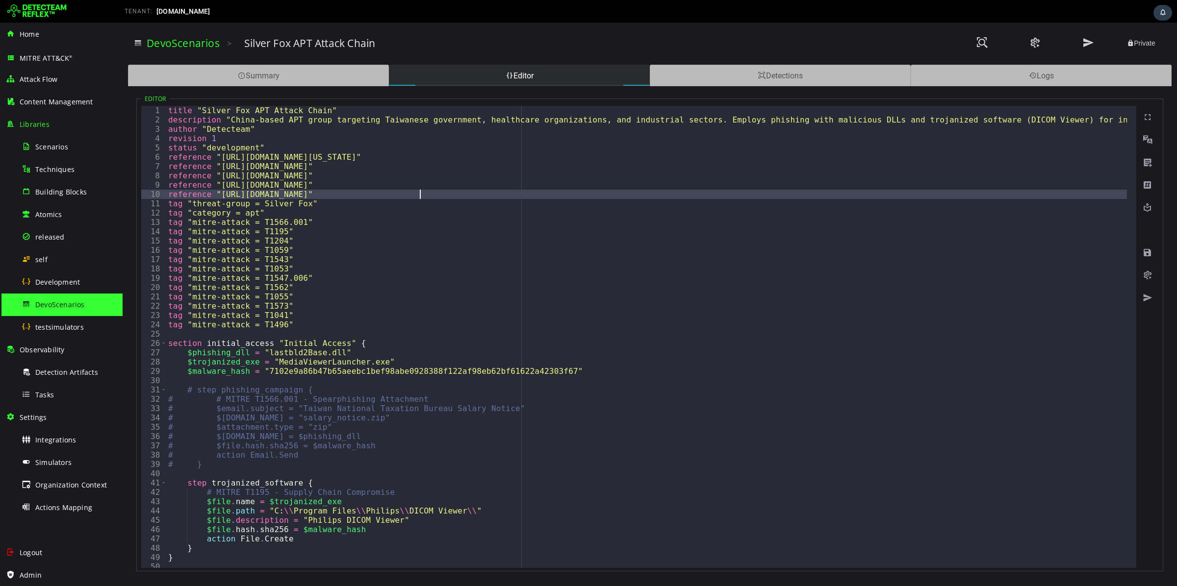
click at [431, 191] on div "title "Silver Fox APT Attack Chain" description "China-based APT group targetin…" at bounding box center [957, 342] width 1583 height 472
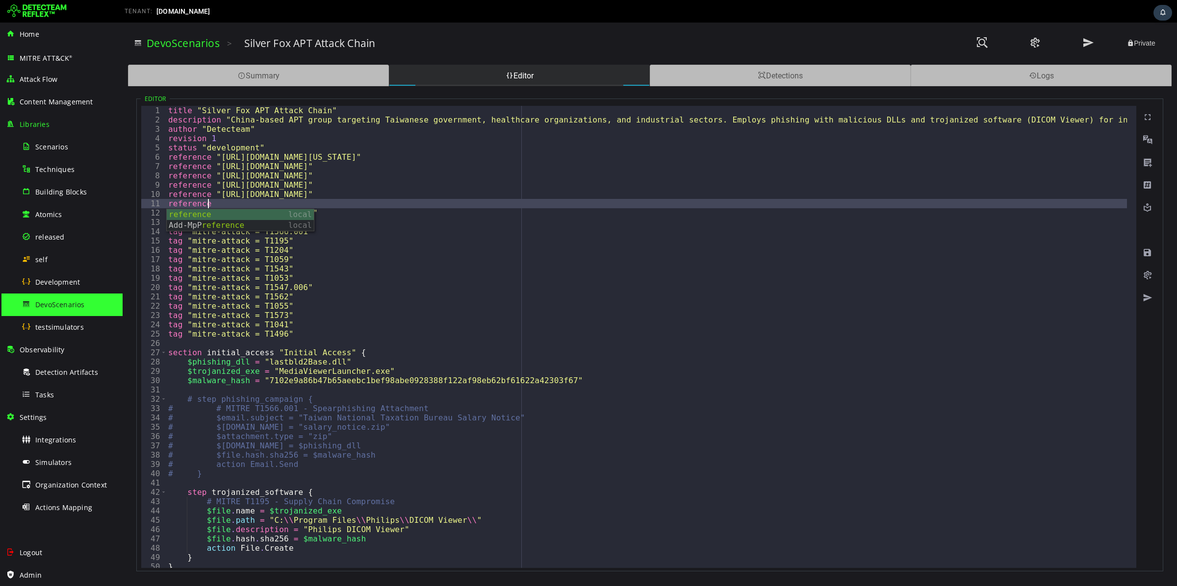
scroll to position [0, 1]
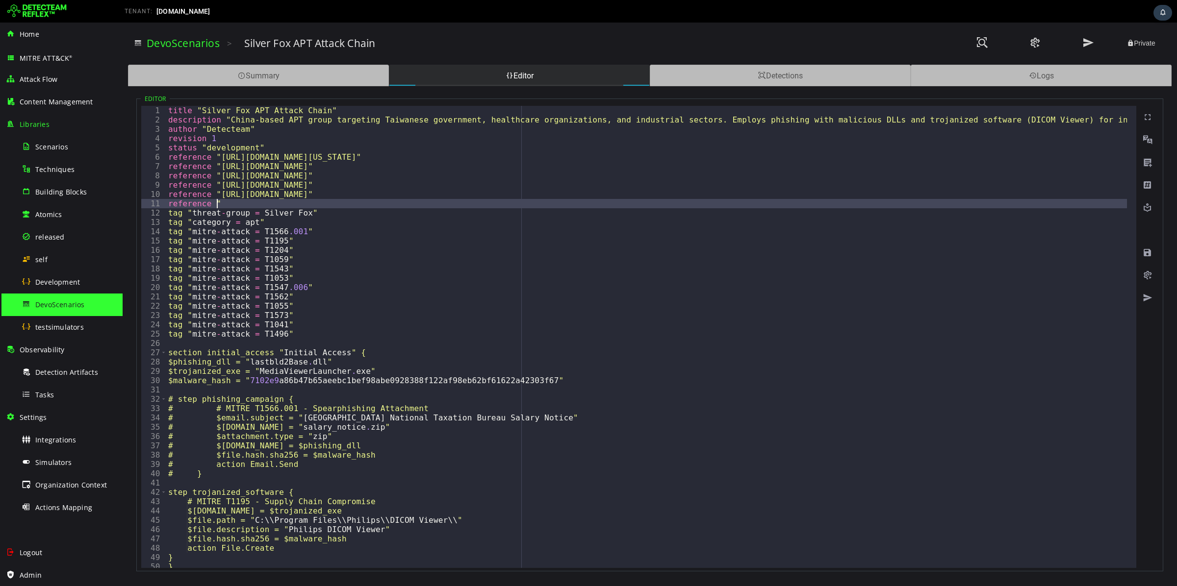
paste textarea "**********"
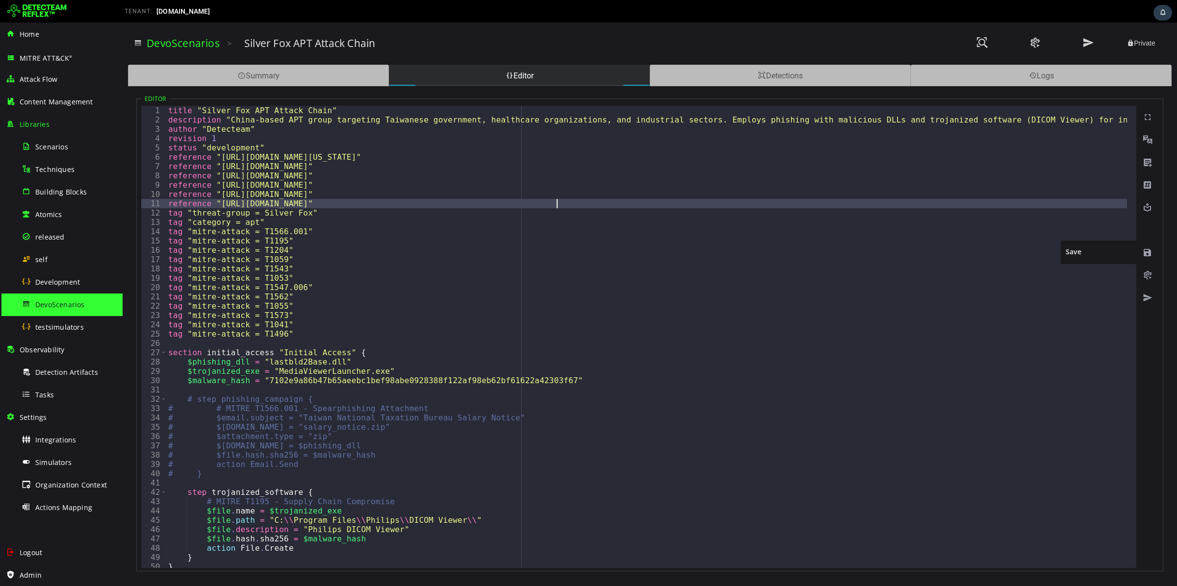
type textarea "**********"
click at [1146, 254] on span at bounding box center [1147, 253] width 10 height 10
click at [1147, 273] on span at bounding box center [1147, 276] width 10 height 10
click at [60, 393] on div "Tasks" at bounding box center [69, 395] width 95 height 22
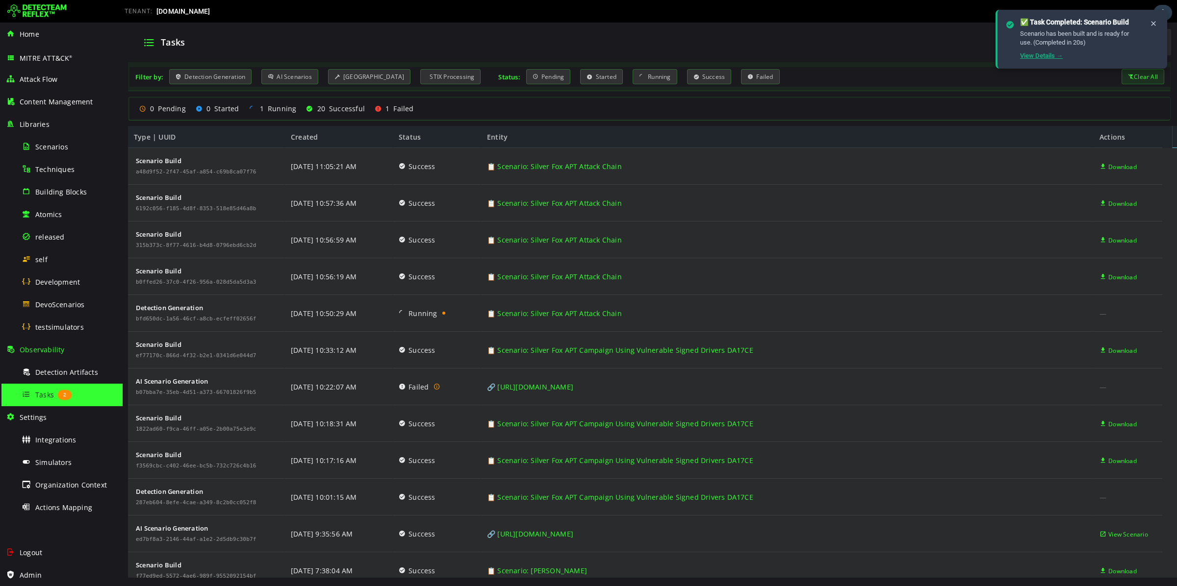
click at [1026, 53] on link "View Details →" at bounding box center [1041, 55] width 43 height 7
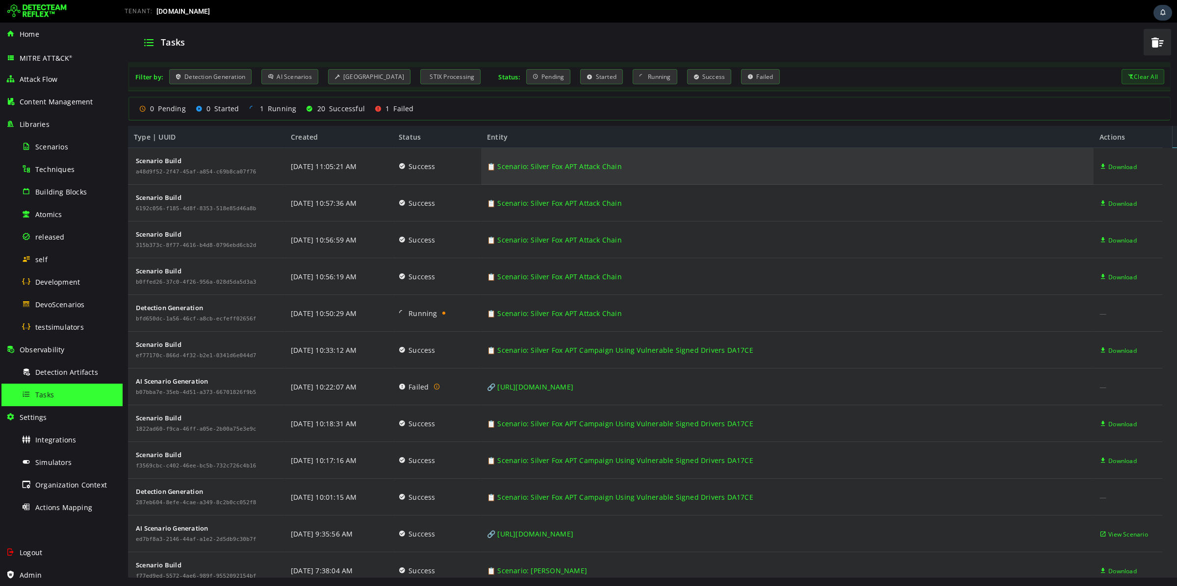
click at [525, 161] on link "📋 Scenario: Silver Fox APT Attack Chain" at bounding box center [554, 166] width 135 height 37
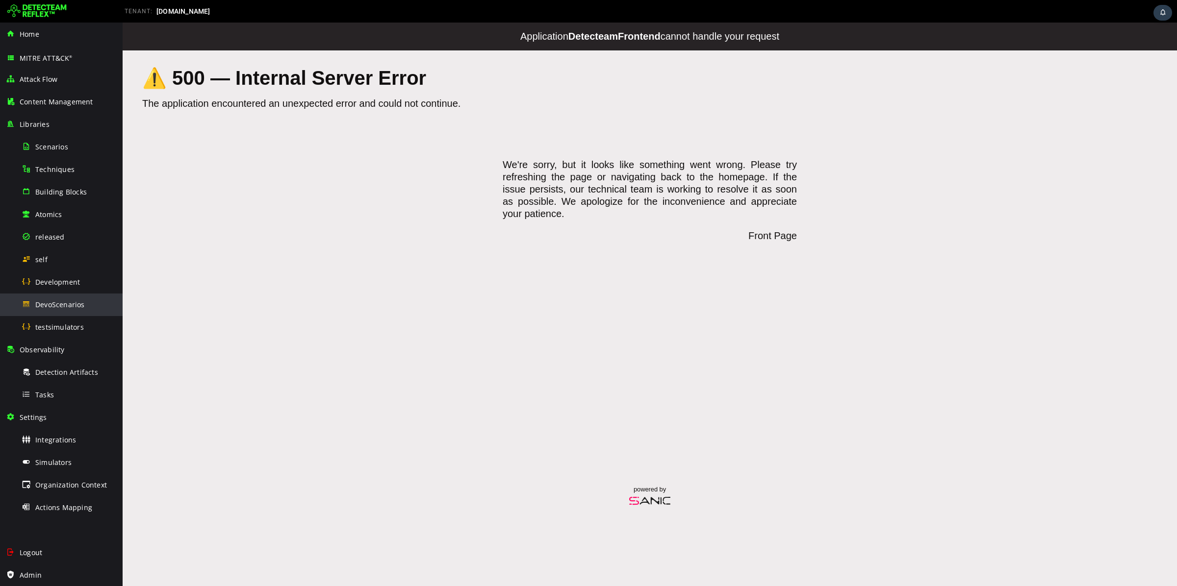
click at [58, 307] on span "DevoScenarios" at bounding box center [60, 304] width 50 height 9
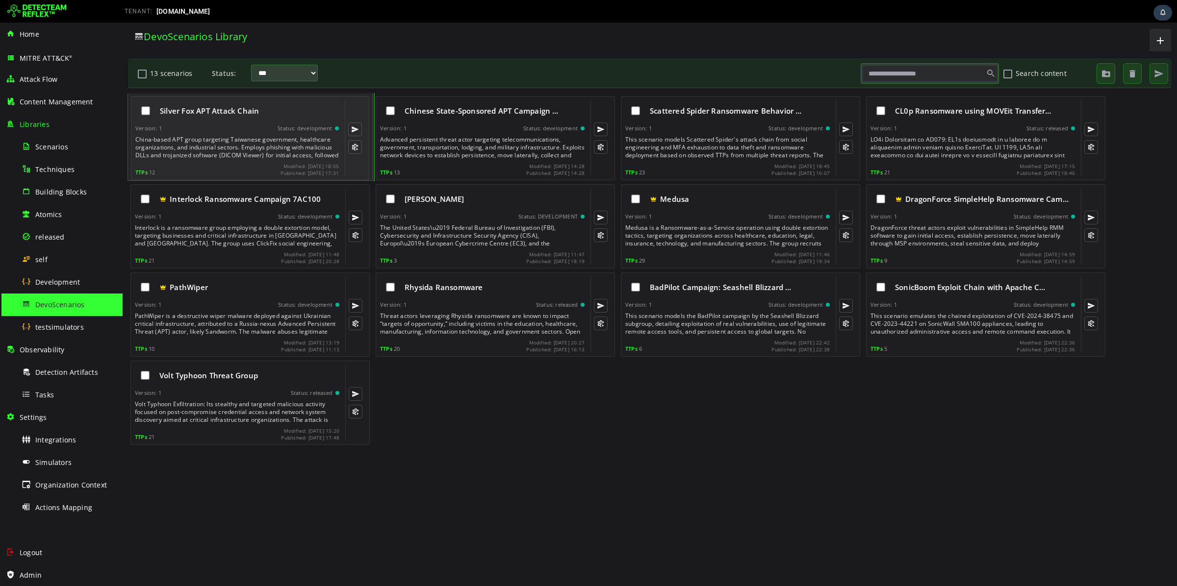
click at [240, 141] on div "China-based APT group targeting Taiwanese government, healthcare organizations,…" at bounding box center [237, 148] width 205 height 24
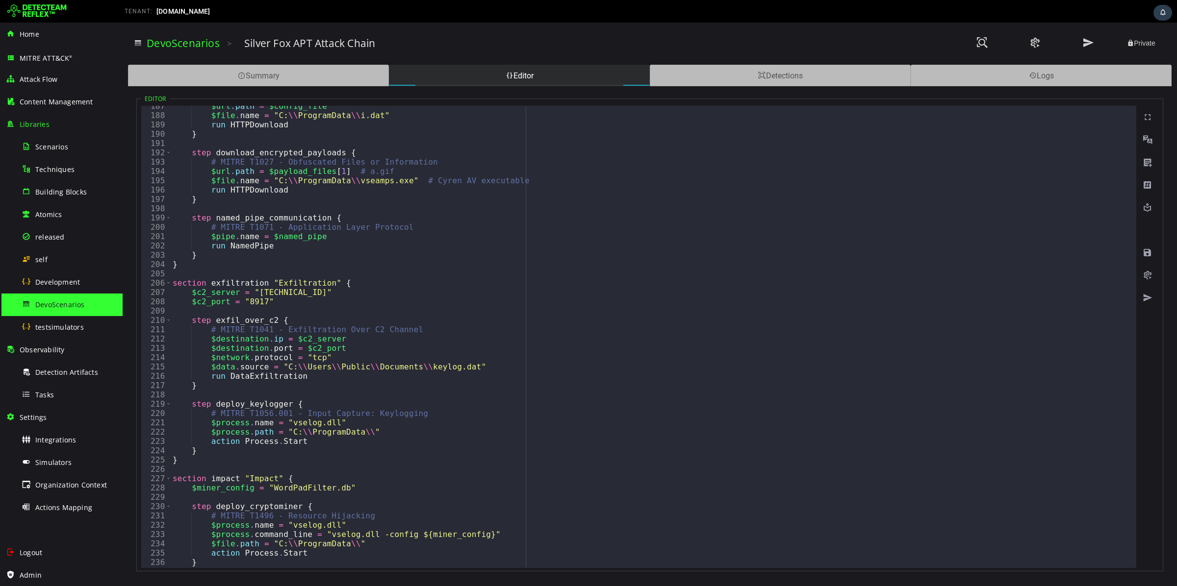
scroll to position [1700, 0]
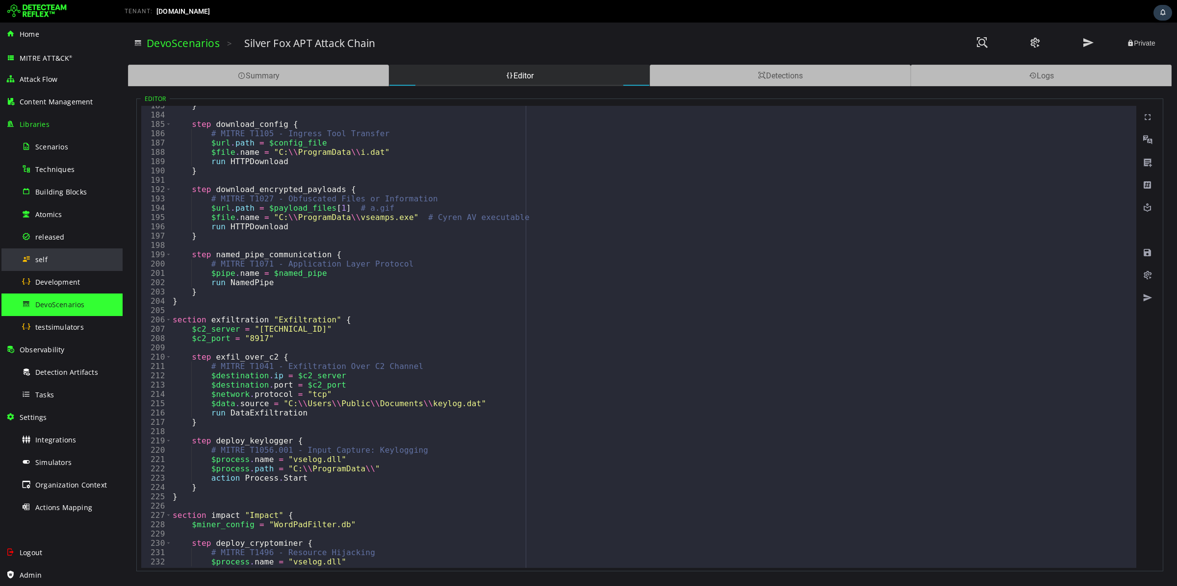
click at [58, 256] on div "self" at bounding box center [69, 260] width 95 height 22
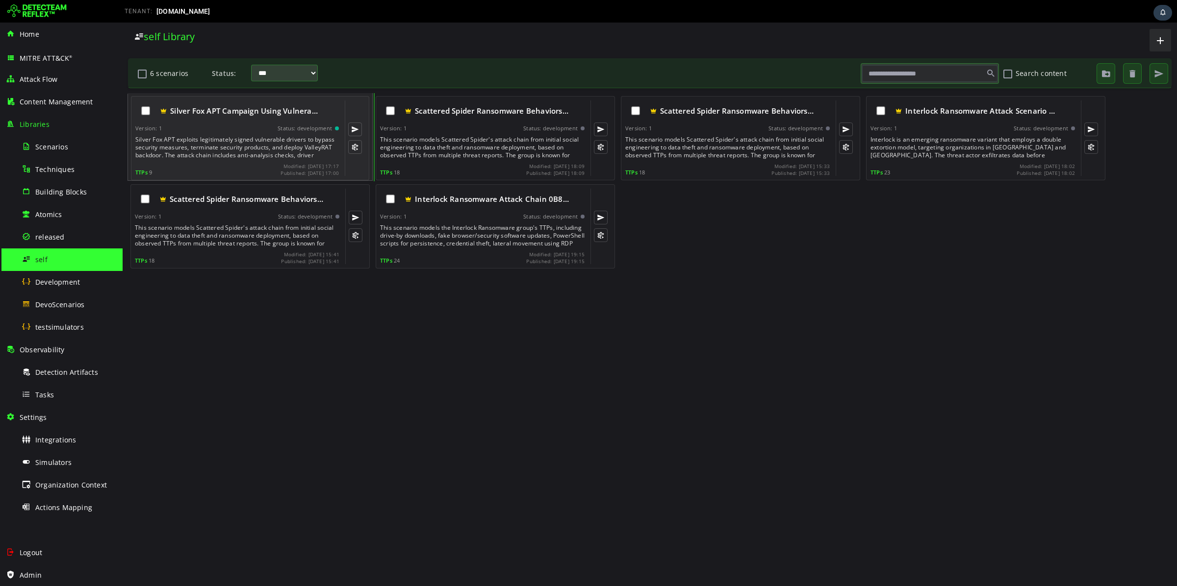
click at [313, 163] on div "Modified: 2025-09-08 17:17" at bounding box center [309, 166] width 58 height 6
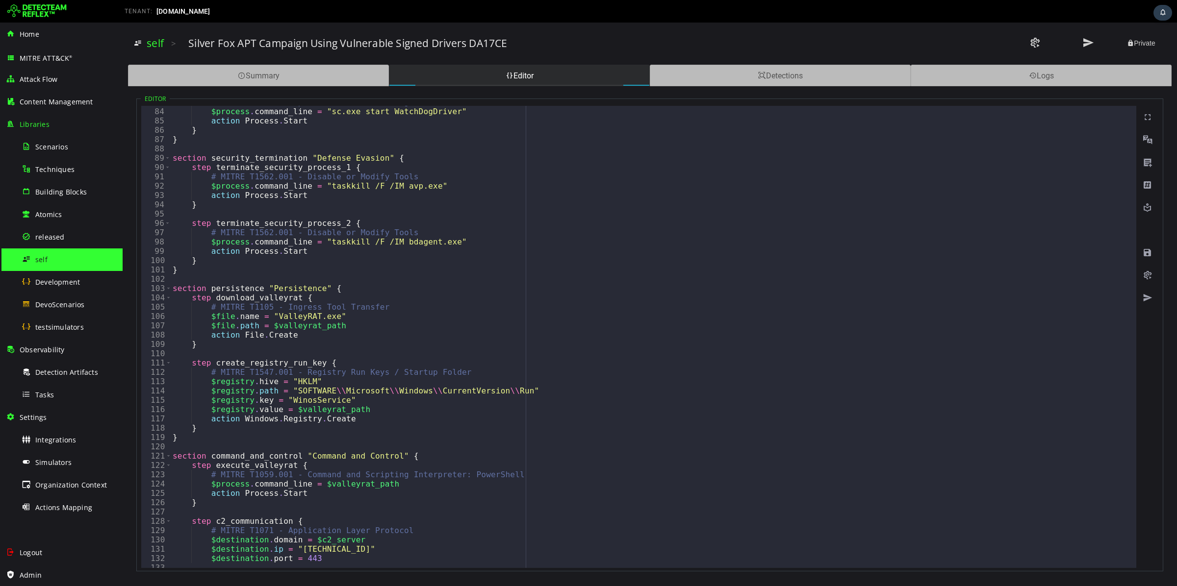
scroll to position [805, 0]
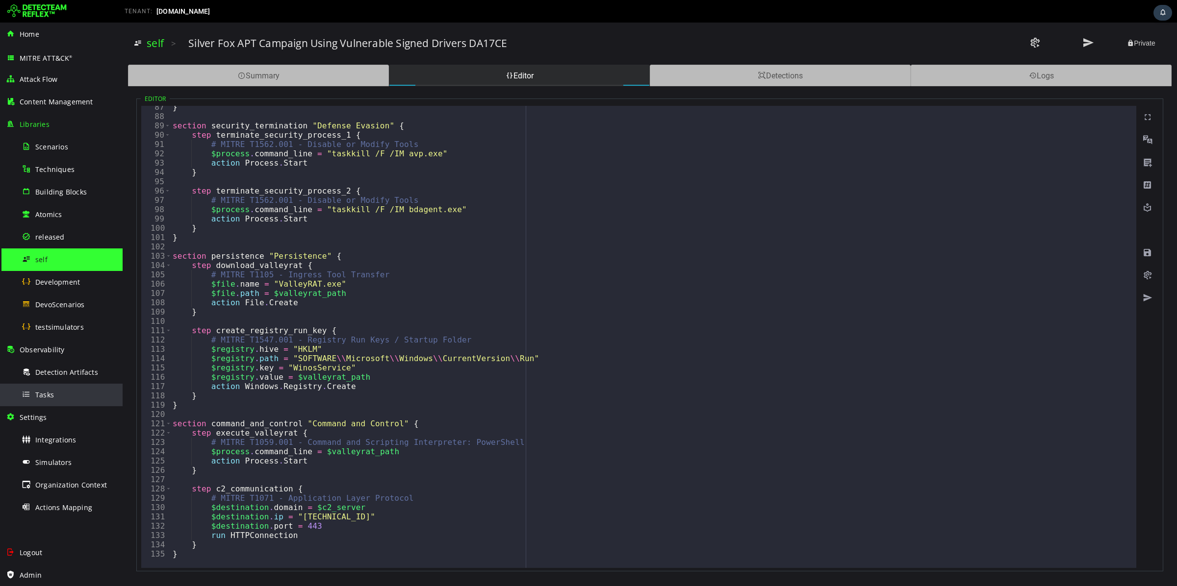
click at [48, 396] on span "Tasks" at bounding box center [44, 394] width 19 height 9
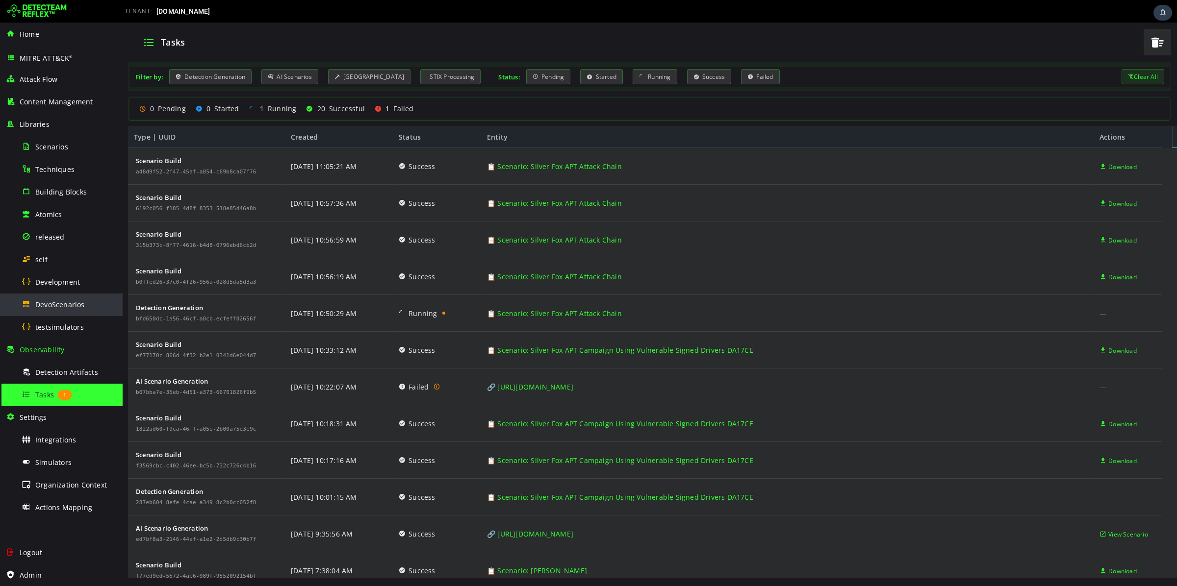
click at [66, 305] on span "DevoScenarios" at bounding box center [60, 304] width 50 height 9
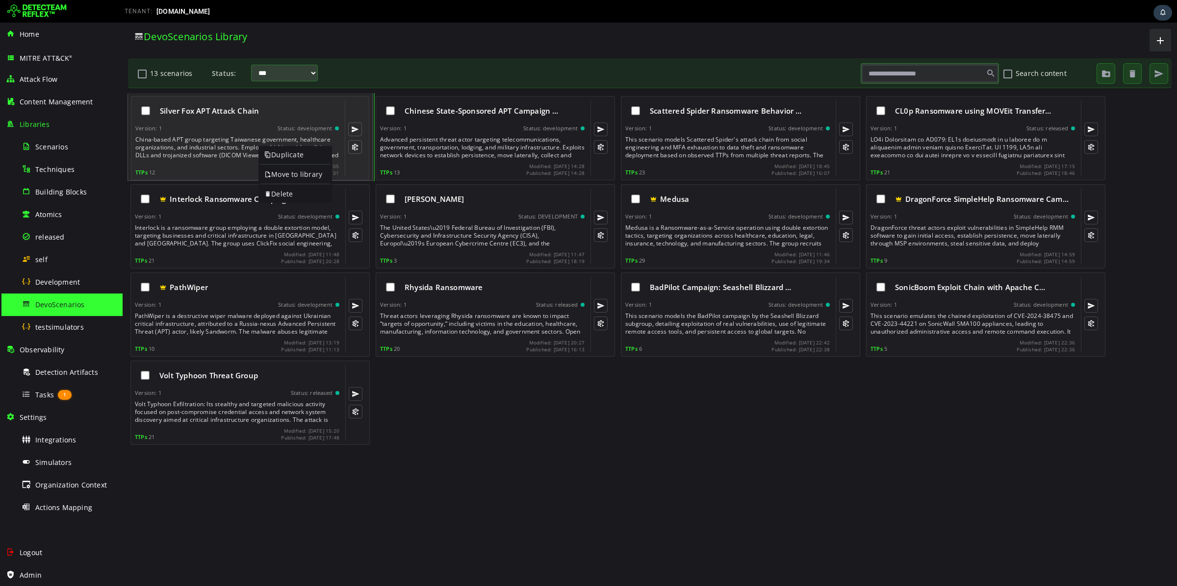
click at [187, 140] on div "China-based APT group targeting Taiwanese government, healthcare organizations,…" at bounding box center [237, 148] width 205 height 24
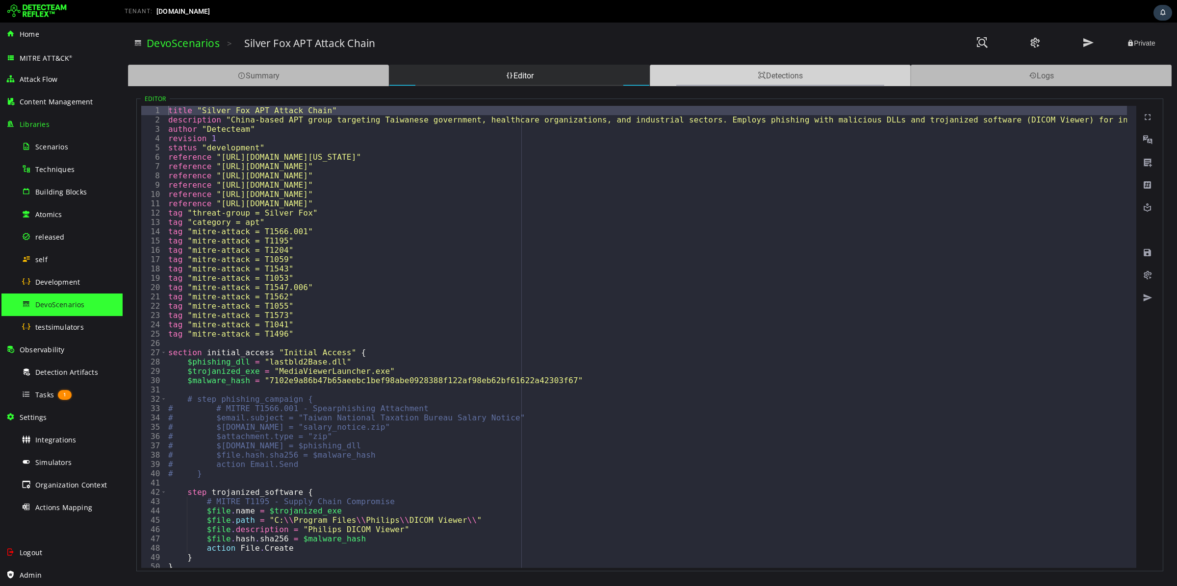
click at [743, 76] on div "Detections" at bounding box center [780, 76] width 261 height 22
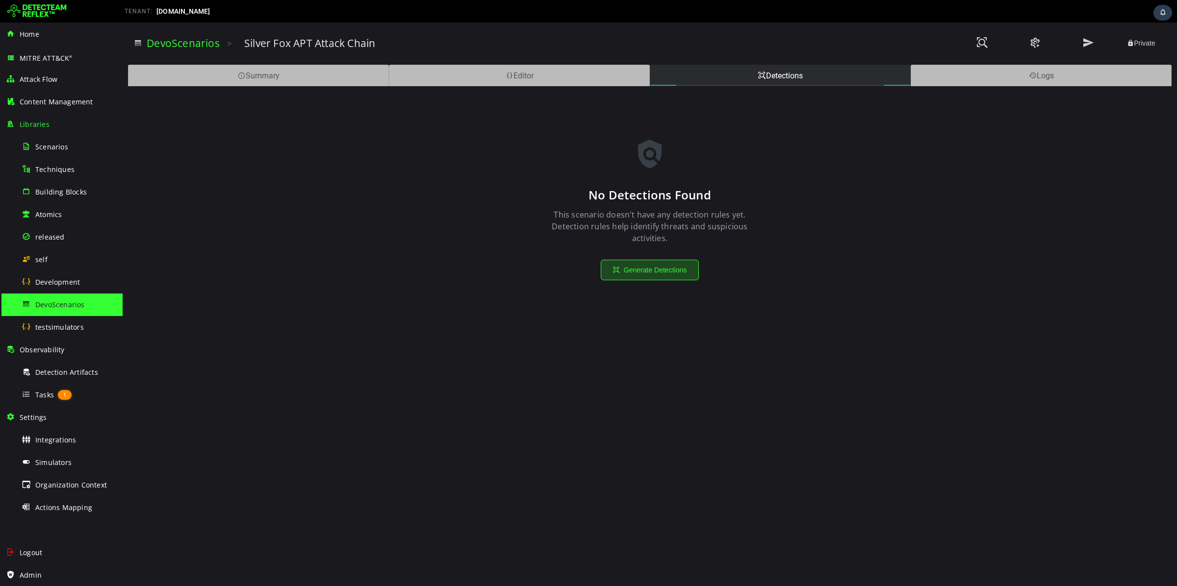
click at [669, 272] on button "Generate Detections" at bounding box center [650, 270] width 98 height 21
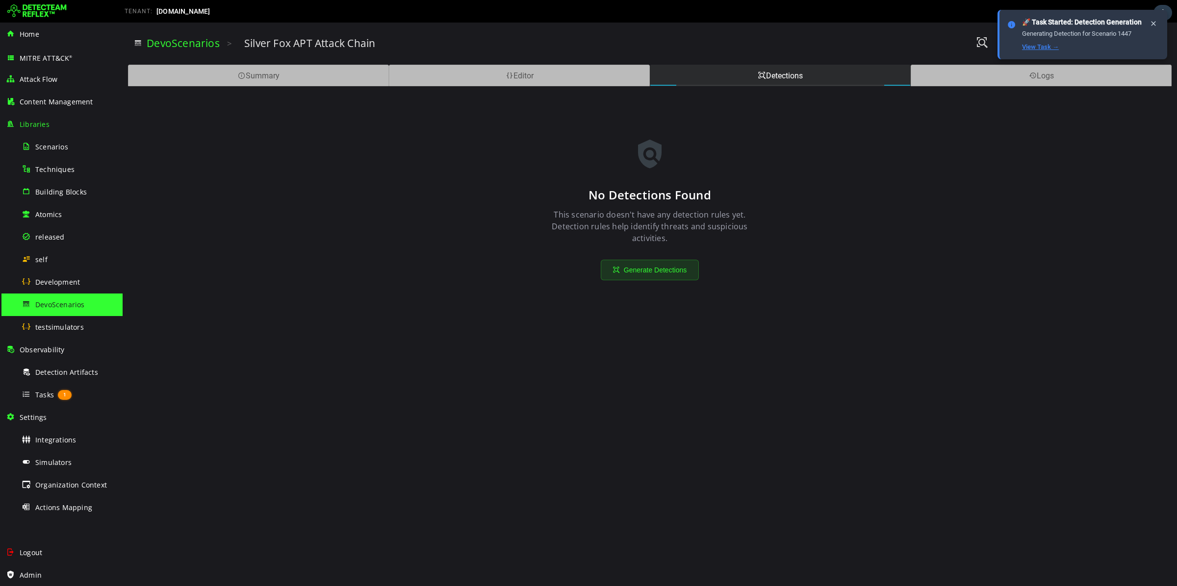
click at [1029, 48] on link "View Task →" at bounding box center [1040, 46] width 37 height 7
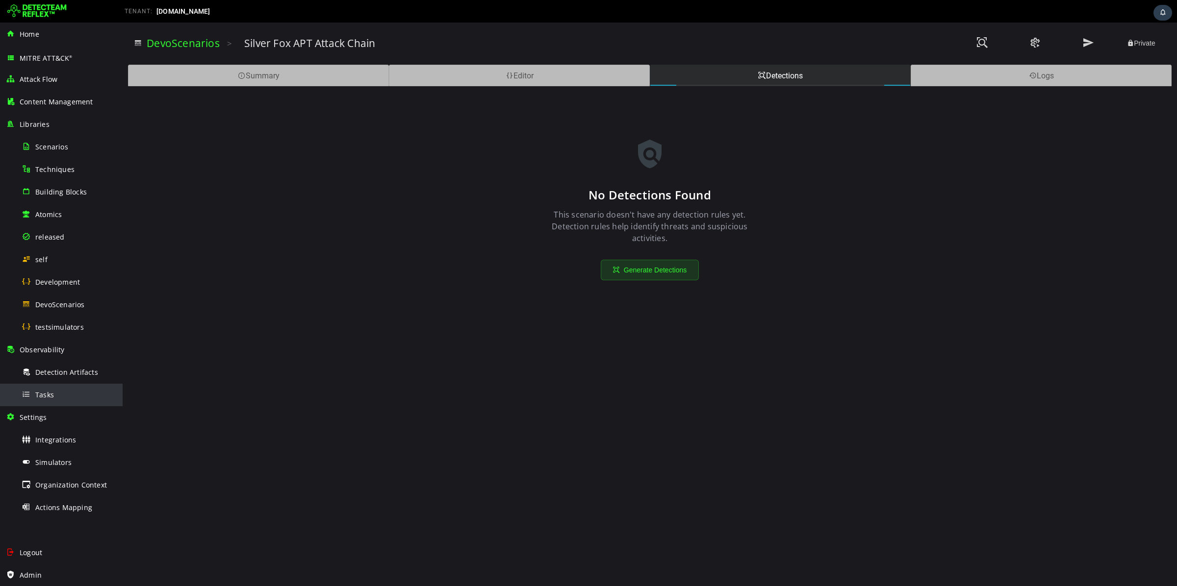
click at [65, 392] on div "Tasks" at bounding box center [69, 395] width 95 height 22
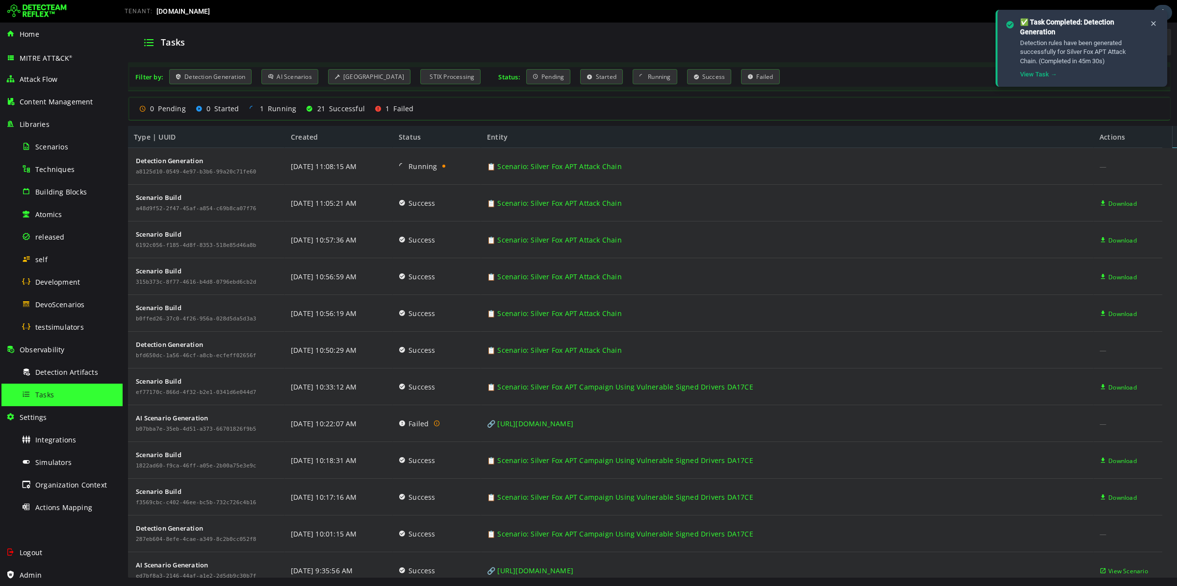
click at [28, 8] on img at bounding box center [36, 11] width 59 height 16
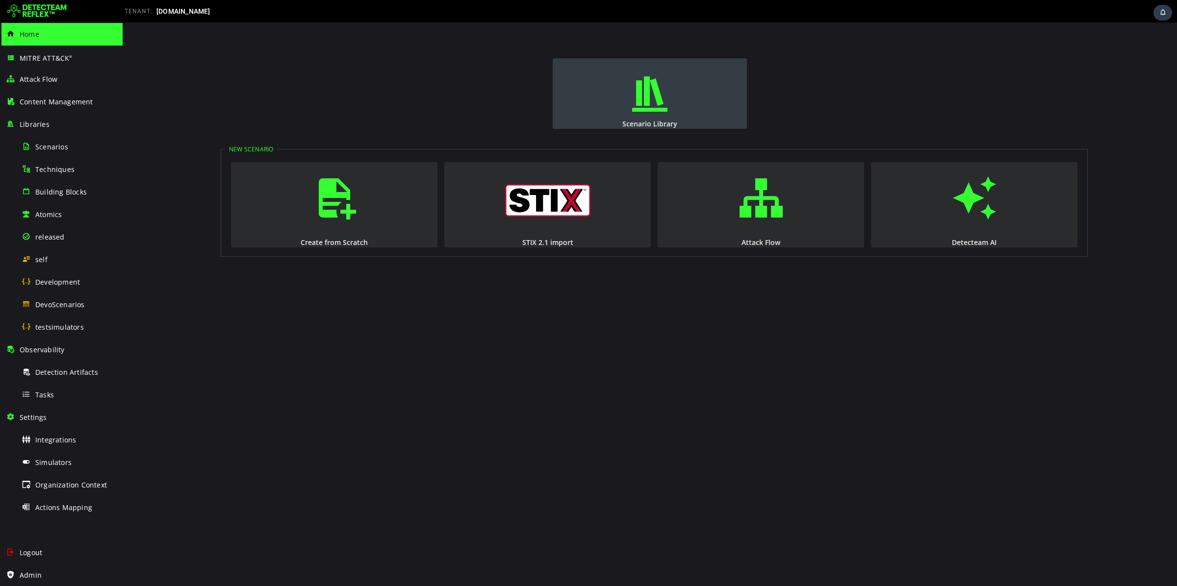
click at [645, 76] on span "button" at bounding box center [650, 94] width 10 height 67
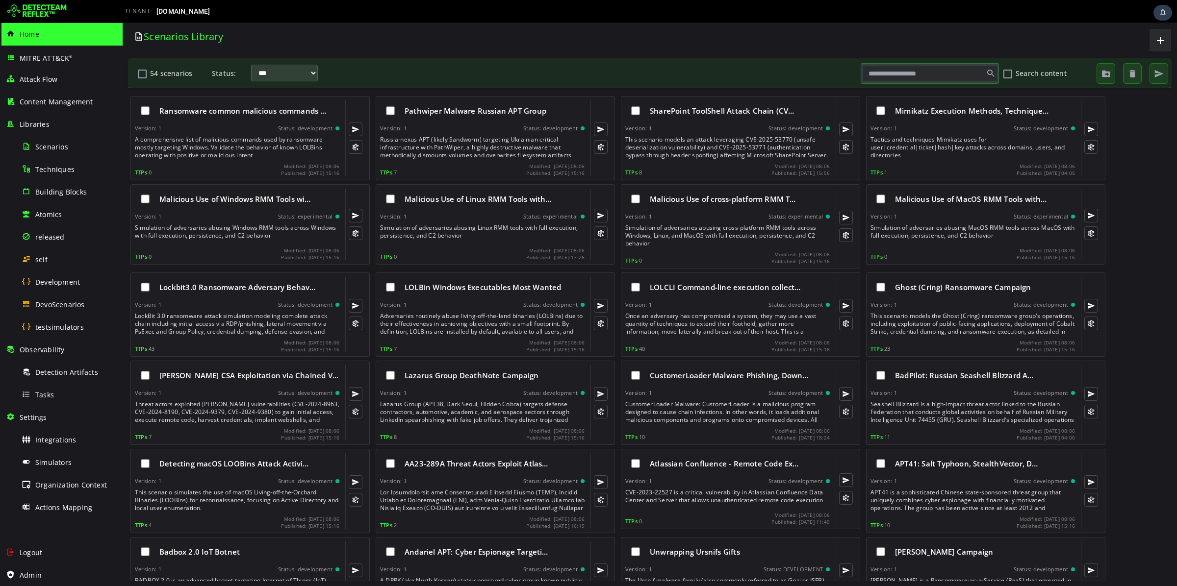
click at [52, 15] on img at bounding box center [36, 11] width 59 height 16
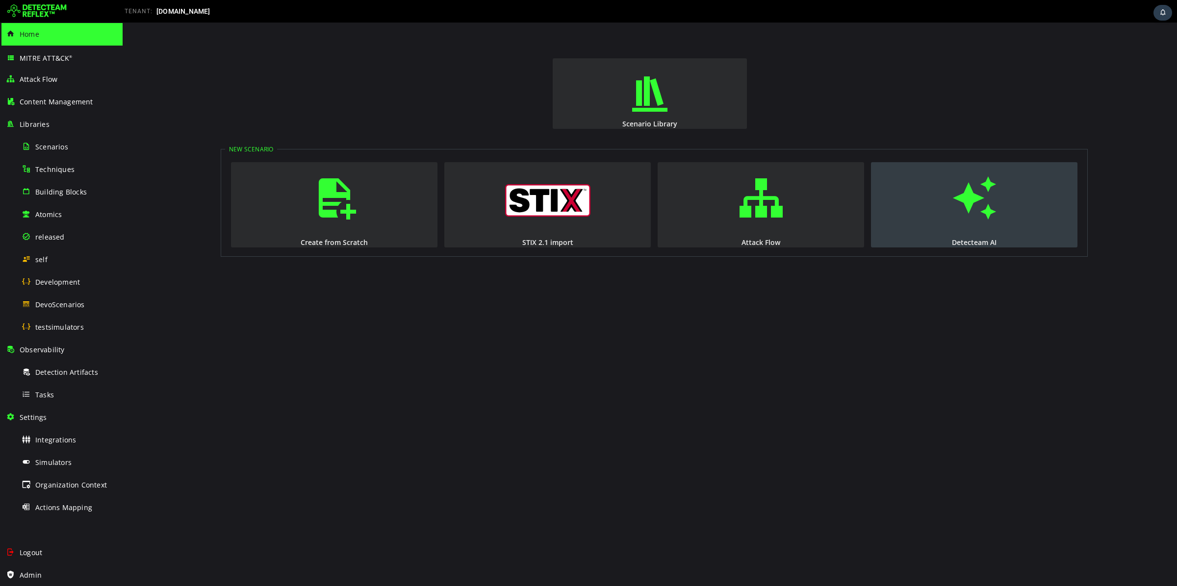
click at [975, 205] on span "button" at bounding box center [974, 198] width 10 height 67
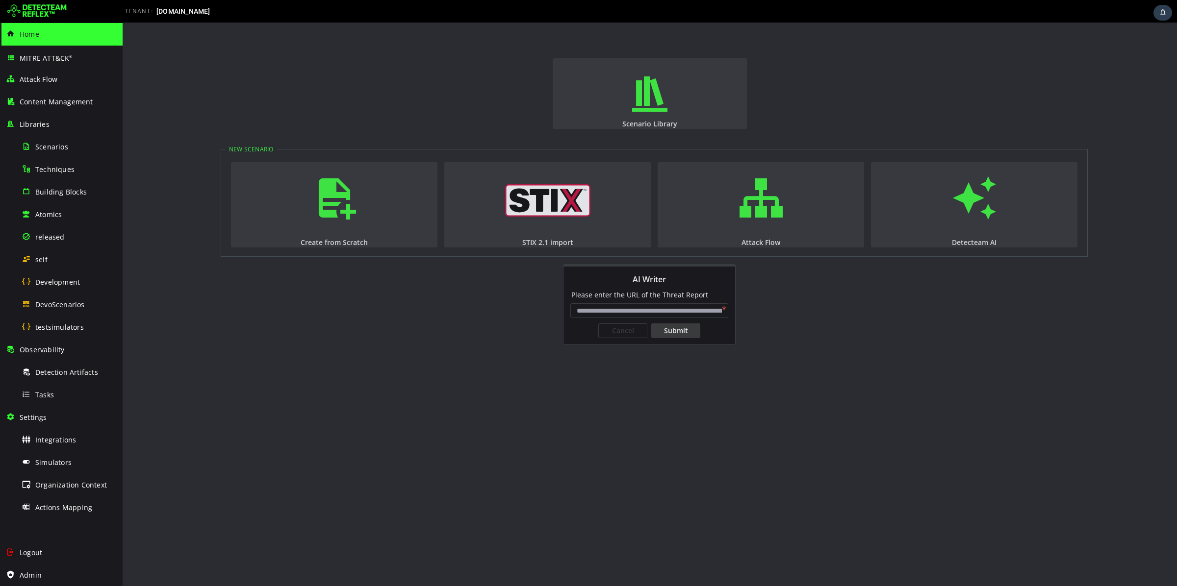
paste input "**********"
type input "**********"
click at [683, 330] on div "Submit" at bounding box center [675, 331] width 49 height 15
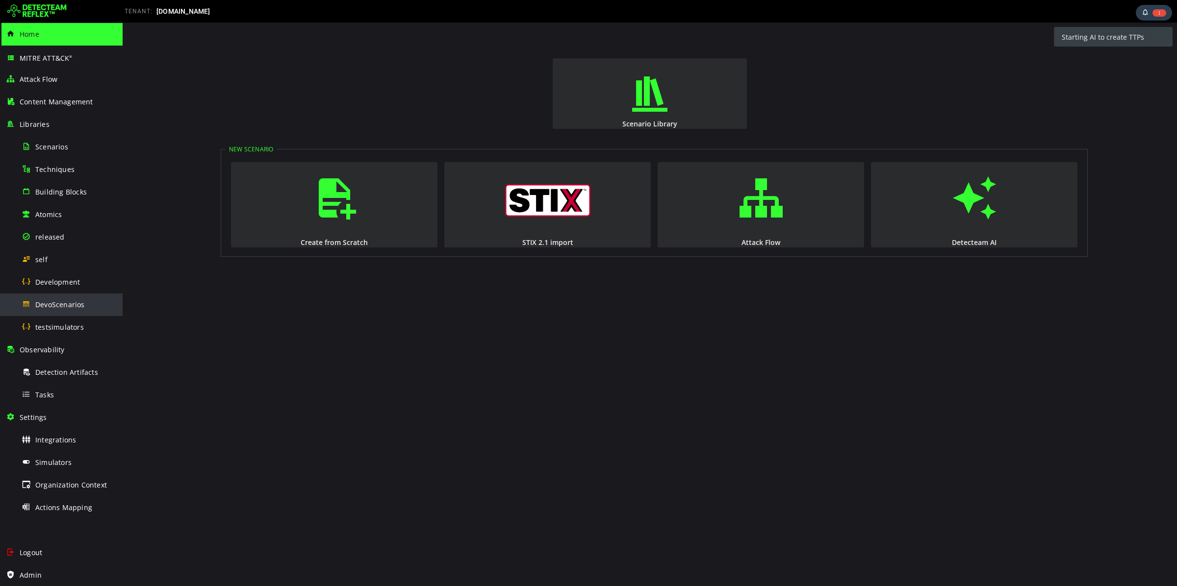
click at [59, 300] on div "DevoScenarios" at bounding box center [69, 305] width 95 height 22
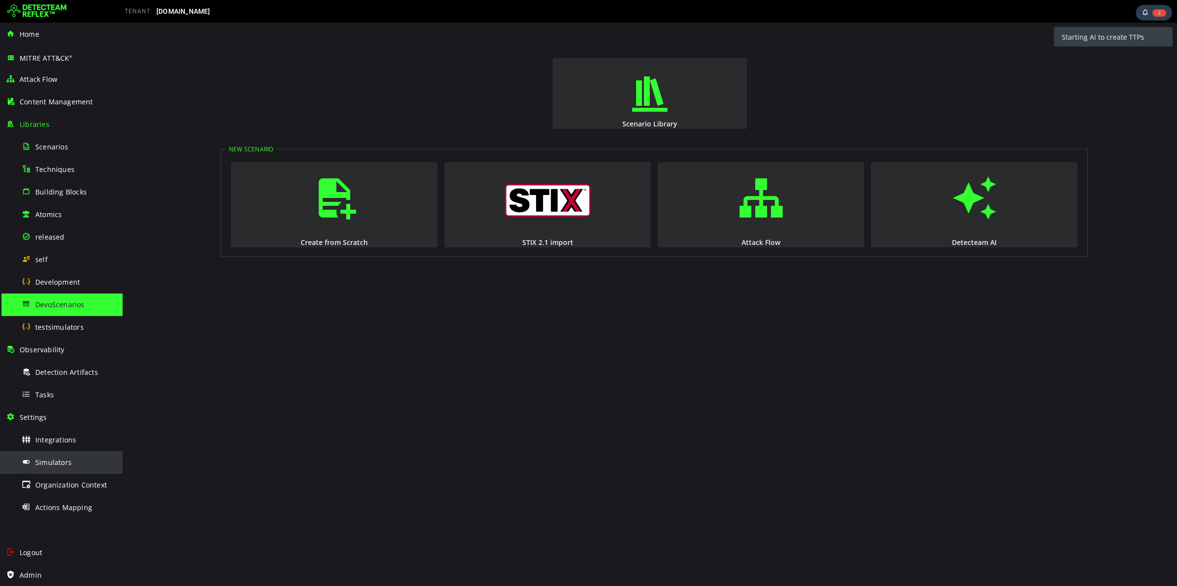
click at [65, 466] on span "Simulators" at bounding box center [53, 462] width 36 height 9
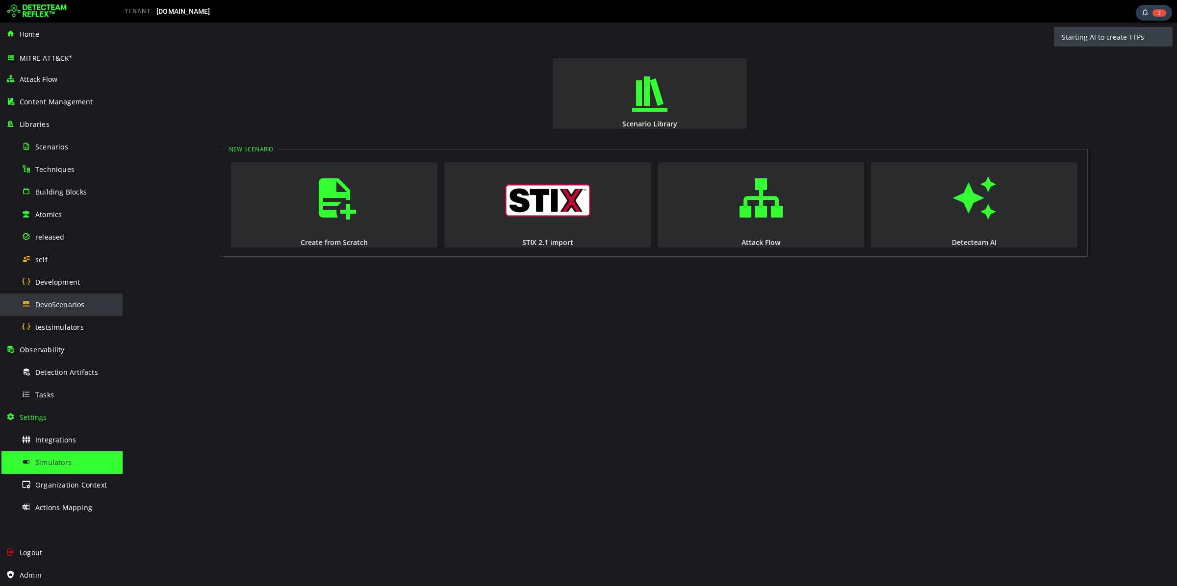
click at [76, 299] on div "DevoScenarios" at bounding box center [69, 305] width 95 height 22
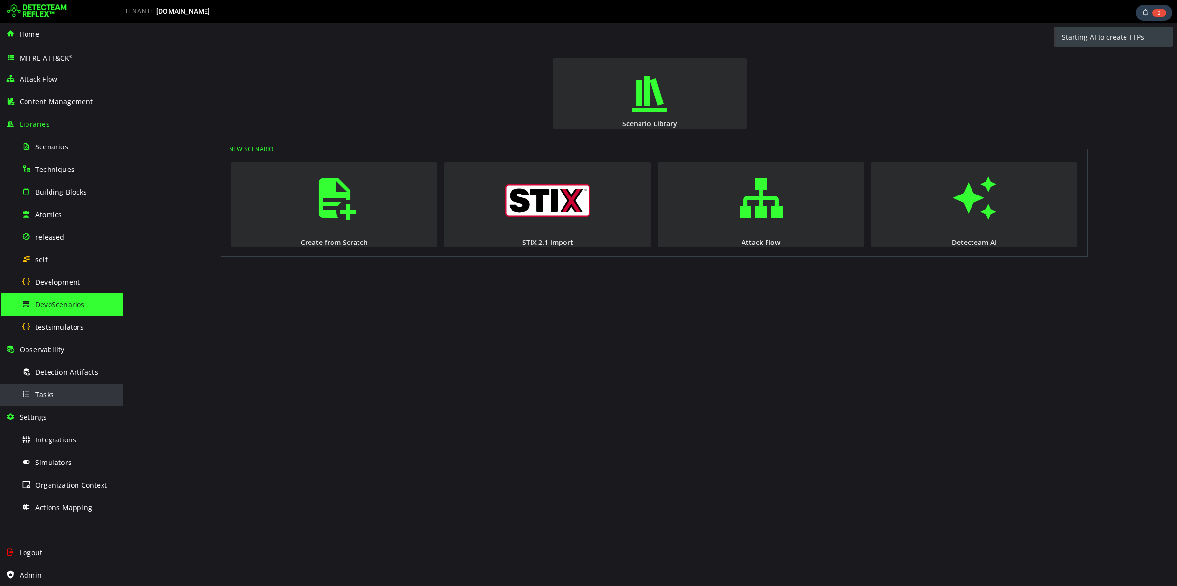
click at [60, 392] on div "Tasks" at bounding box center [69, 395] width 95 height 22
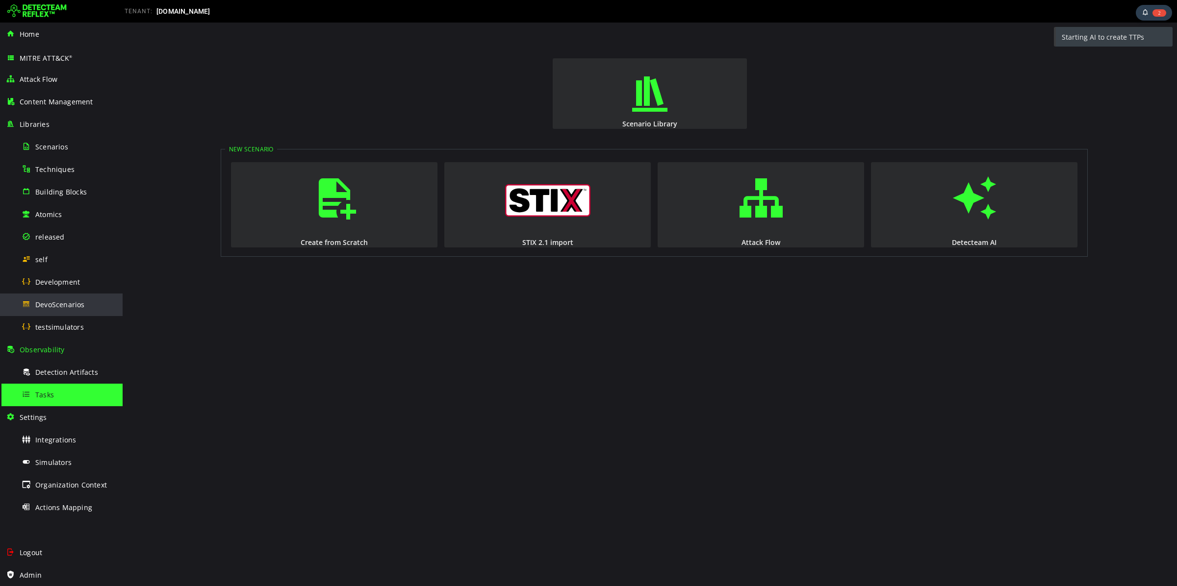
click at [45, 310] on div "DevoScenarios" at bounding box center [69, 305] width 95 height 22
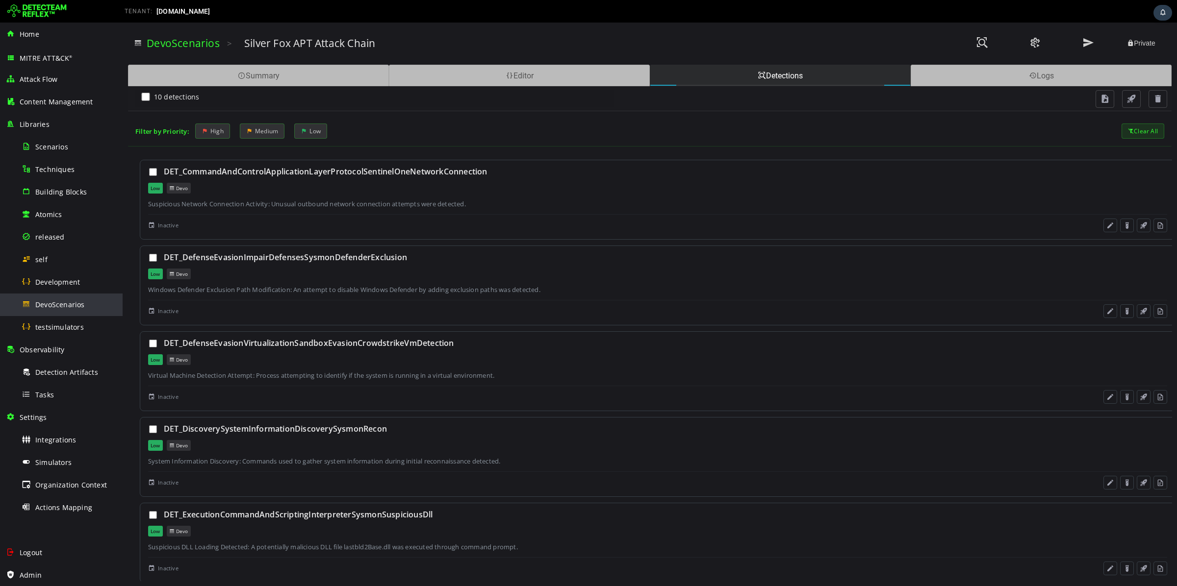
click at [66, 300] on div "DevoScenarios" at bounding box center [69, 305] width 95 height 22
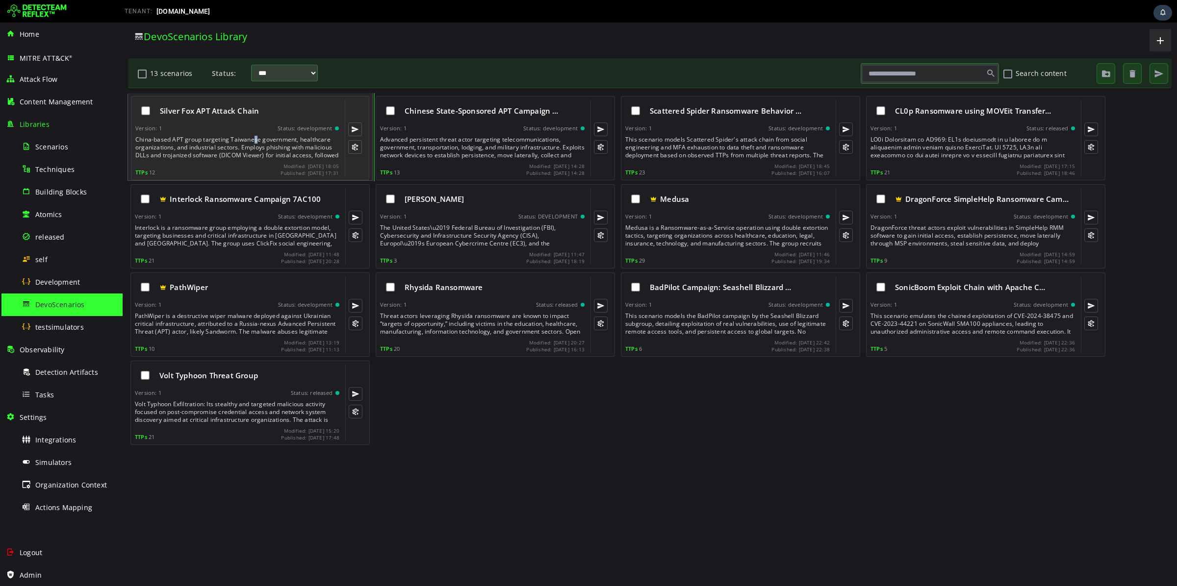
click at [255, 141] on div "China-based APT group targeting Taiwanese government, healthcare organizations,…" at bounding box center [237, 148] width 205 height 24
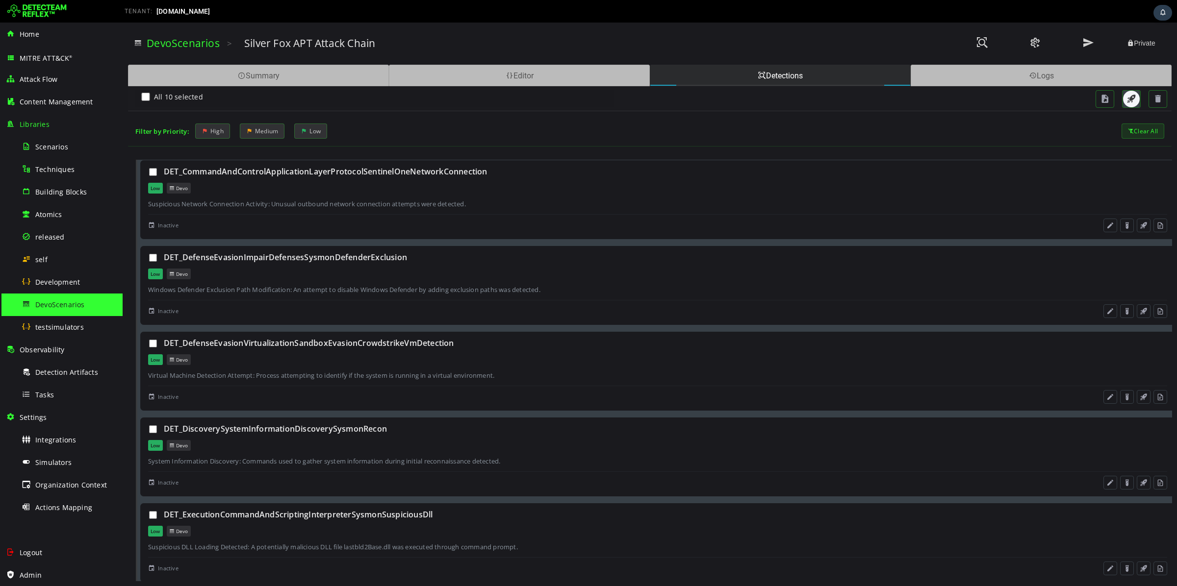
click at [1126, 100] on span "button" at bounding box center [1131, 99] width 10 height 10
click at [1079, 38] on button at bounding box center [1087, 43] width 49 height 21
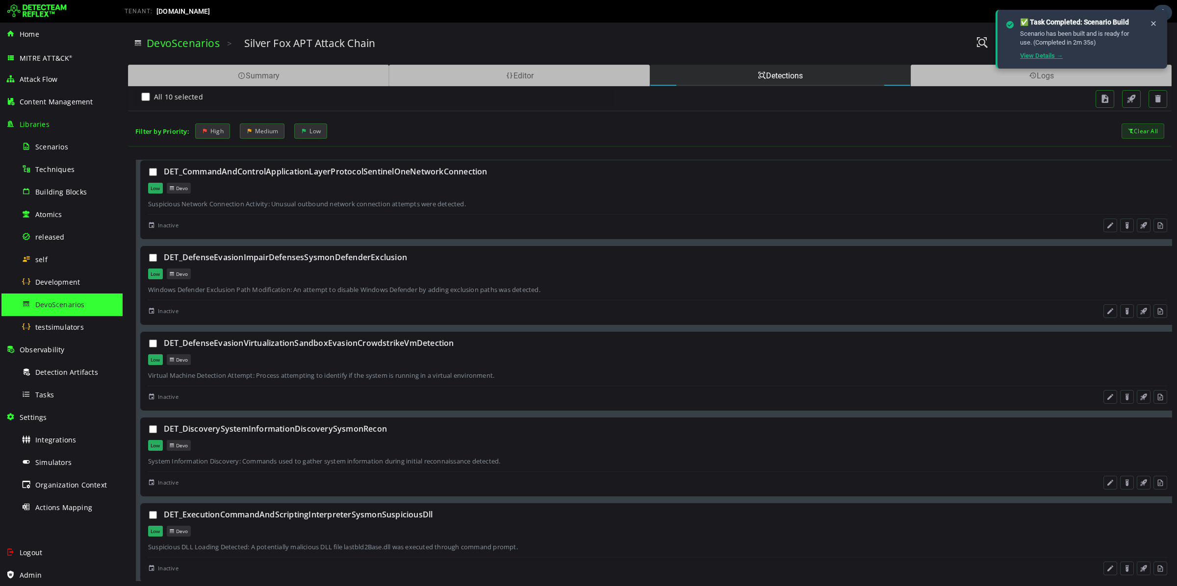
click at [1031, 55] on link "View Details →" at bounding box center [1041, 55] width 43 height 7
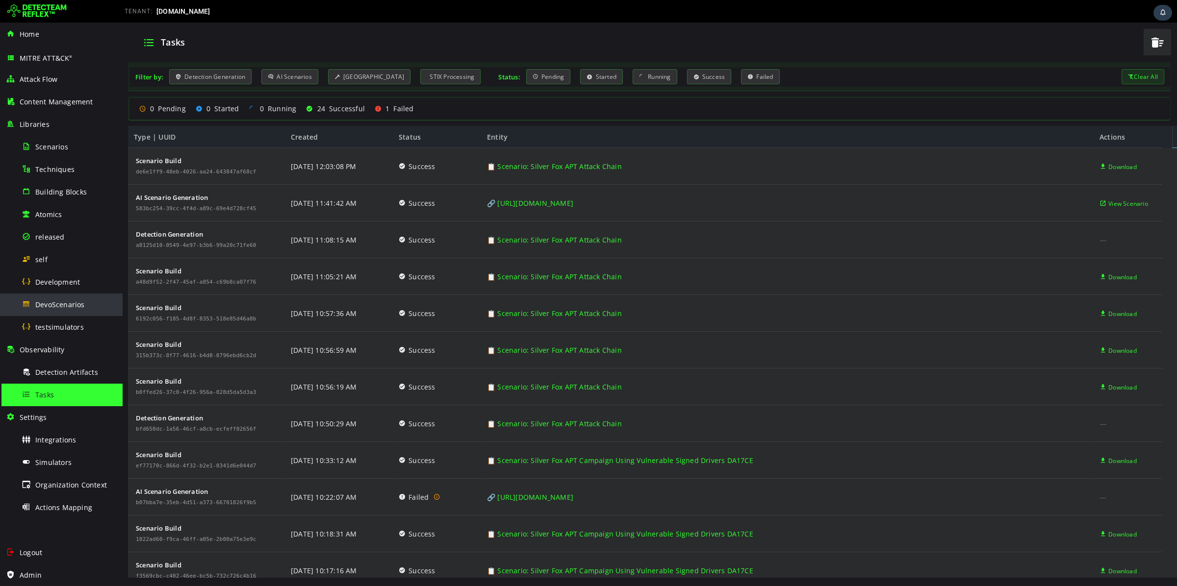
click at [64, 310] on div "DevoScenarios" at bounding box center [69, 305] width 95 height 22
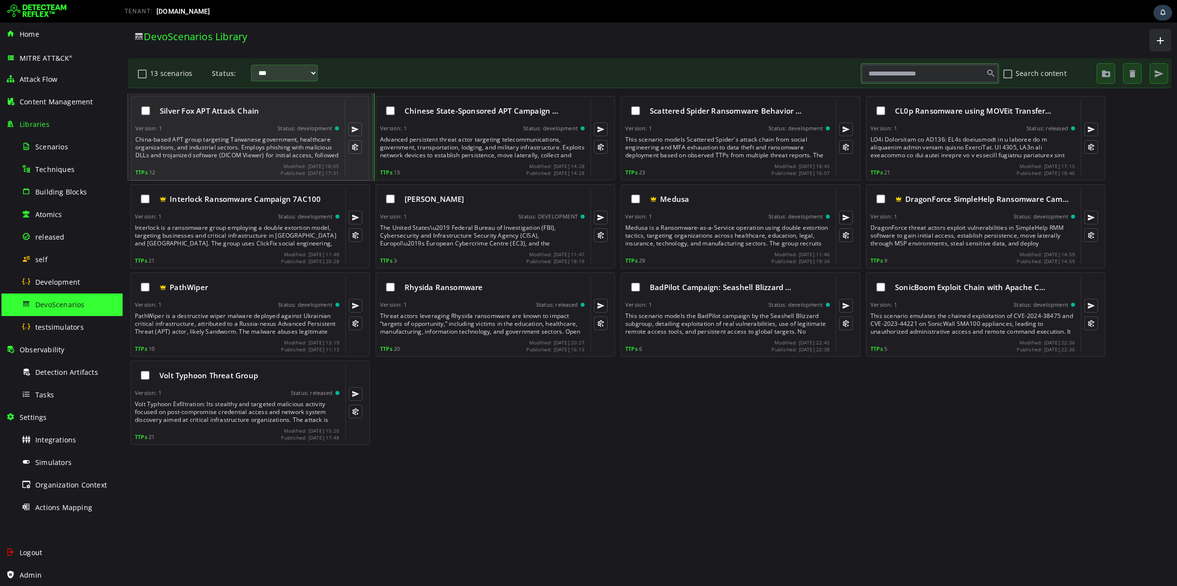
click at [266, 124] on div "Silver Fox APT Attack Chain Version: 1 Status: development China-based APT grou…" at bounding box center [236, 139] width 203 height 76
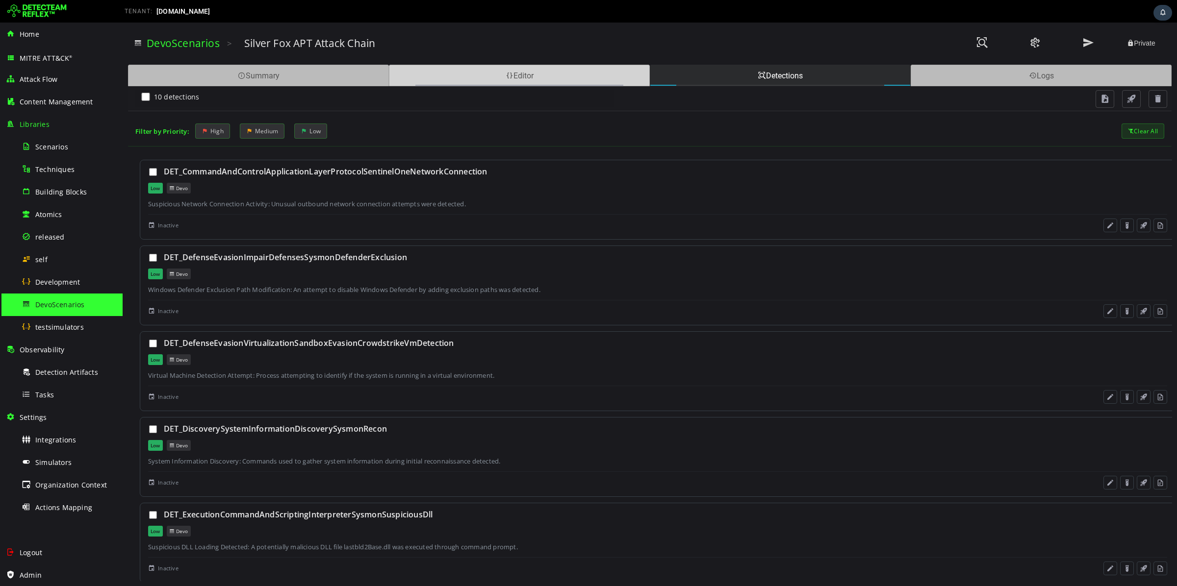
click at [490, 76] on div "Editor" at bounding box center [519, 76] width 261 height 22
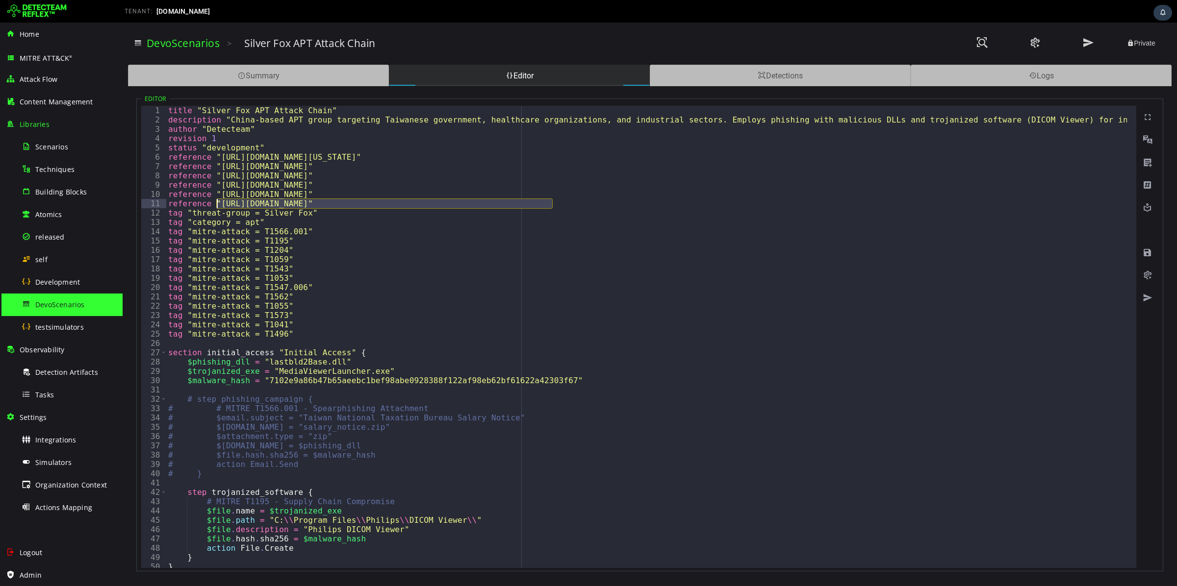
drag, startPoint x: 554, startPoint y: 202, endPoint x: 218, endPoint y: 205, distance: 335.9
click at [218, 205] on div "title "Silver Fox APT Attack Chain" description "China-based APT group targetin…" at bounding box center [957, 342] width 1583 height 472
drag, startPoint x: 218, startPoint y: 205, endPoint x: 625, endPoint y: 286, distance: 414.9
click at [639, 300] on div "title "Silver Fox APT Attack Chain" description "China-based APT group targetin…" at bounding box center [957, 342] width 1583 height 472
type textarea "**********"
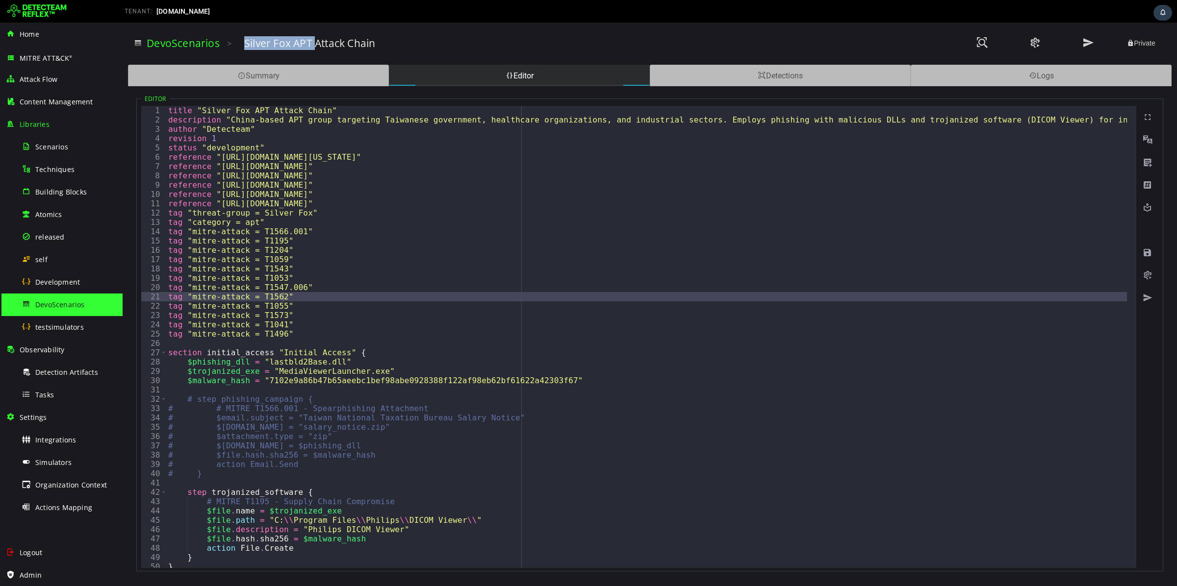
drag, startPoint x: 314, startPoint y: 39, endPoint x: 242, endPoint y: 47, distance: 72.1
click at [242, 47] on div "DevoScenarios > Silver Fox APT Attack Chain Private" at bounding box center [650, 43] width 1032 height 27
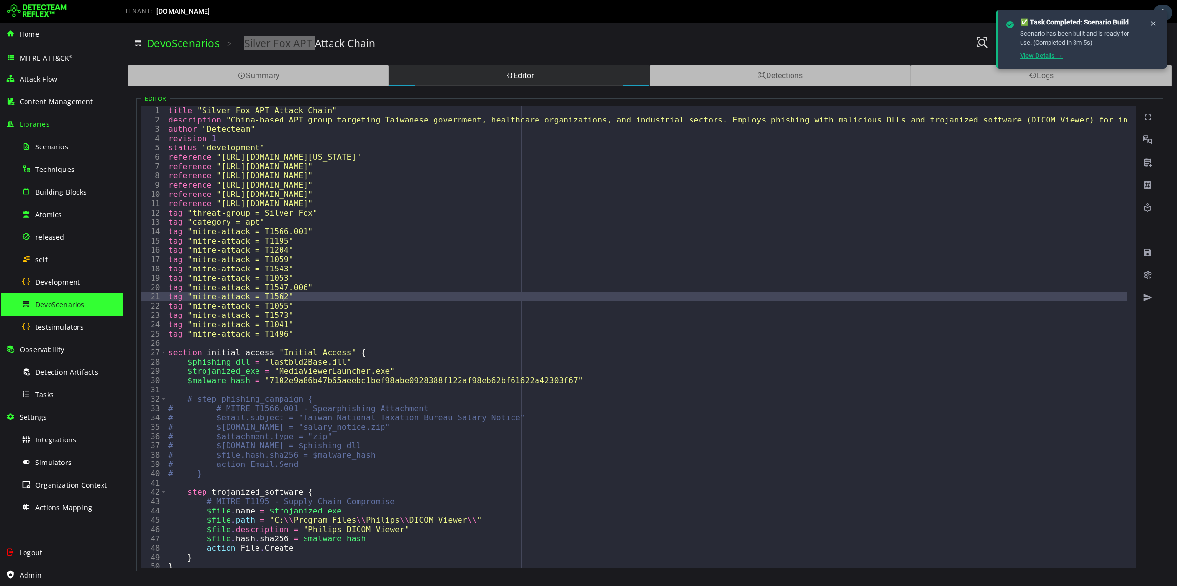
click at [1023, 57] on link "View Details →" at bounding box center [1041, 55] width 43 height 7
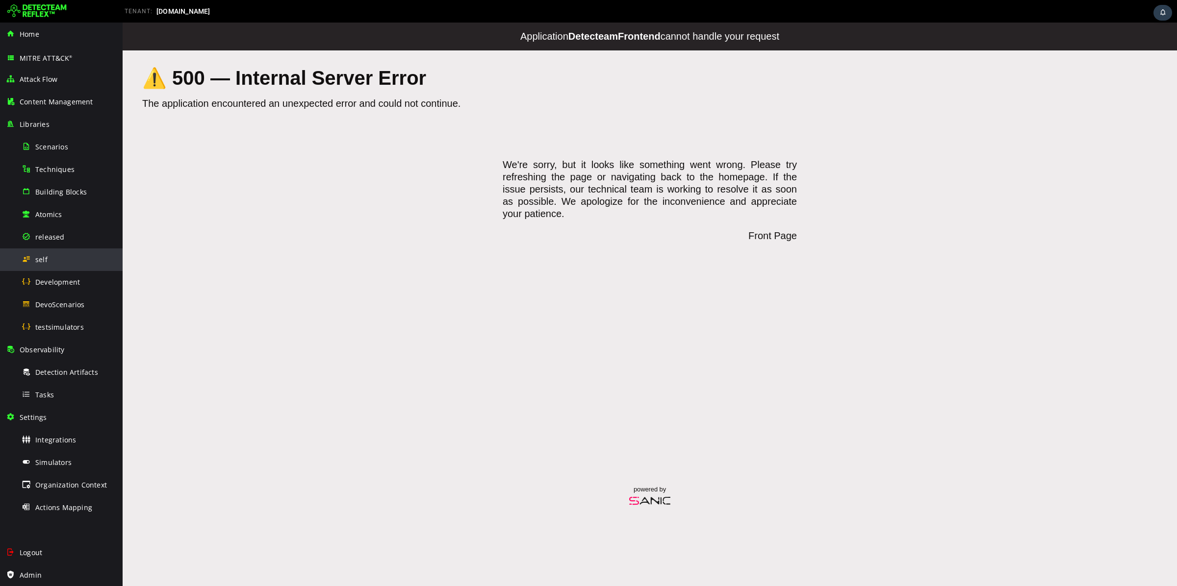
click at [47, 258] on div "self" at bounding box center [69, 260] width 95 height 22
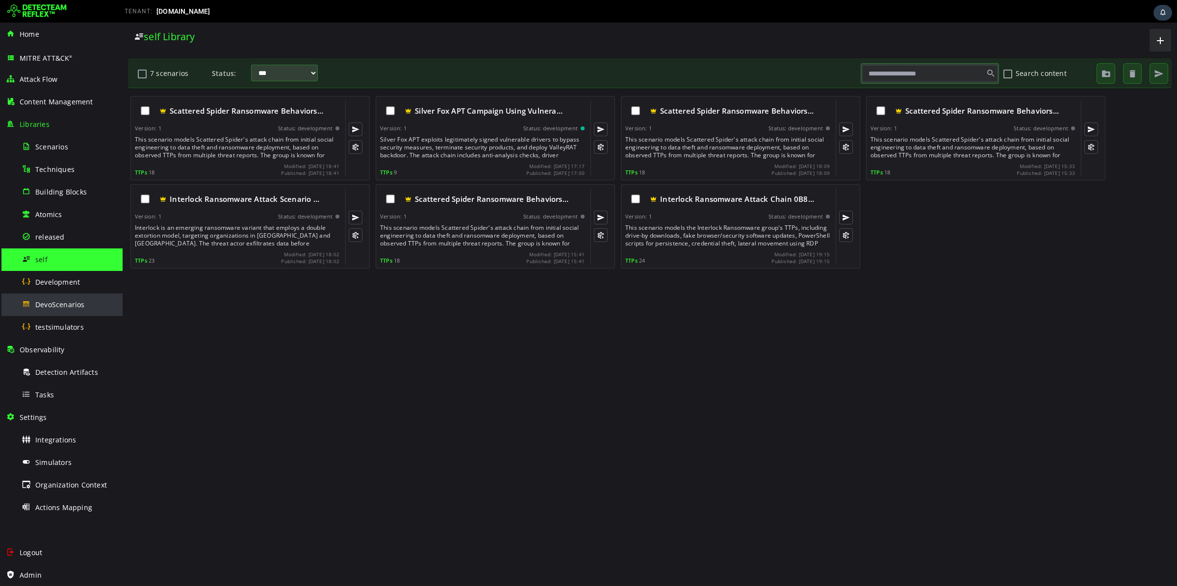
click at [69, 308] on span "DevoScenarios" at bounding box center [60, 304] width 50 height 9
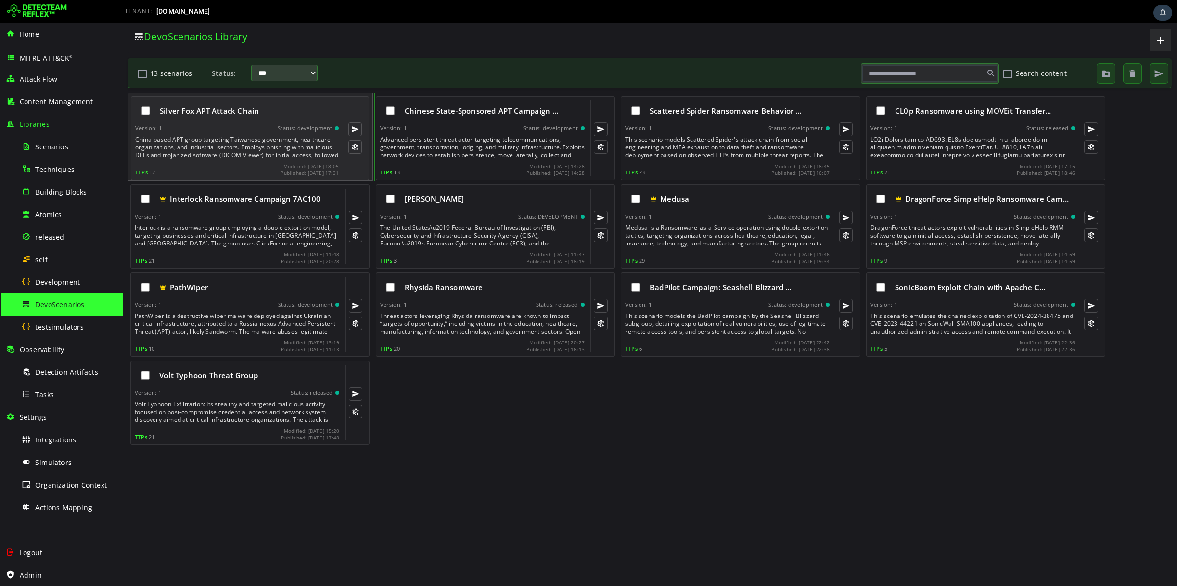
click at [212, 151] on div "China-based APT group targeting Taiwanese government, healthcare organizations,…" at bounding box center [237, 148] width 205 height 24
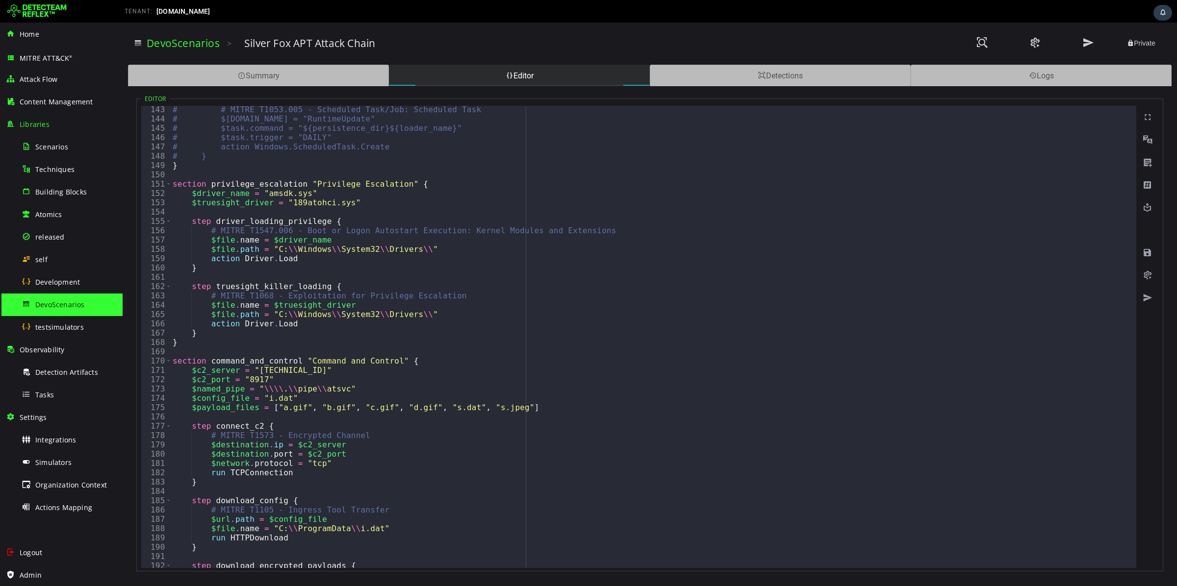
scroll to position [1397, 0]
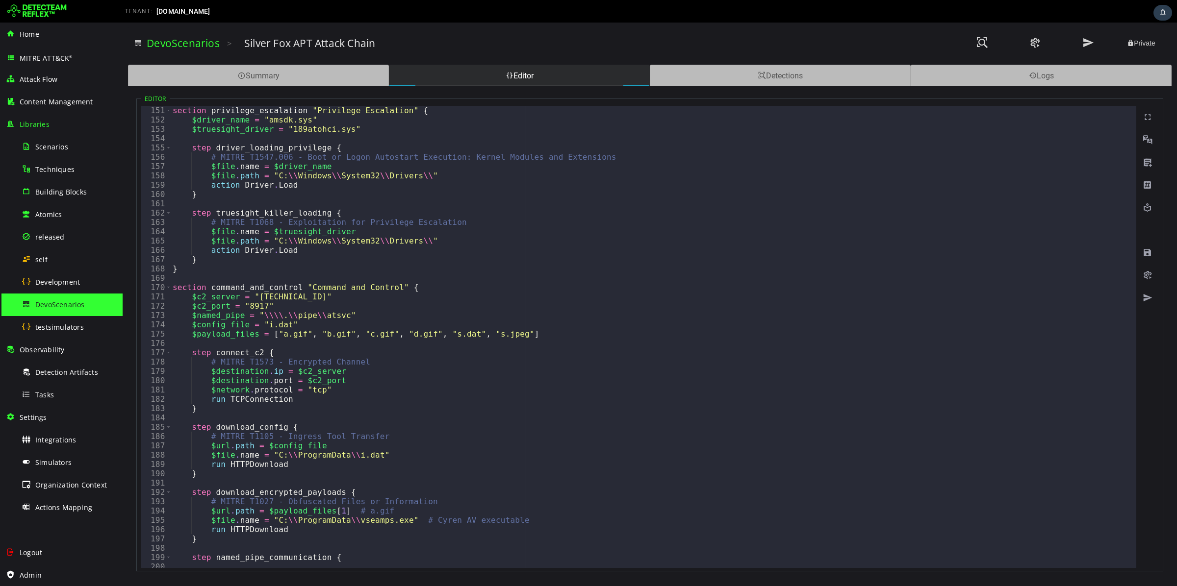
drag, startPoint x: 470, startPoint y: 169, endPoint x: 477, endPoint y: 170, distance: 7.4
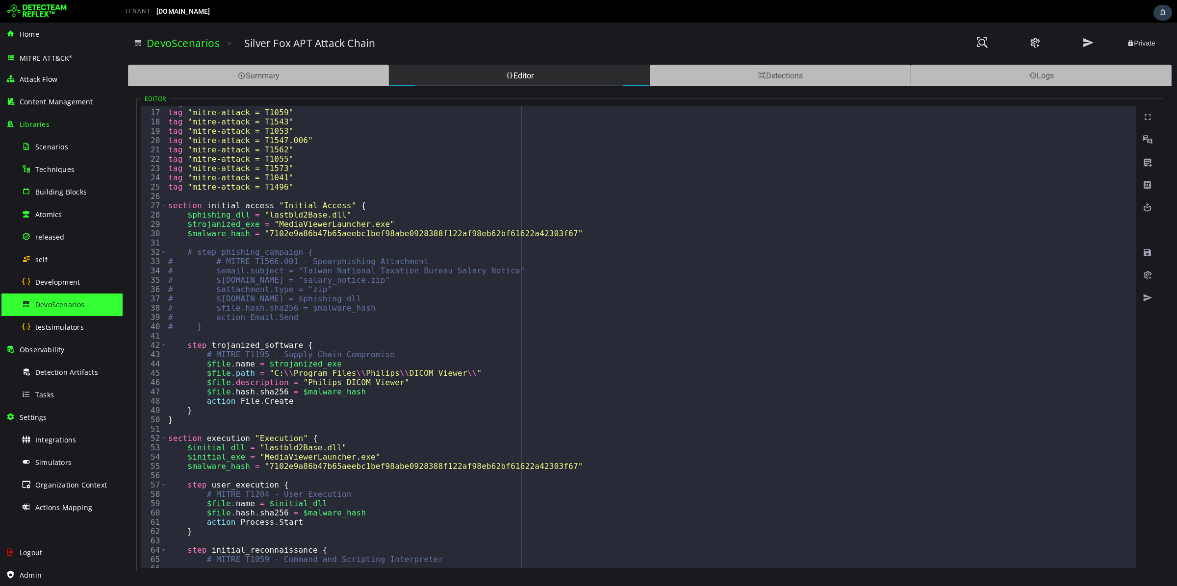
scroll to position [0, 0]
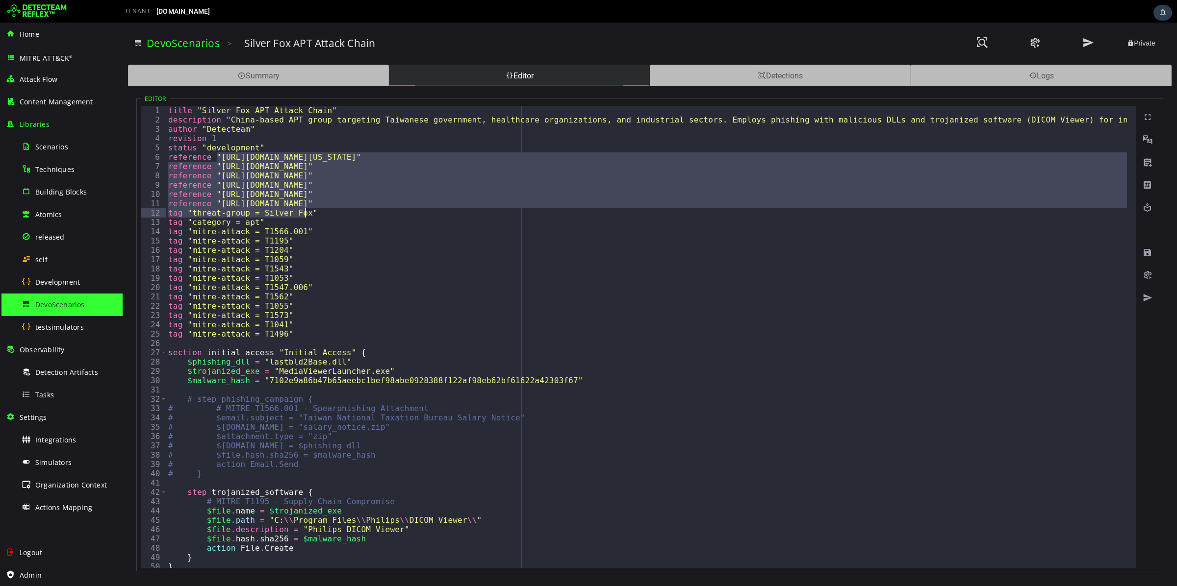
drag, startPoint x: 217, startPoint y: 156, endPoint x: 573, endPoint y: 214, distance: 361.0
click at [573, 214] on div "title "Silver Fox APT Attack Chain" description "China-based APT group targetin…" at bounding box center [957, 342] width 1583 height 472
type textarea "**********"
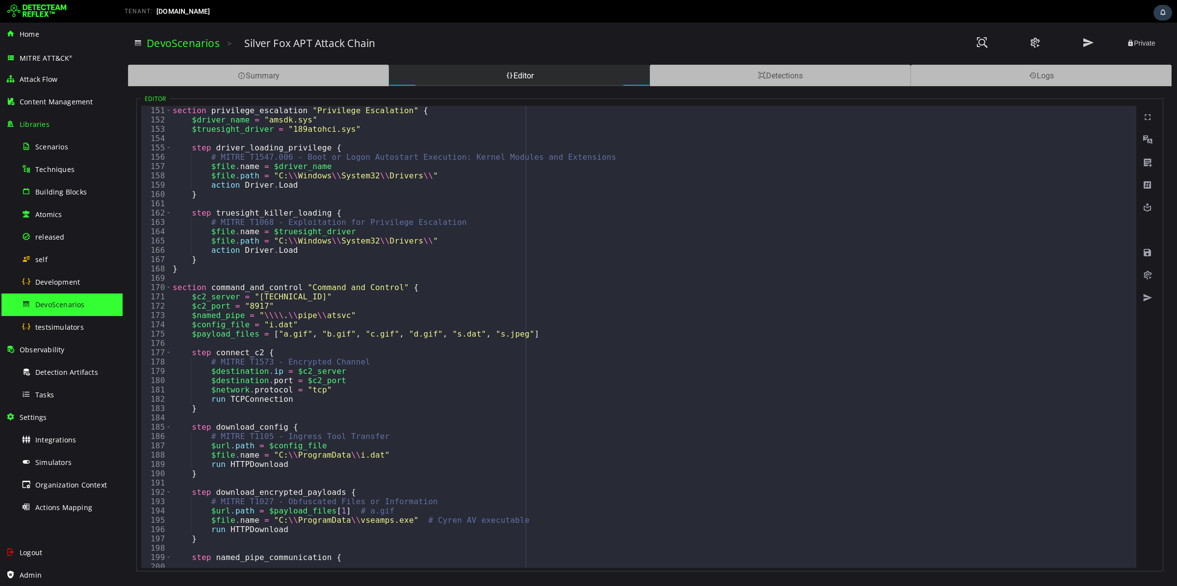
scroll to position [1471, 0]
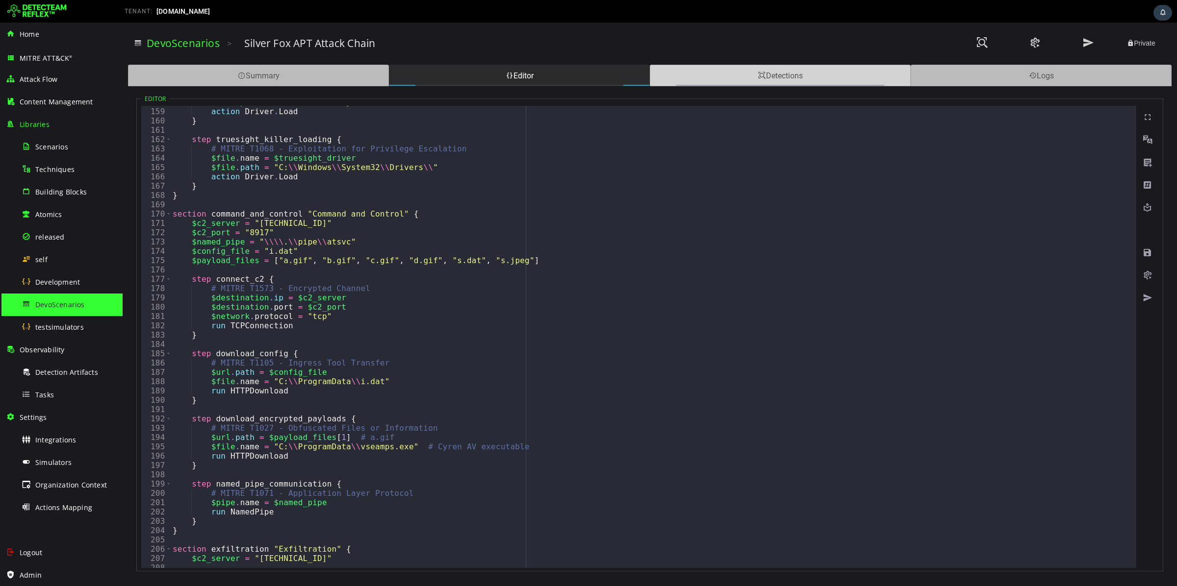
click at [779, 84] on div "Detections" at bounding box center [780, 76] width 261 height 22
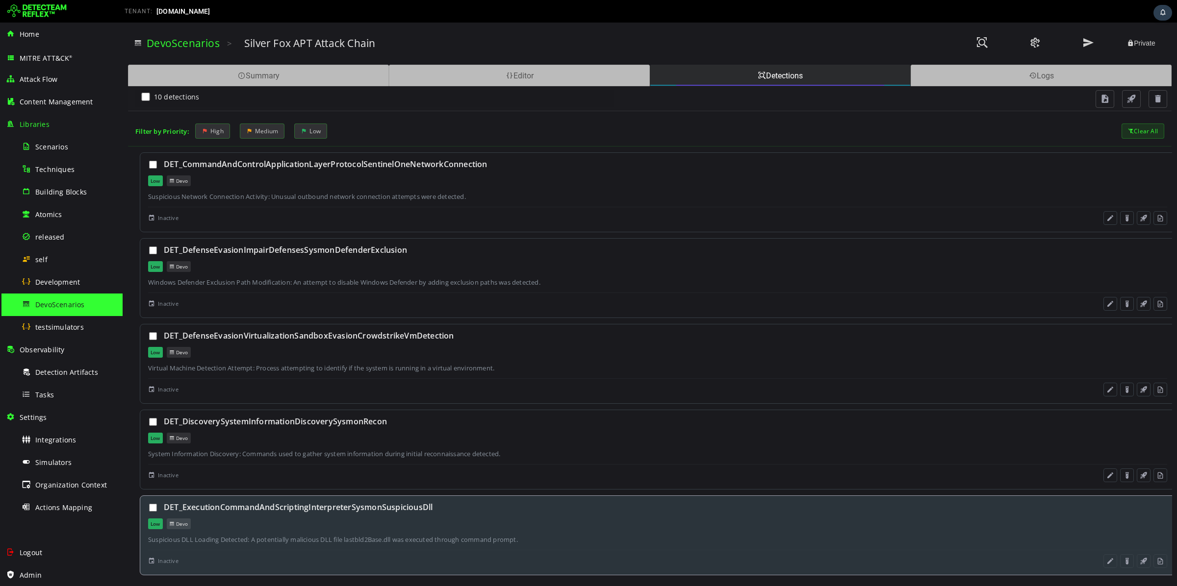
scroll to position [0, 0]
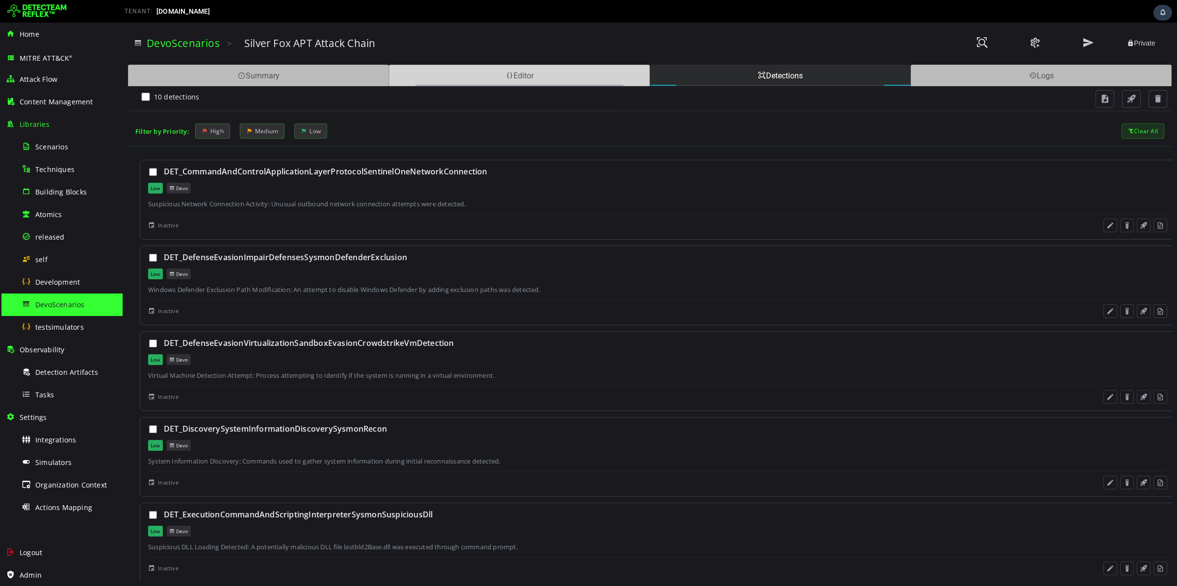
click at [484, 85] on div "Editor" at bounding box center [519, 76] width 261 height 22
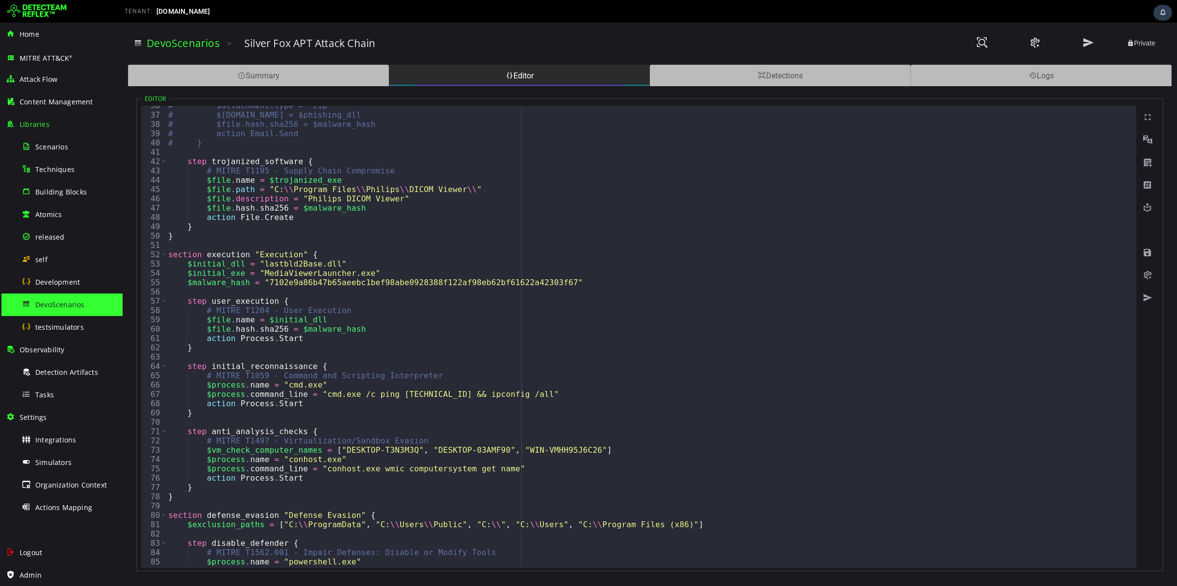
scroll to position [331, 0]
click at [794, 70] on div "Detections" at bounding box center [780, 76] width 261 height 22
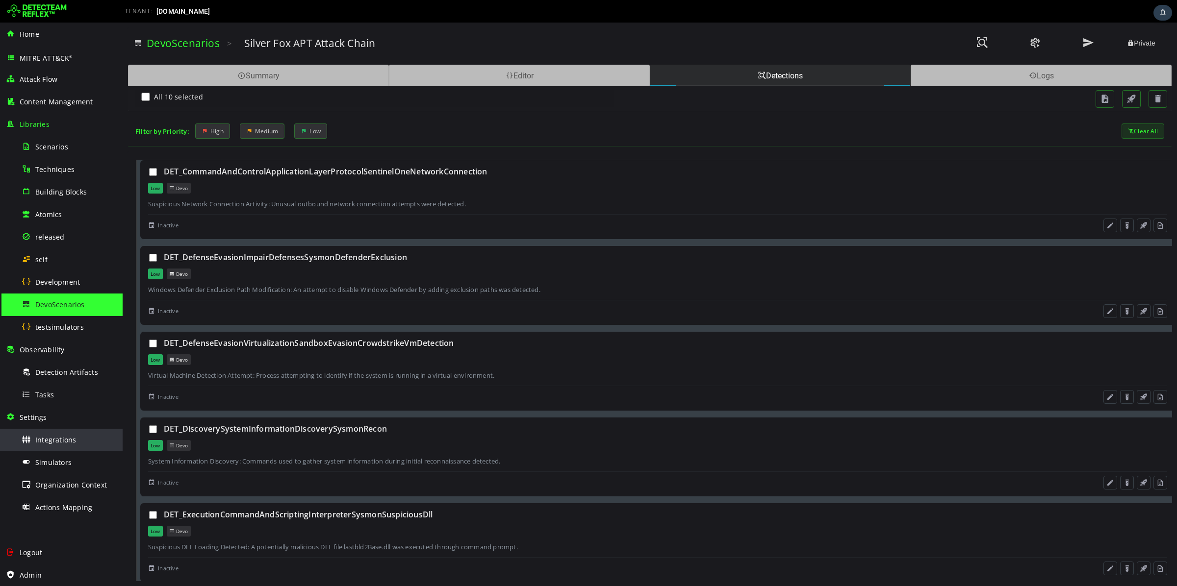
click at [73, 437] on span "Integrations" at bounding box center [55, 439] width 41 height 9
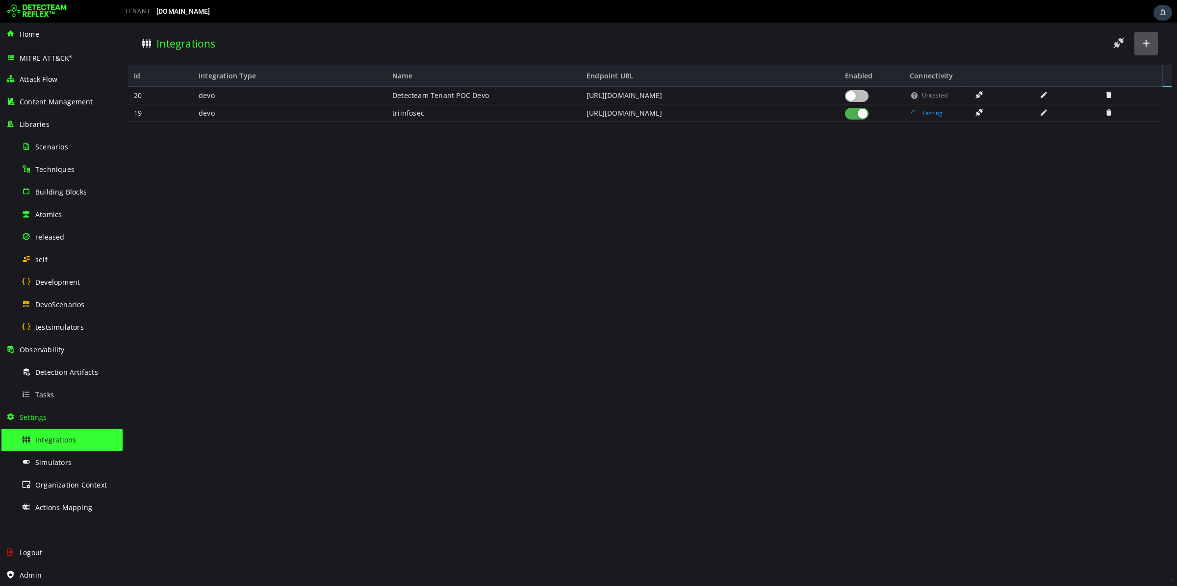
click at [1152, 35] on button at bounding box center [1146, 44] width 24 height 24
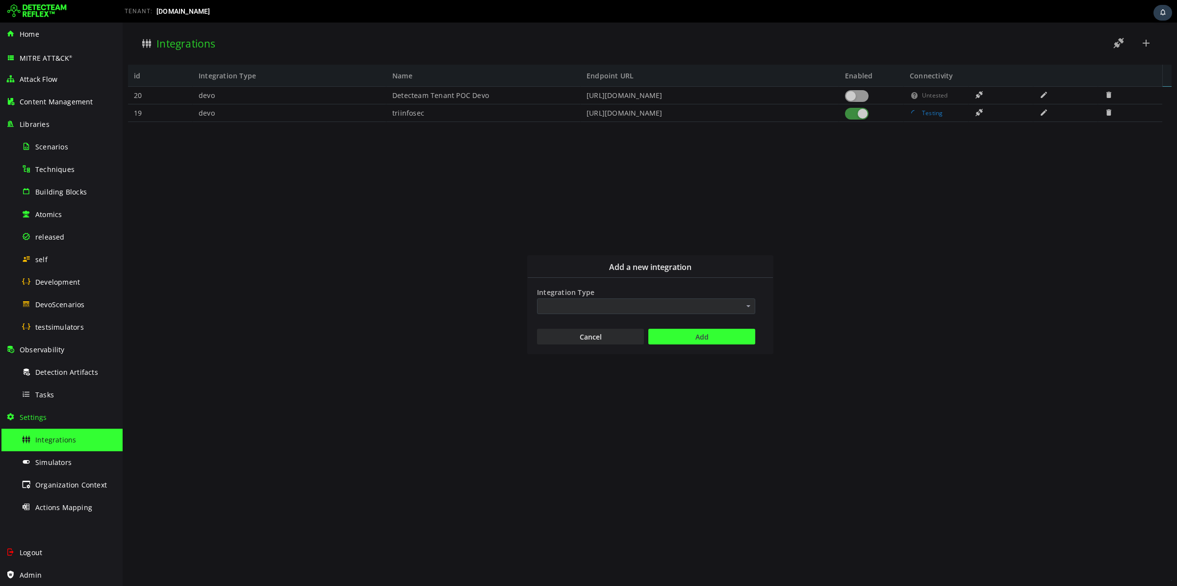
click at [576, 308] on input "Integration Type" at bounding box center [646, 307] width 218 height 16
click at [568, 376] on div "Devo" at bounding box center [645, 377] width 217 height 18
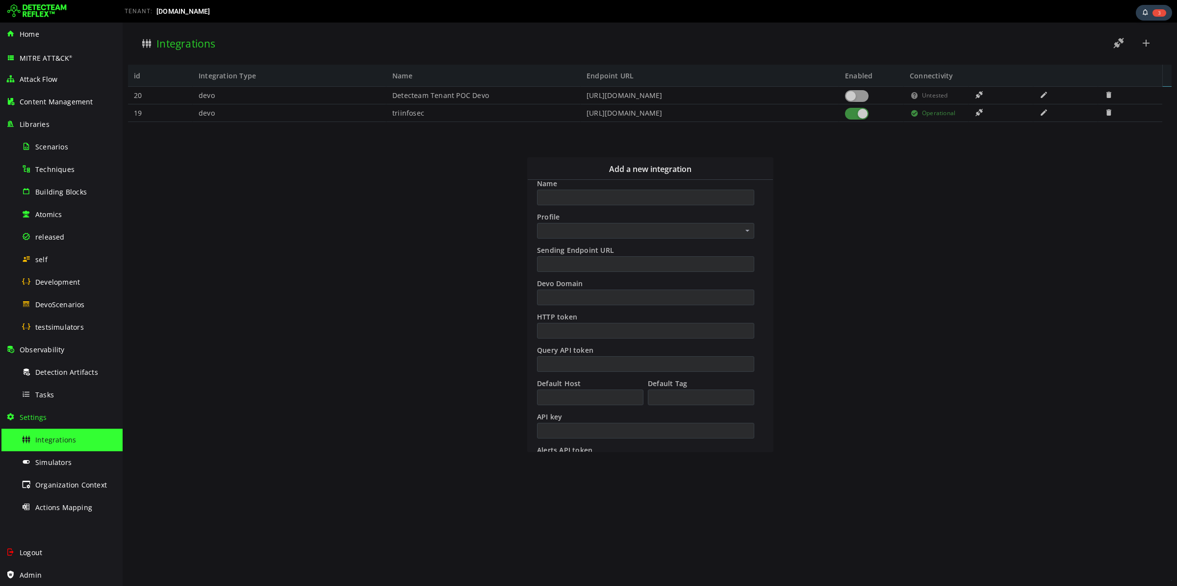
scroll to position [167, 0]
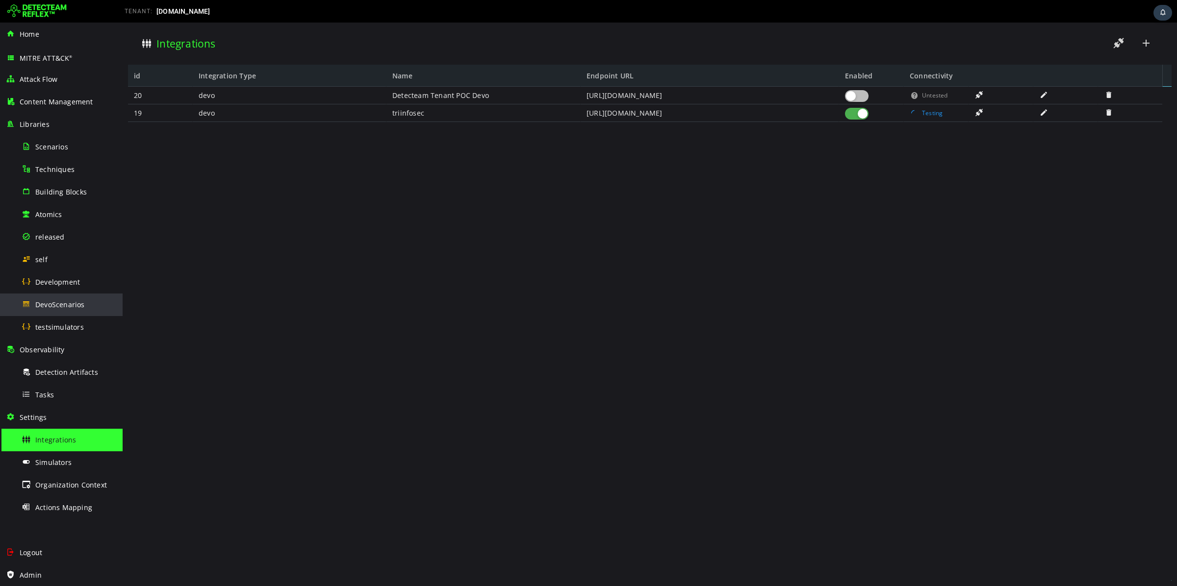
click at [90, 298] on div "DevoScenarios" at bounding box center [69, 305] width 95 height 22
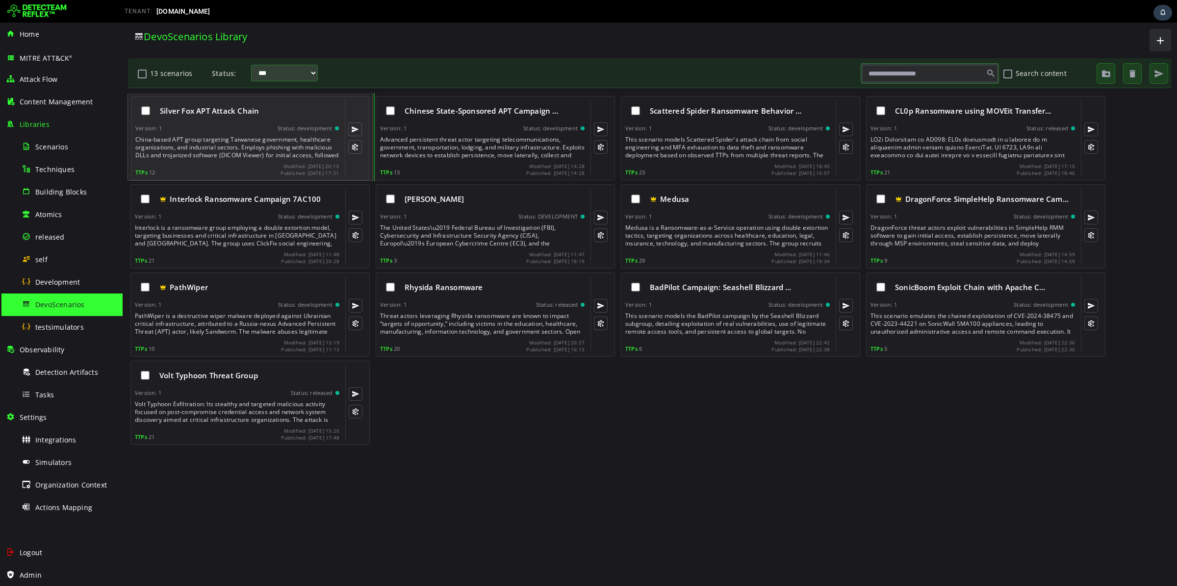
click at [244, 148] on div "China-based APT group targeting Taiwanese government, healthcare organizations,…" at bounding box center [237, 148] width 205 height 24
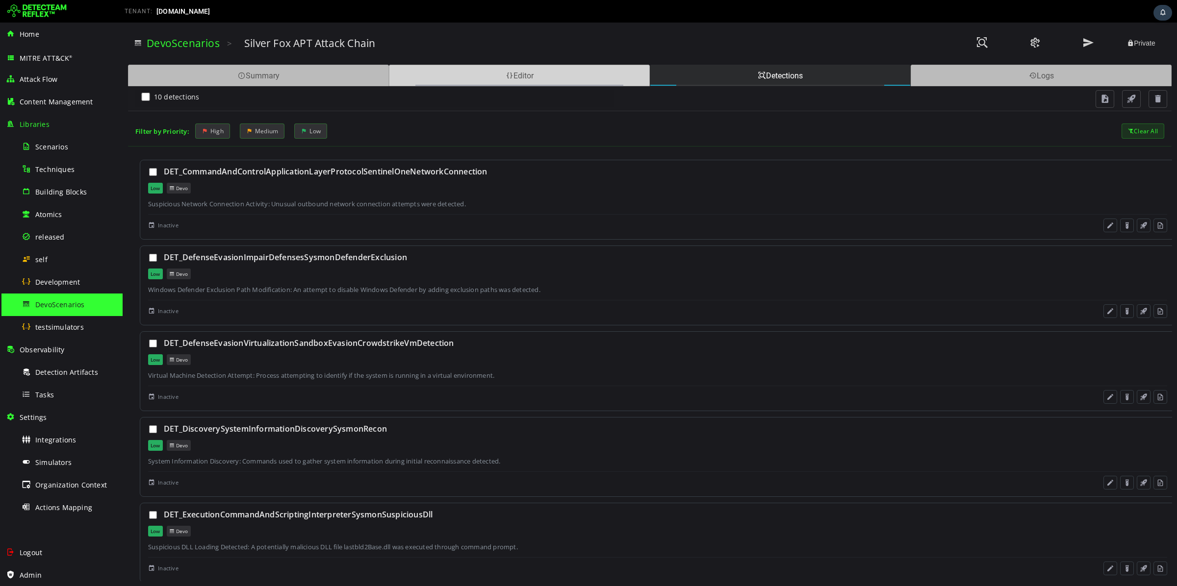
click at [512, 75] on div "Editor" at bounding box center [519, 76] width 261 height 22
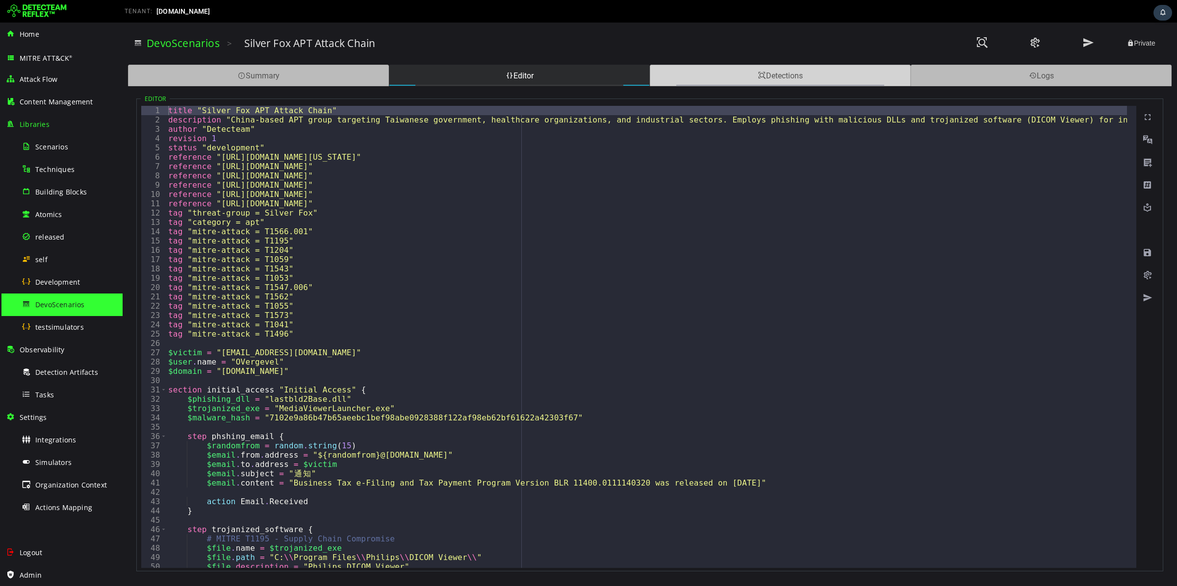
click at [824, 67] on div "Detections" at bounding box center [780, 76] width 261 height 22
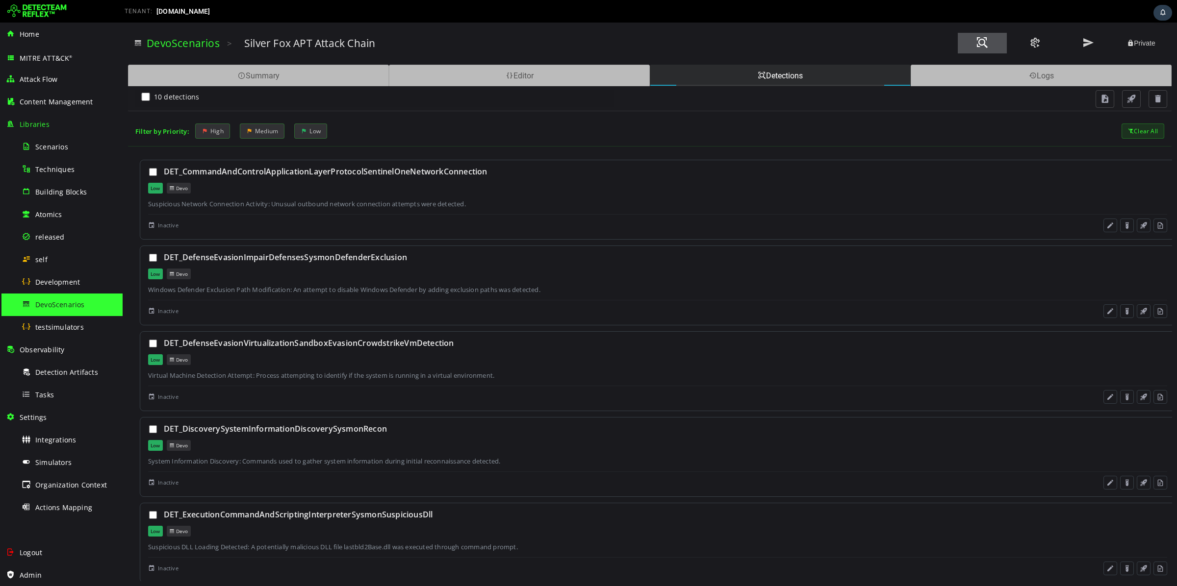
click at [964, 47] on button at bounding box center [982, 43] width 49 height 21
